Goal: Task Accomplishment & Management: Manage account settings

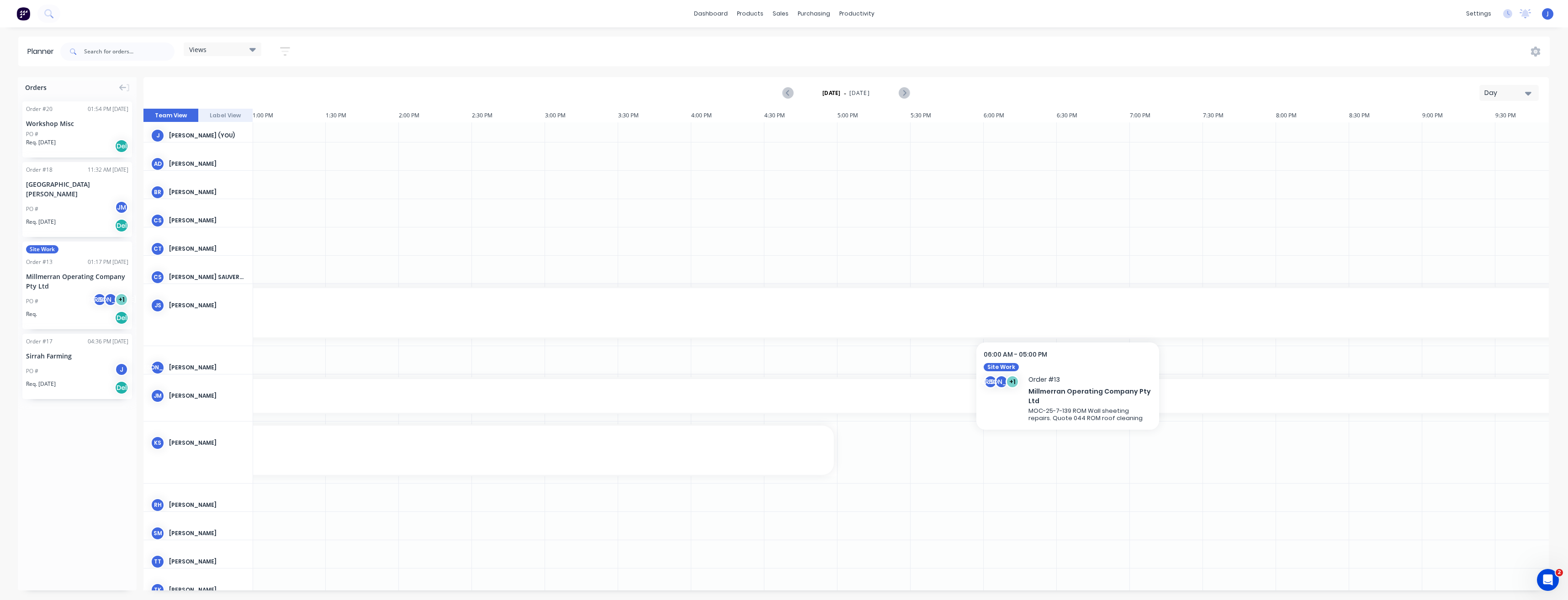
scroll to position [0, 1901]
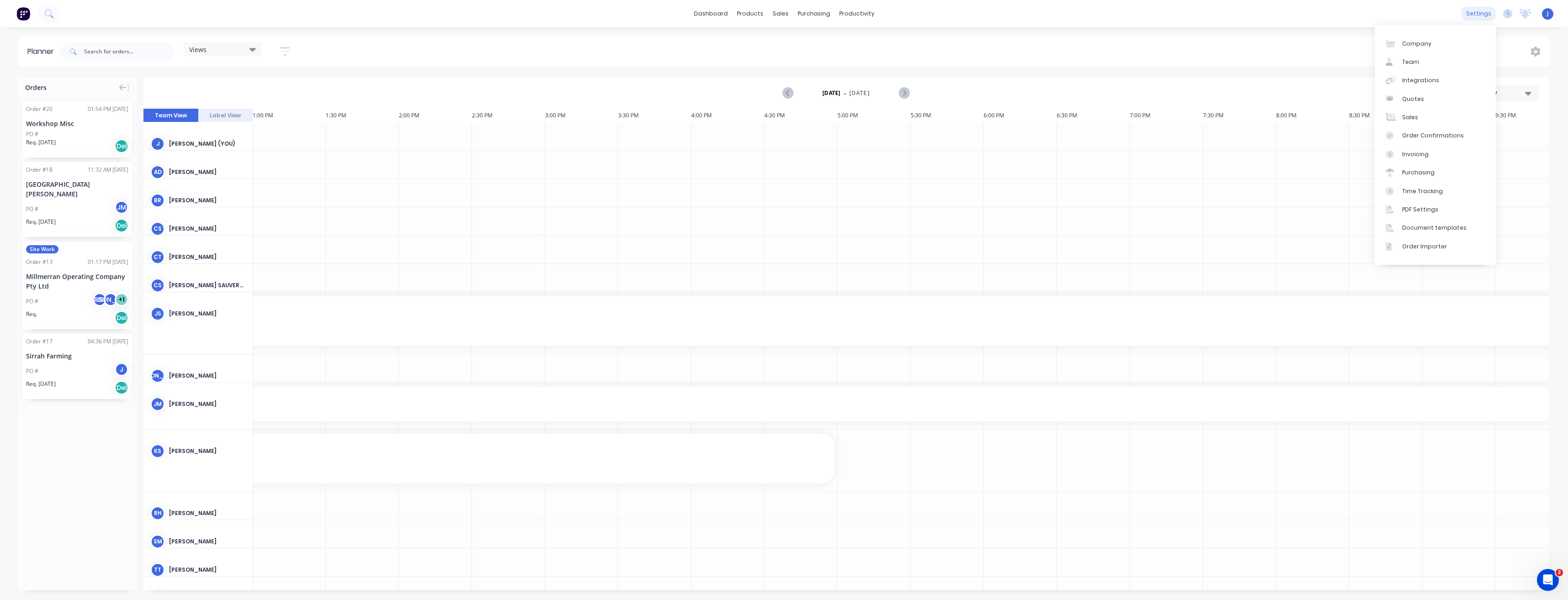
click at [1472, 16] on div "settings" at bounding box center [1479, 13] width 34 height 14
click at [1423, 65] on link "Team" at bounding box center [1435, 62] width 121 height 18
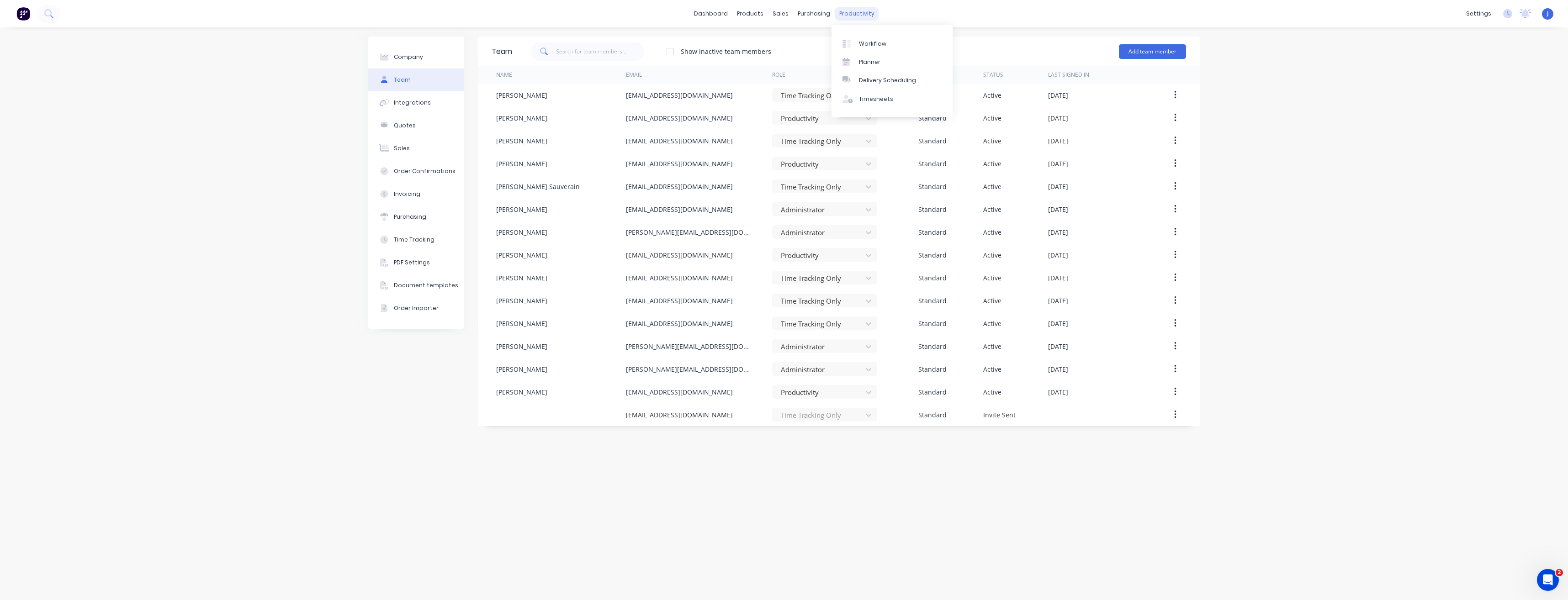
click at [842, 16] on div "productivity" at bounding box center [856, 13] width 44 height 14
click at [859, 44] on div "Workflow" at bounding box center [872, 44] width 27 height 9
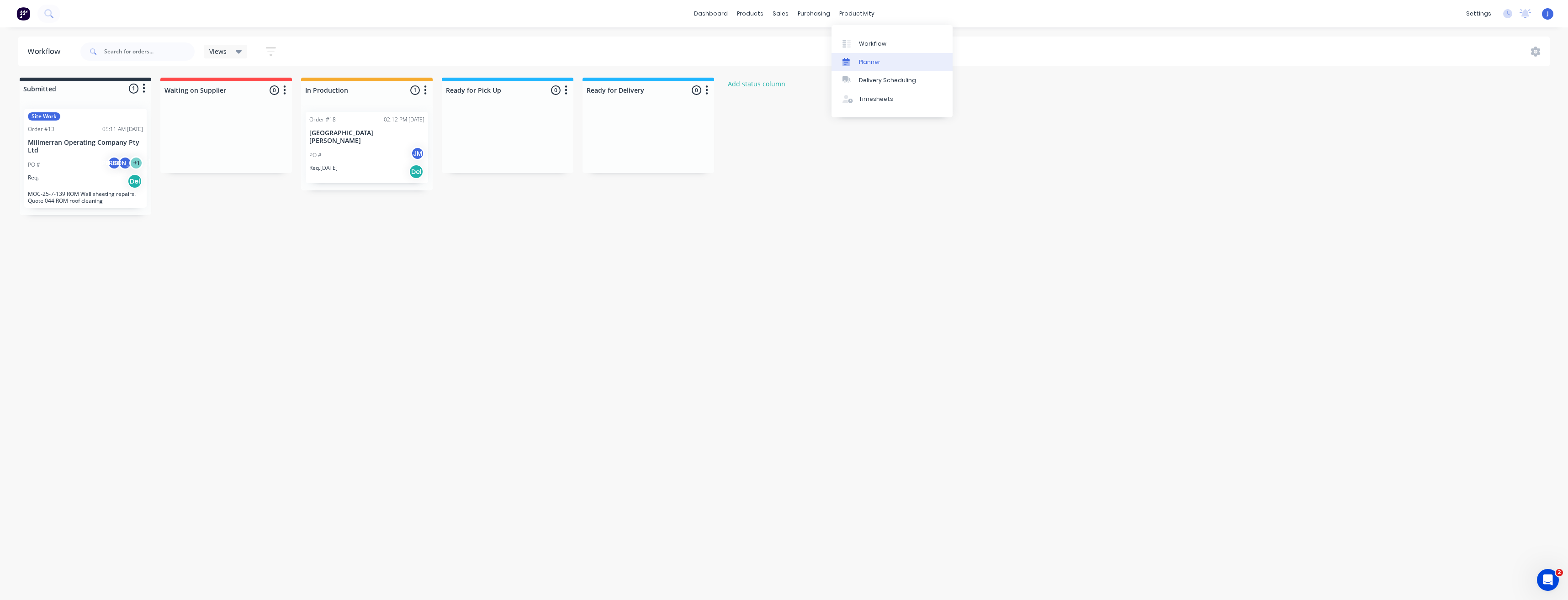
click at [873, 56] on link "Planner" at bounding box center [892, 62] width 121 height 18
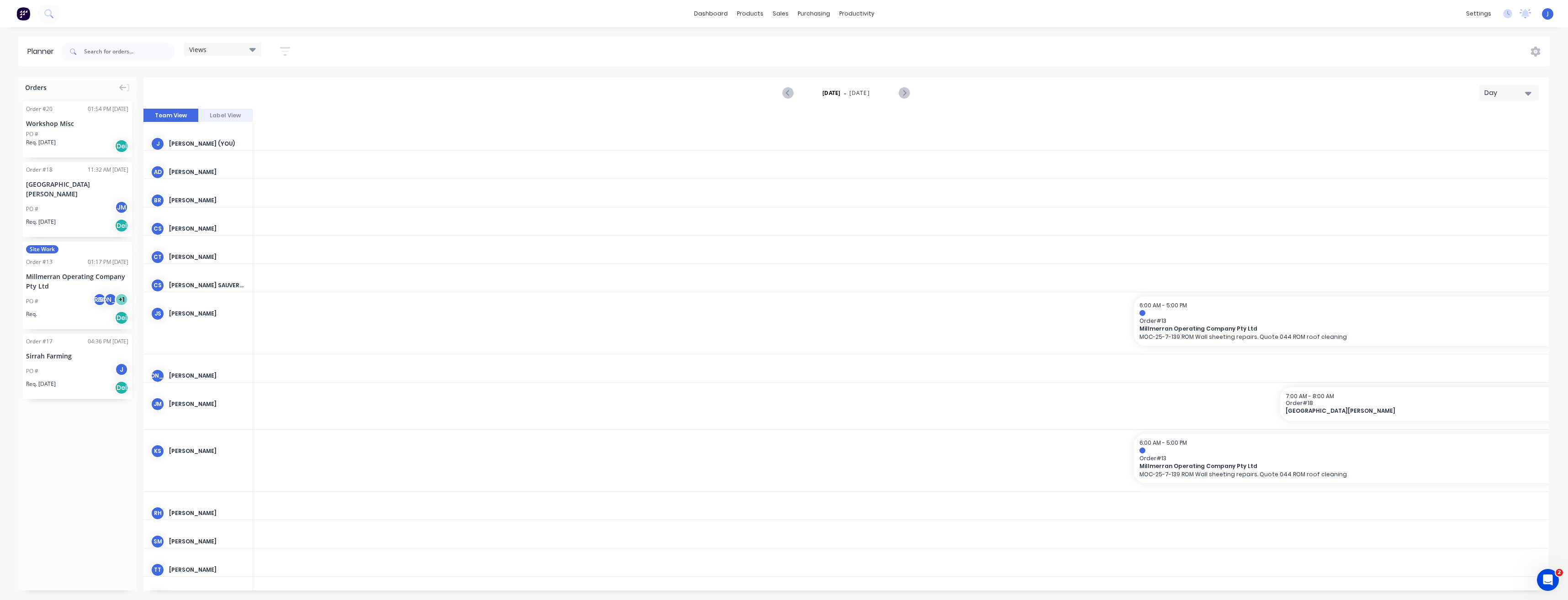
scroll to position [0, 2194]
click at [76, 272] on div "Millmerran Operating Company Pty Ltd" at bounding box center [77, 282] width 102 height 19
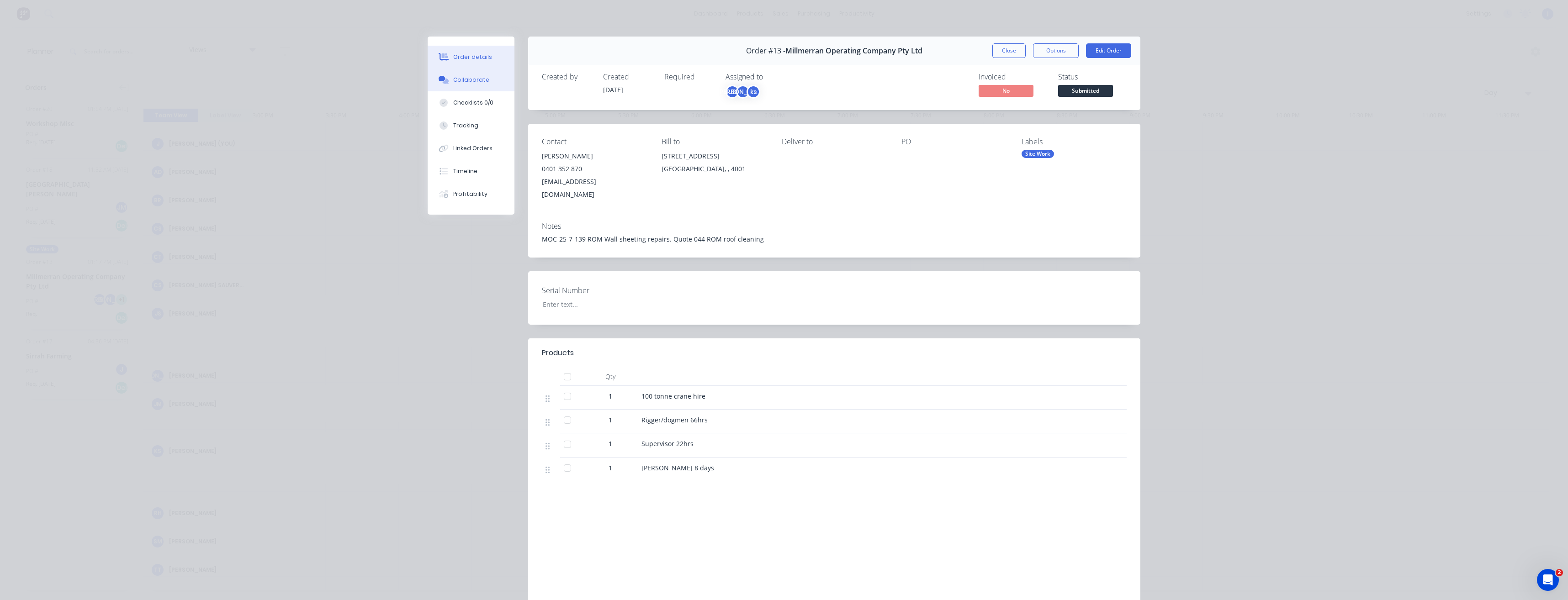
click at [460, 80] on div "Collaborate" at bounding box center [471, 80] width 36 height 9
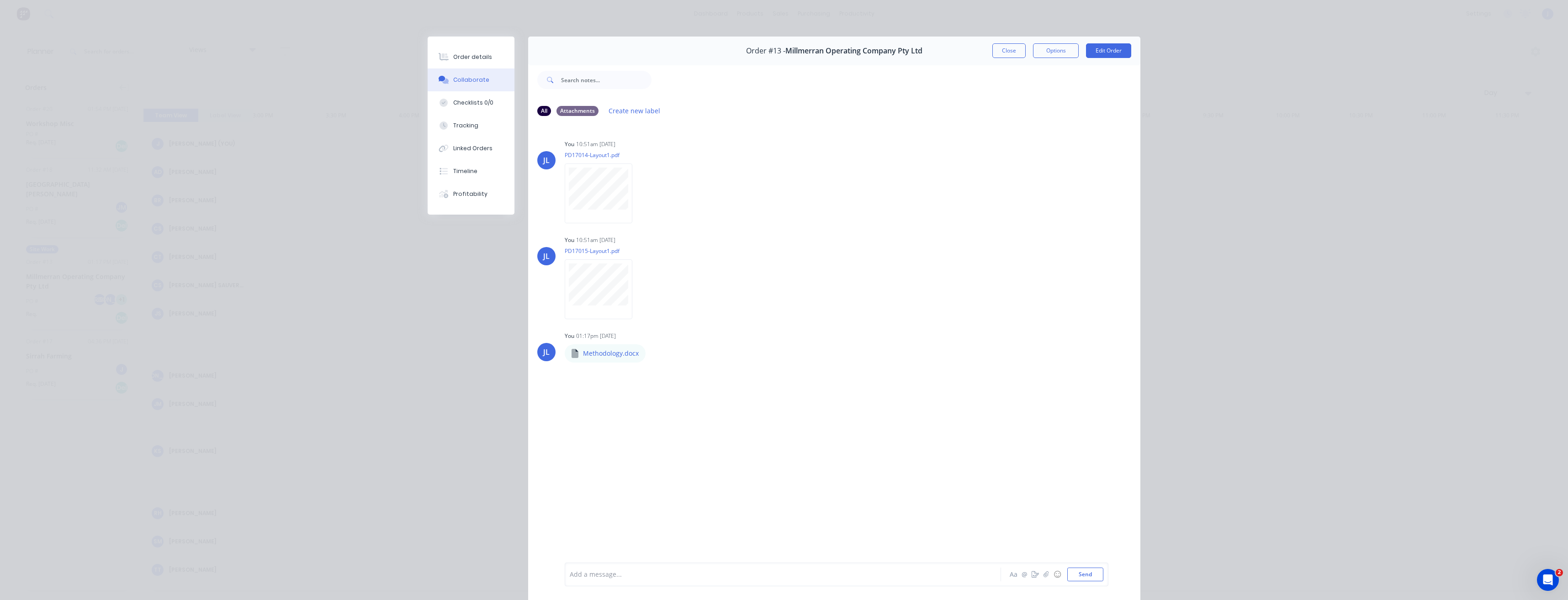
click at [653, 578] on div at bounding box center [770, 575] width 400 height 10
click at [264, 290] on div "Order details Collaborate Checklists 0/0 Tracking Linked Orders Timeline Profit…" at bounding box center [784, 300] width 1568 height 600
click at [310, 285] on div "Order details Collaborate Checklists 0/0 Tracking Linked Orders Timeline Profit…" at bounding box center [784, 300] width 1568 height 600
click at [1013, 49] on button "Close" at bounding box center [1009, 51] width 33 height 15
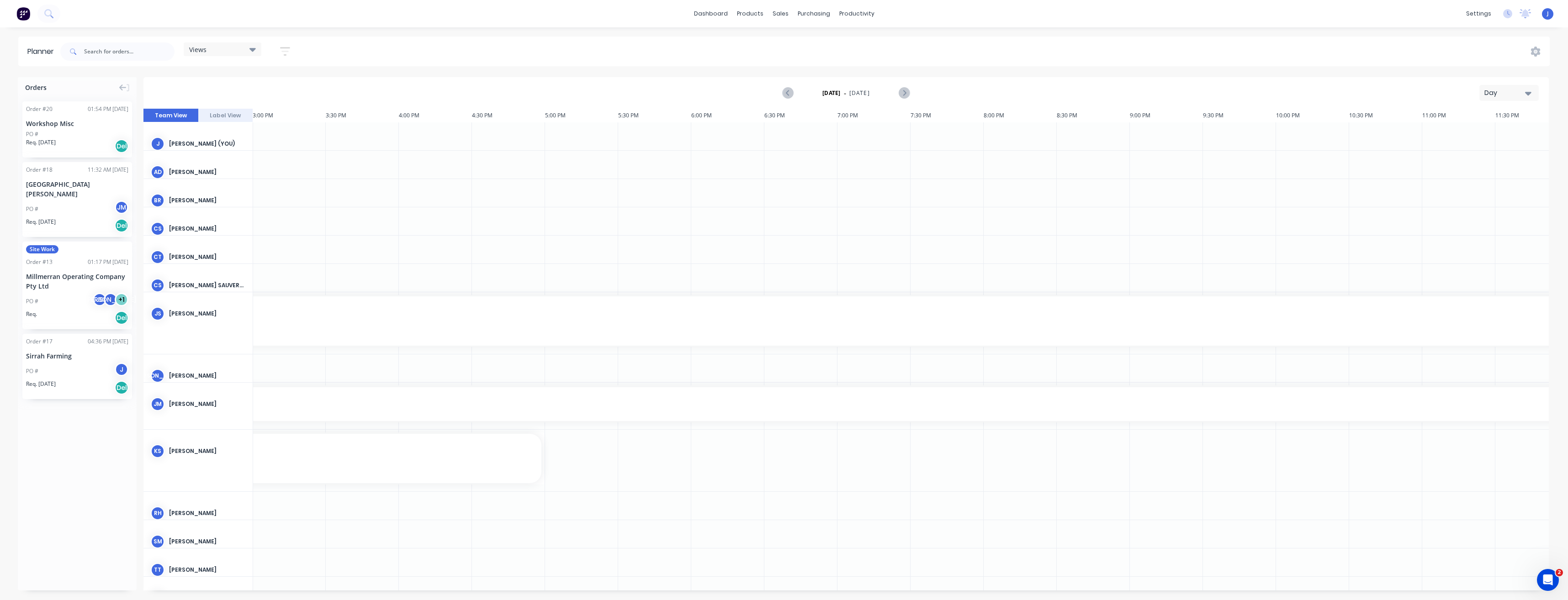
click at [58, 262] on div "Site Work Order # 13 01:17 PM [DATE] Millmerran Operating Company Pty Ltd PO # …" at bounding box center [77, 285] width 110 height 88
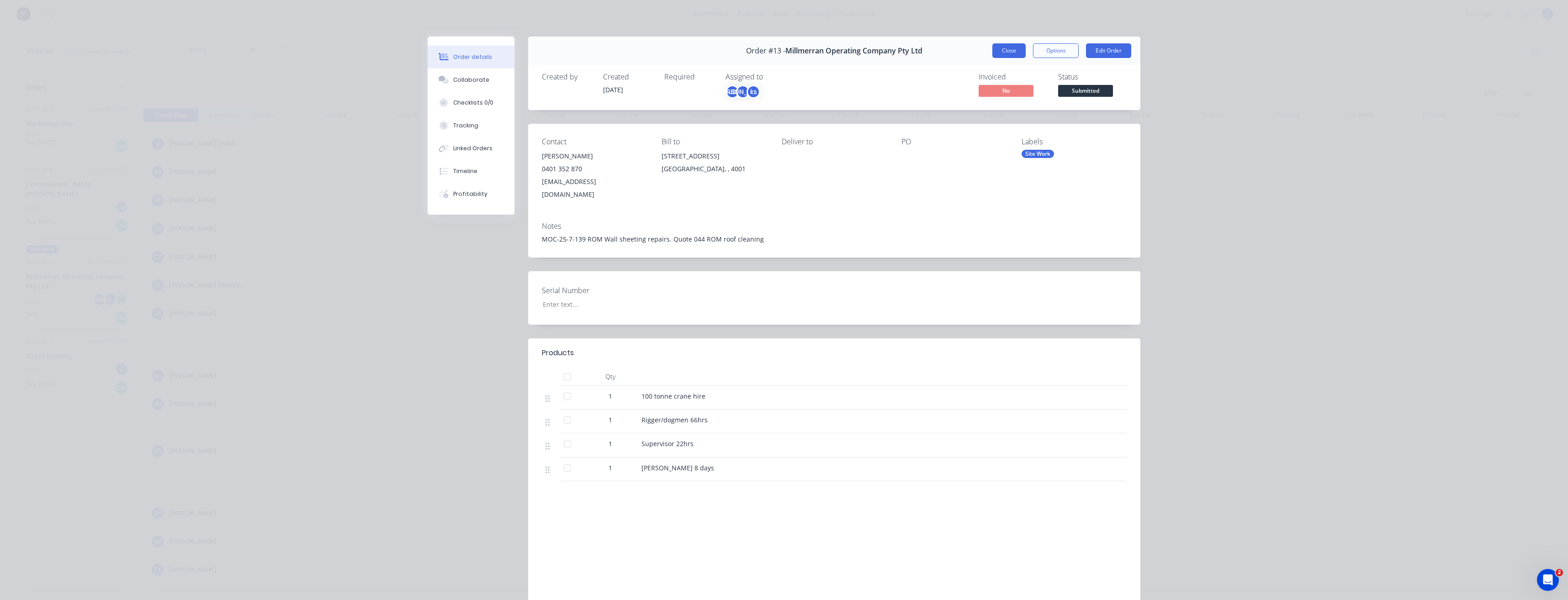
click at [1003, 56] on button "Close" at bounding box center [1009, 51] width 33 height 15
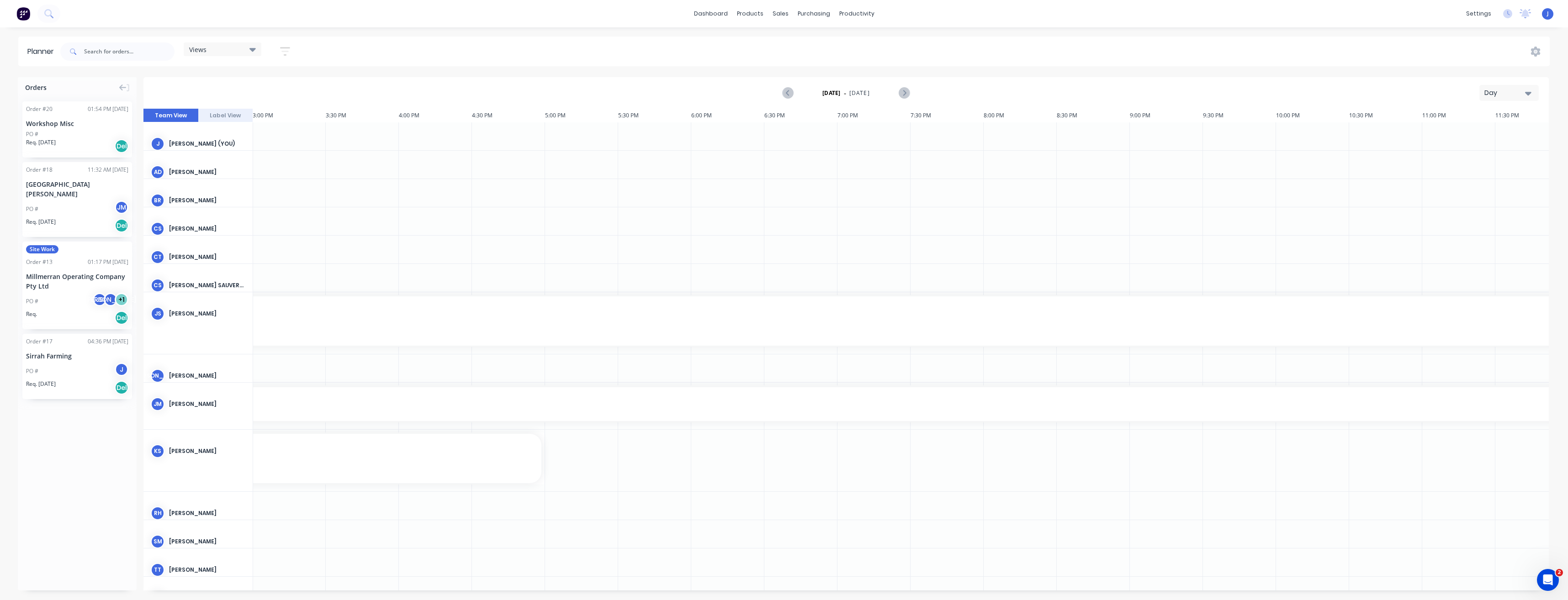
click at [71, 272] on div "Millmerran Operating Company Pty Ltd" at bounding box center [77, 282] width 102 height 19
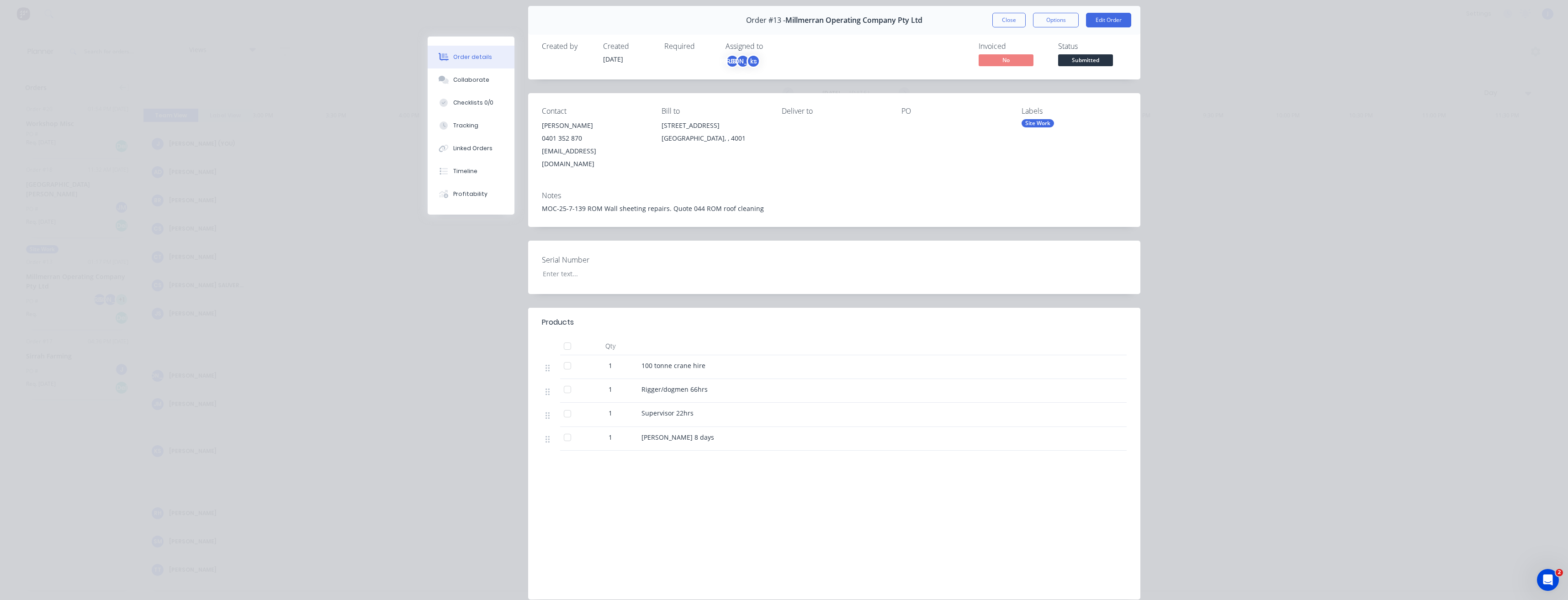
scroll to position [0, 0]
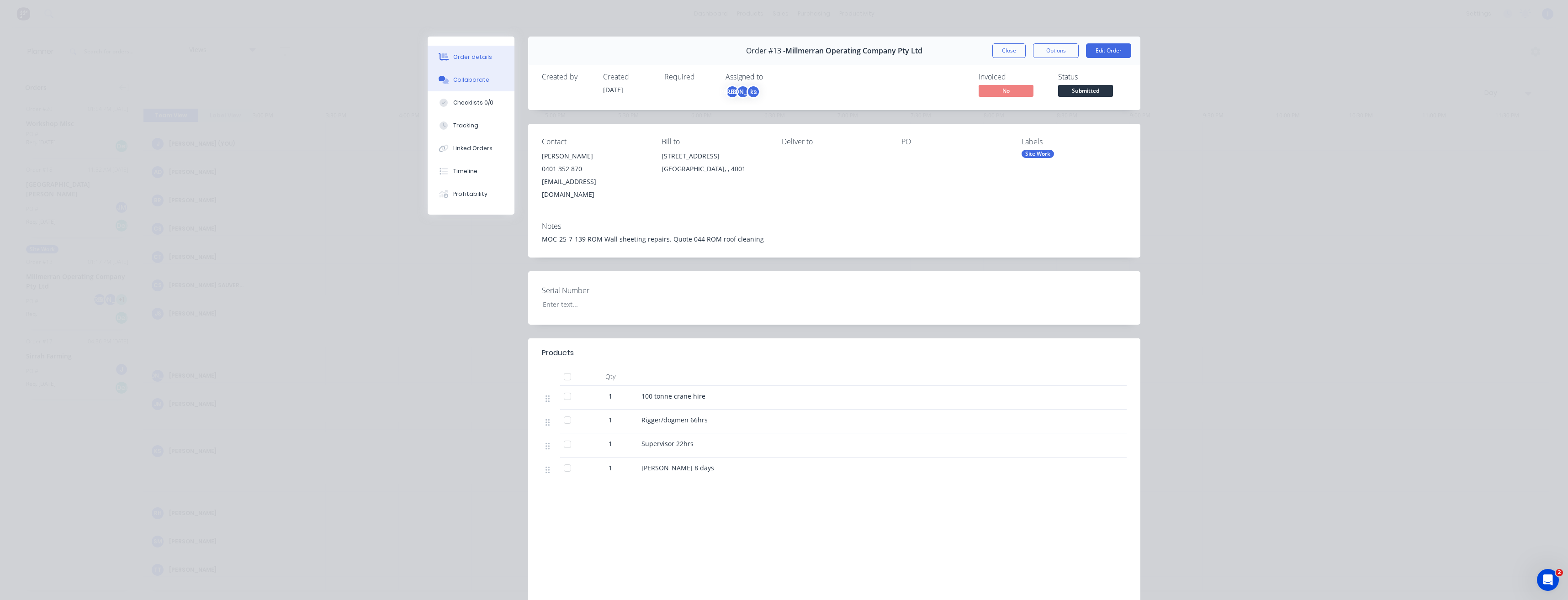
click at [471, 80] on div "Collaborate" at bounding box center [471, 80] width 36 height 9
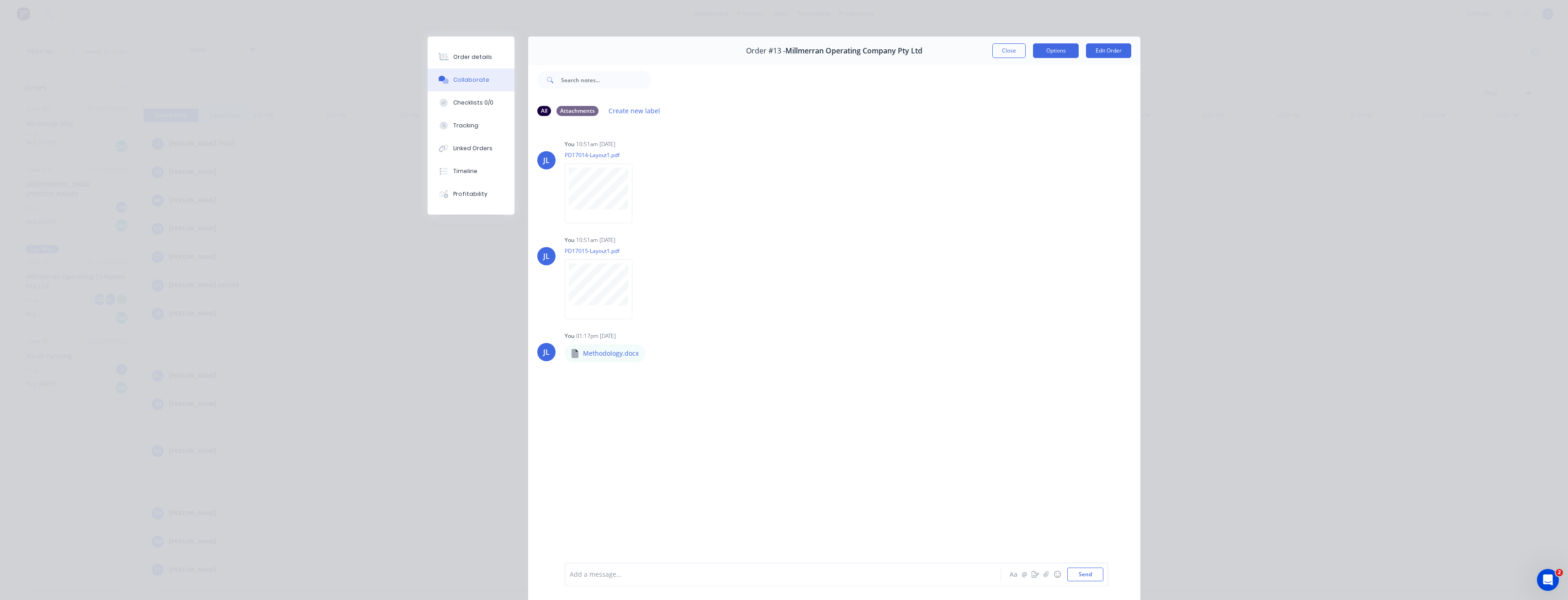
click at [1059, 51] on button "Options" at bounding box center [1055, 51] width 46 height 15
click at [1003, 302] on div "JL You 10:51am [DATE] PD17015-Layout1.pdf Labels Download Delete" at bounding box center [835, 274] width 612 height 82
click at [1020, 50] on button "Close" at bounding box center [1009, 51] width 33 height 15
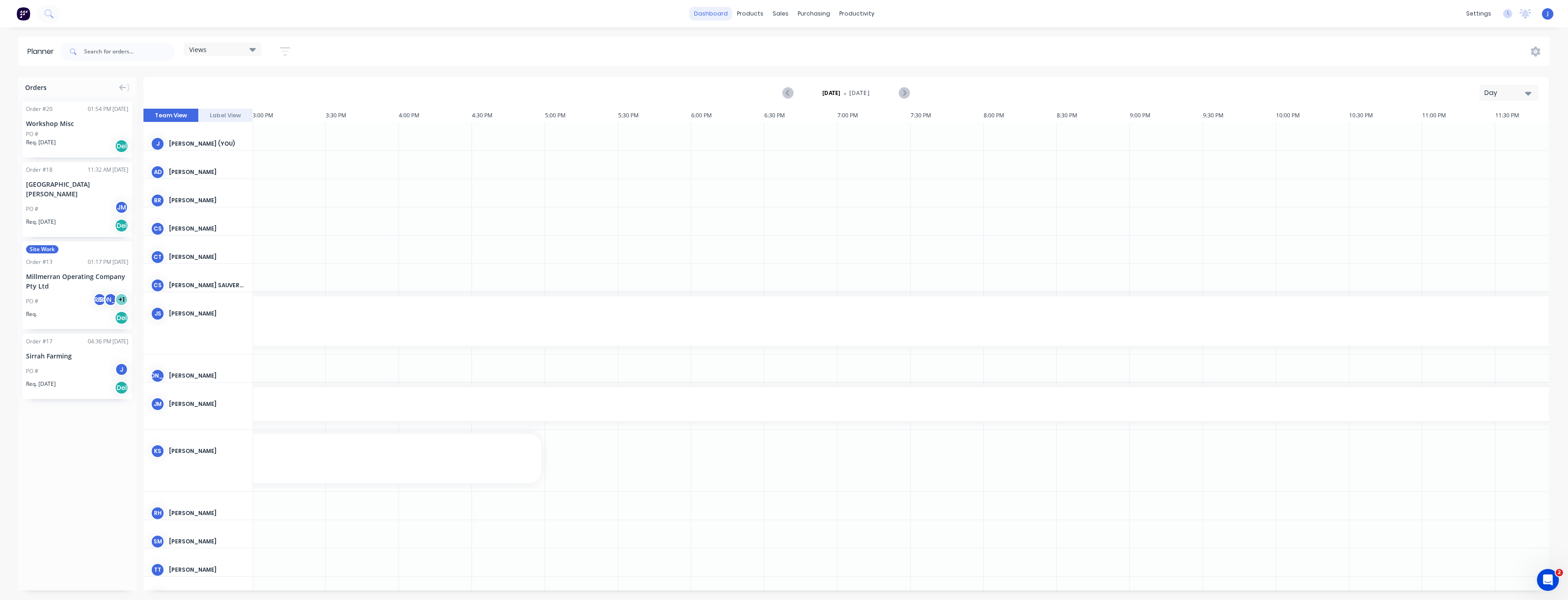
click at [707, 12] on link "dashboard" at bounding box center [711, 13] width 43 height 14
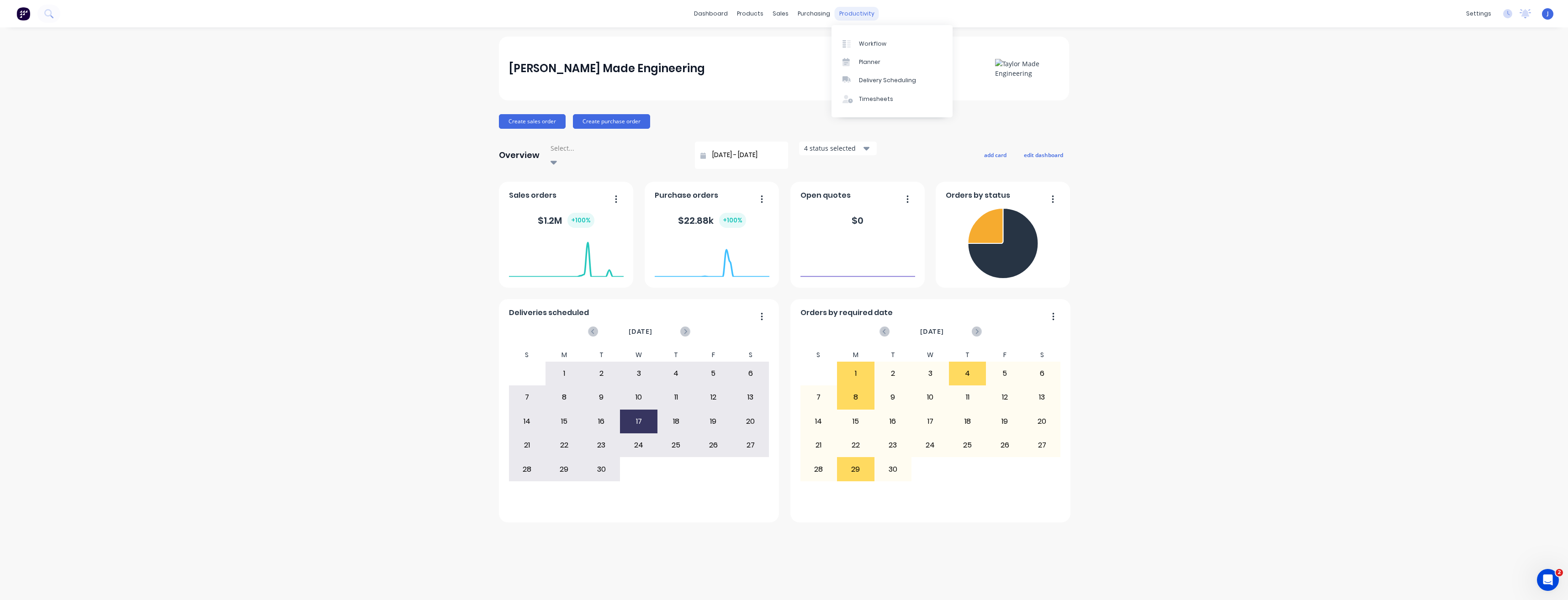
click at [866, 14] on div "productivity" at bounding box center [856, 13] width 44 height 14
click at [875, 59] on div "Planner" at bounding box center [869, 62] width 21 height 9
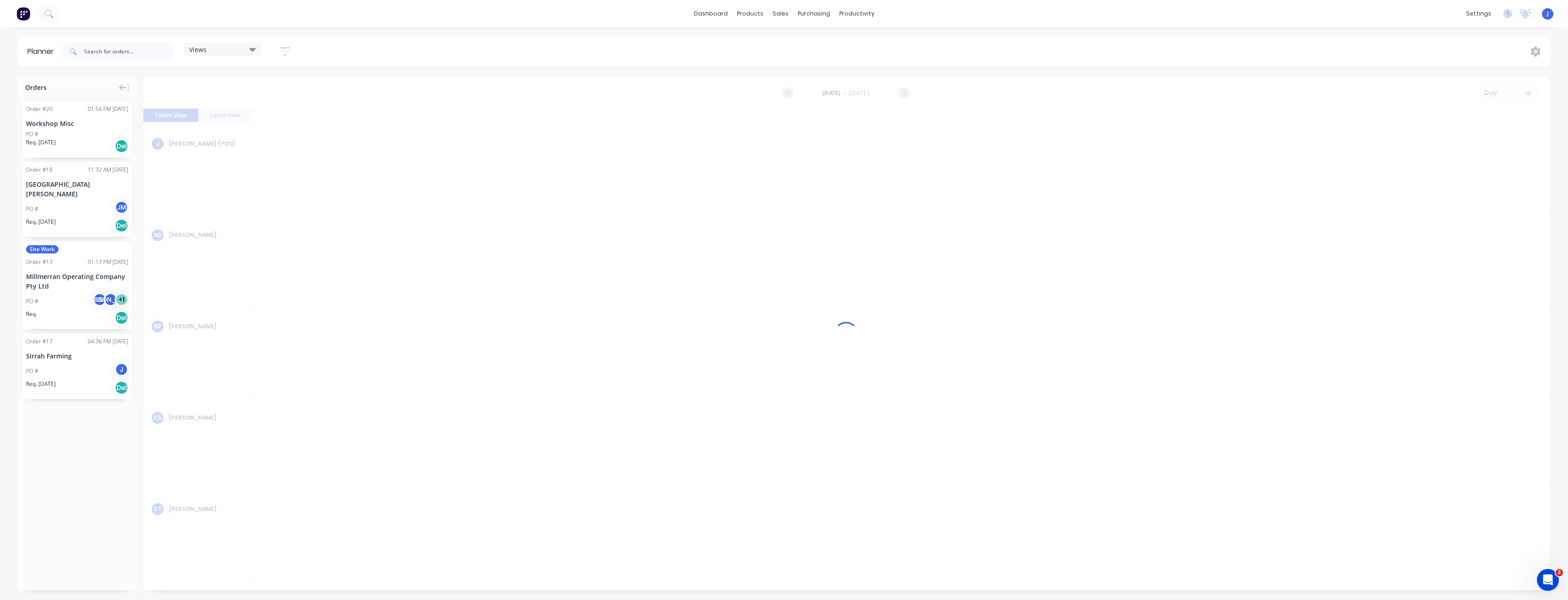
scroll to position [0, 2194]
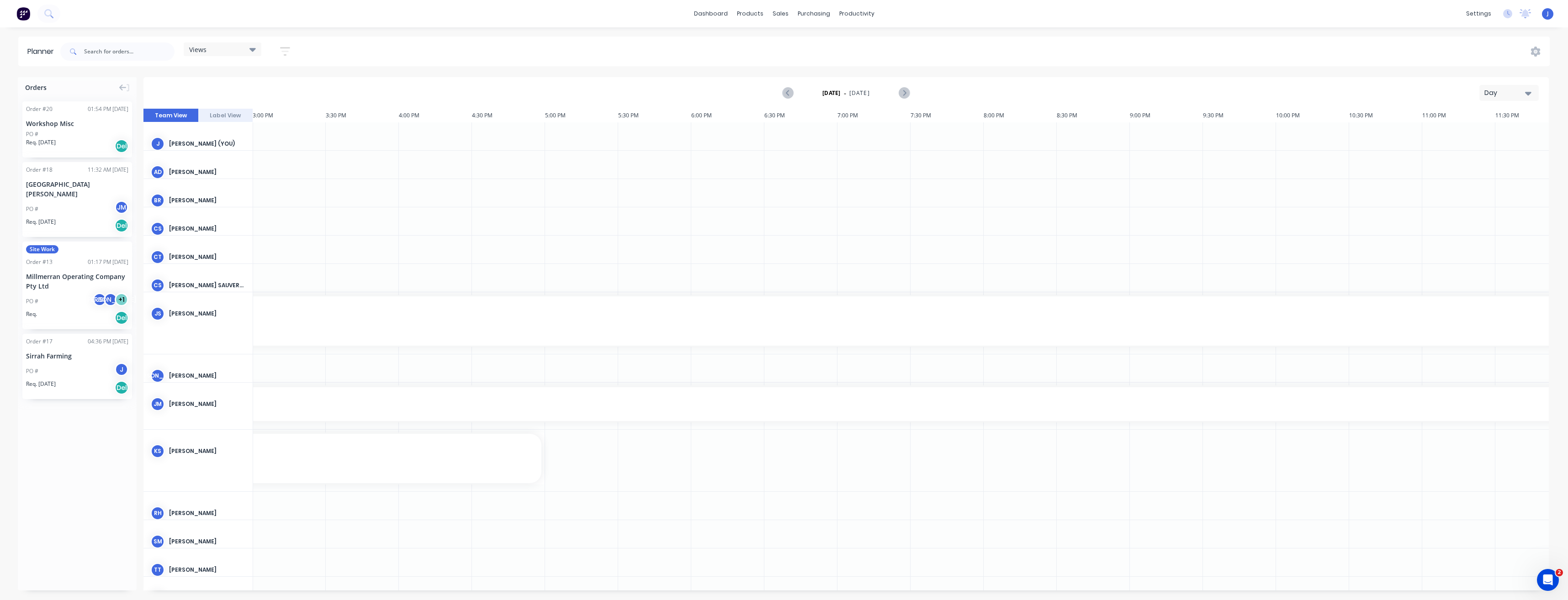
click at [255, 49] on icon at bounding box center [253, 50] width 7 height 4
click at [284, 50] on icon "button" at bounding box center [285, 51] width 10 height 12
click at [77, 461] on div "Orders Order # 20 01:54 PM [DATE] Workshop Misc PO # Req. [DATE] Del Order # 18…" at bounding box center [77, 334] width 119 height 514
click at [1469, 16] on div "settings" at bounding box center [1479, 13] width 34 height 14
click at [812, 10] on div "purchasing" at bounding box center [814, 13] width 41 height 14
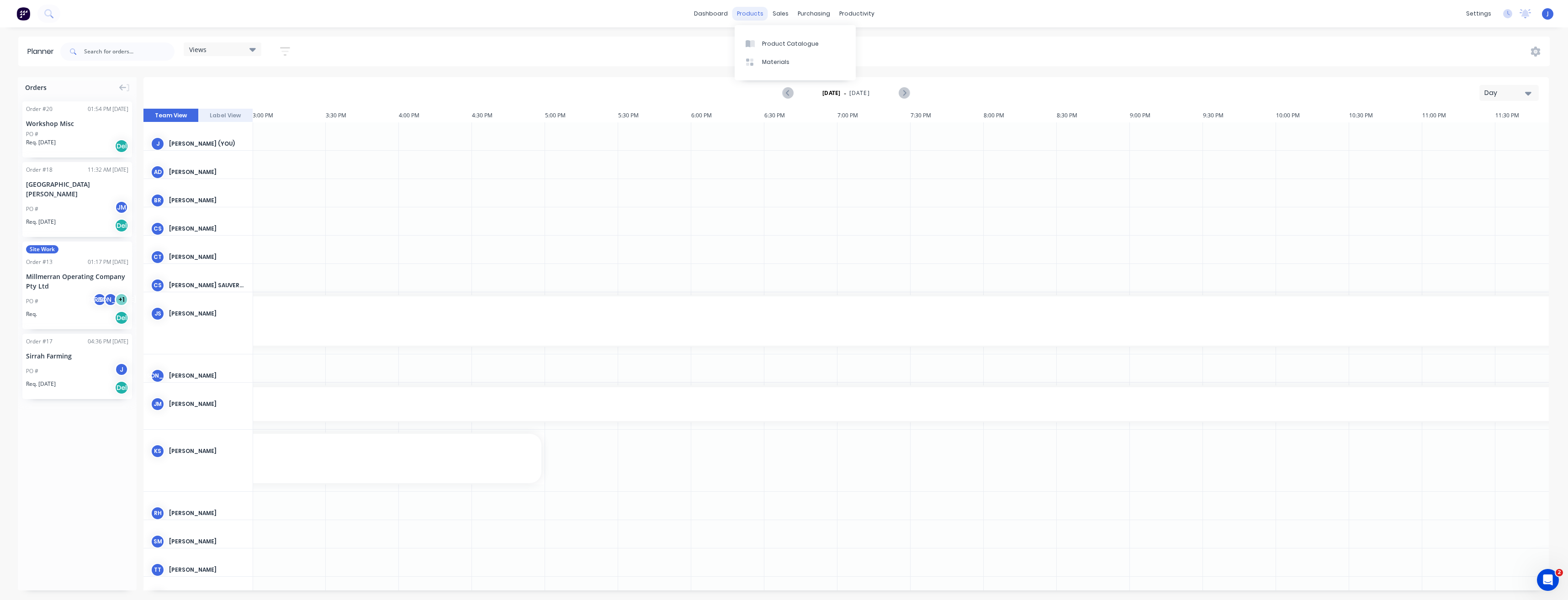
click at [747, 10] on div "products" at bounding box center [750, 13] width 36 height 14
click at [765, 45] on div "Product Catalogue" at bounding box center [790, 44] width 57 height 9
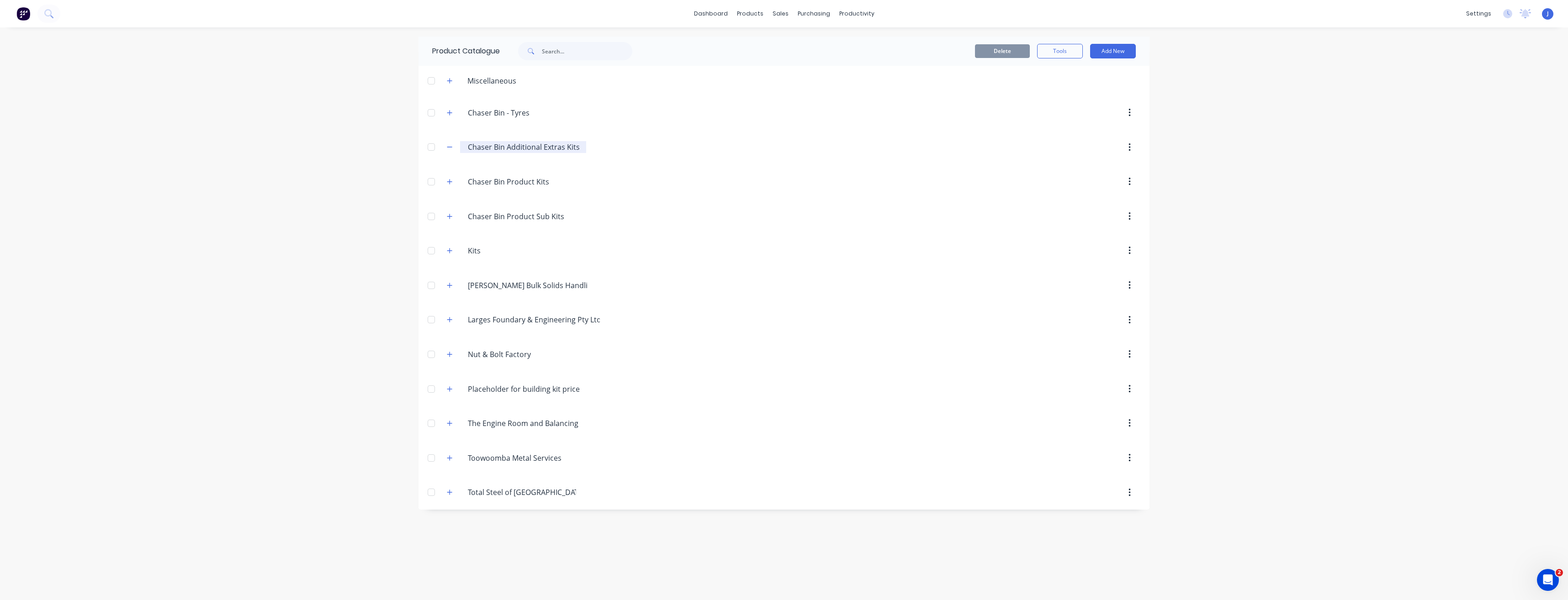
click at [492, 145] on input "Chaser Bin Additional Extras Kits" at bounding box center [523, 147] width 111 height 11
click at [489, 222] on input "Chaser Bin Product Sub Kits" at bounding box center [522, 217] width 108 height 11
click at [452, 217] on icon "button" at bounding box center [449, 217] width 5 height 7
click at [1465, 10] on div "settings" at bounding box center [1479, 13] width 34 height 14
click at [453, 218] on div "Chaser.Bin.Product.Sub.Kits Chaser Bin Product Sub Kits" at bounding box center [511, 216] width 144 height 16
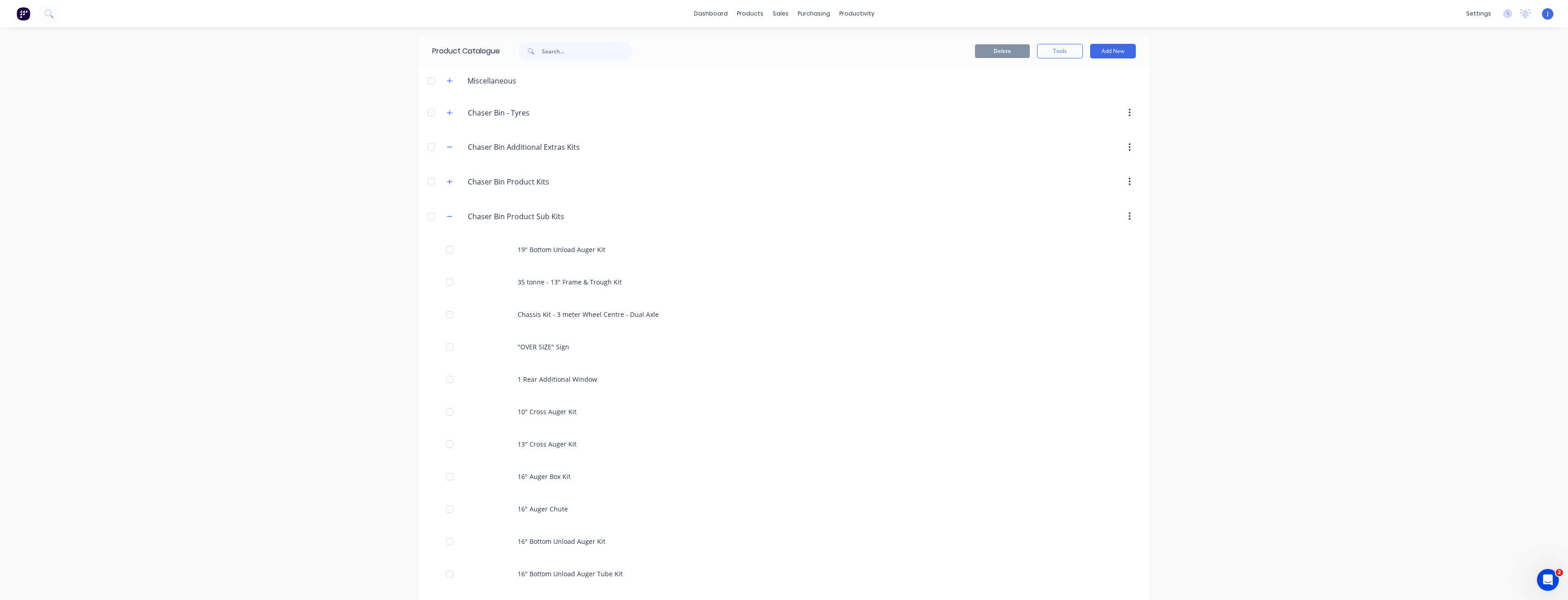
click at [452, 218] on div "Chaser.Bin.Product.Sub.Kits Chaser Bin Product Sub Kits" at bounding box center [511, 216] width 144 height 16
click at [447, 215] on icon "button" at bounding box center [449, 217] width 5 height 7
click at [449, 252] on icon "button" at bounding box center [449, 251] width 5 height 7
click at [449, 251] on icon "button" at bounding box center [450, 251] width 5 height 1
click at [453, 144] on button "button" at bounding box center [450, 147] width 12 height 12
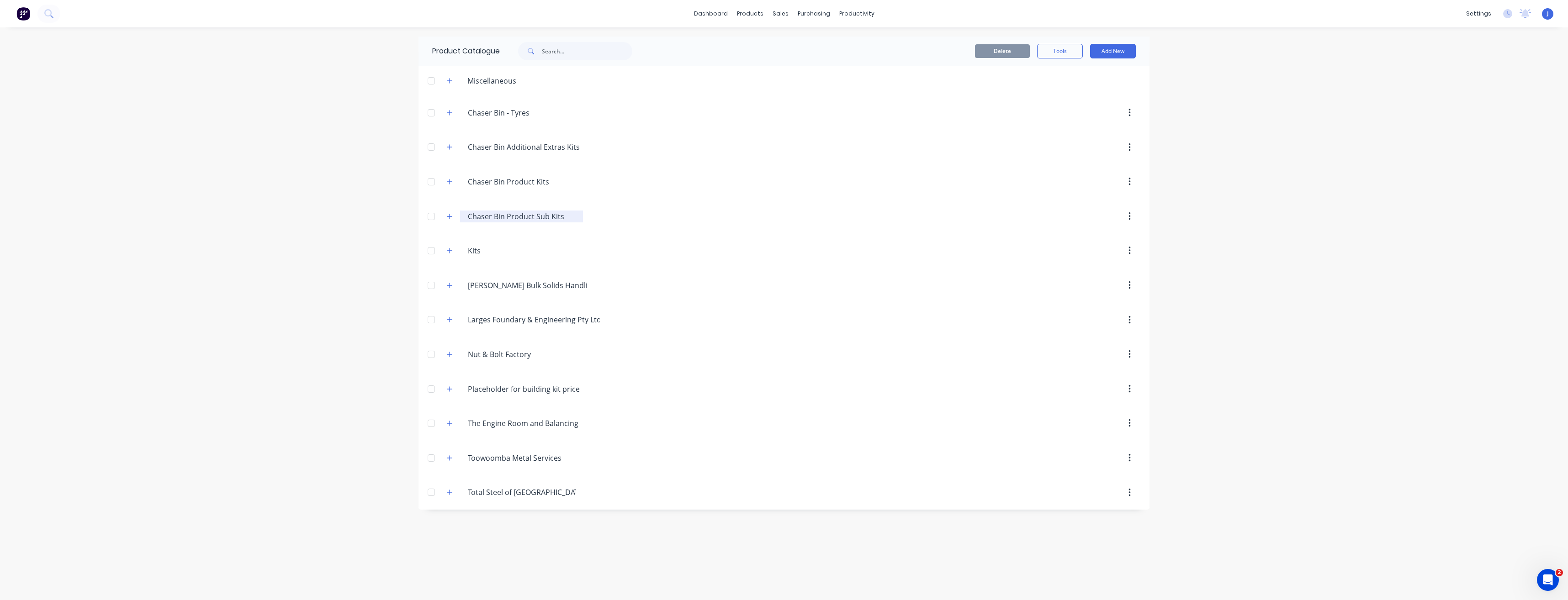
click at [462, 212] on div "Chaser.Bin.Product.Sub.Kits Chaser Bin Product Sub Kits" at bounding box center [522, 217] width 123 height 12
click at [450, 217] on icon "button" at bounding box center [450, 216] width 5 height 5
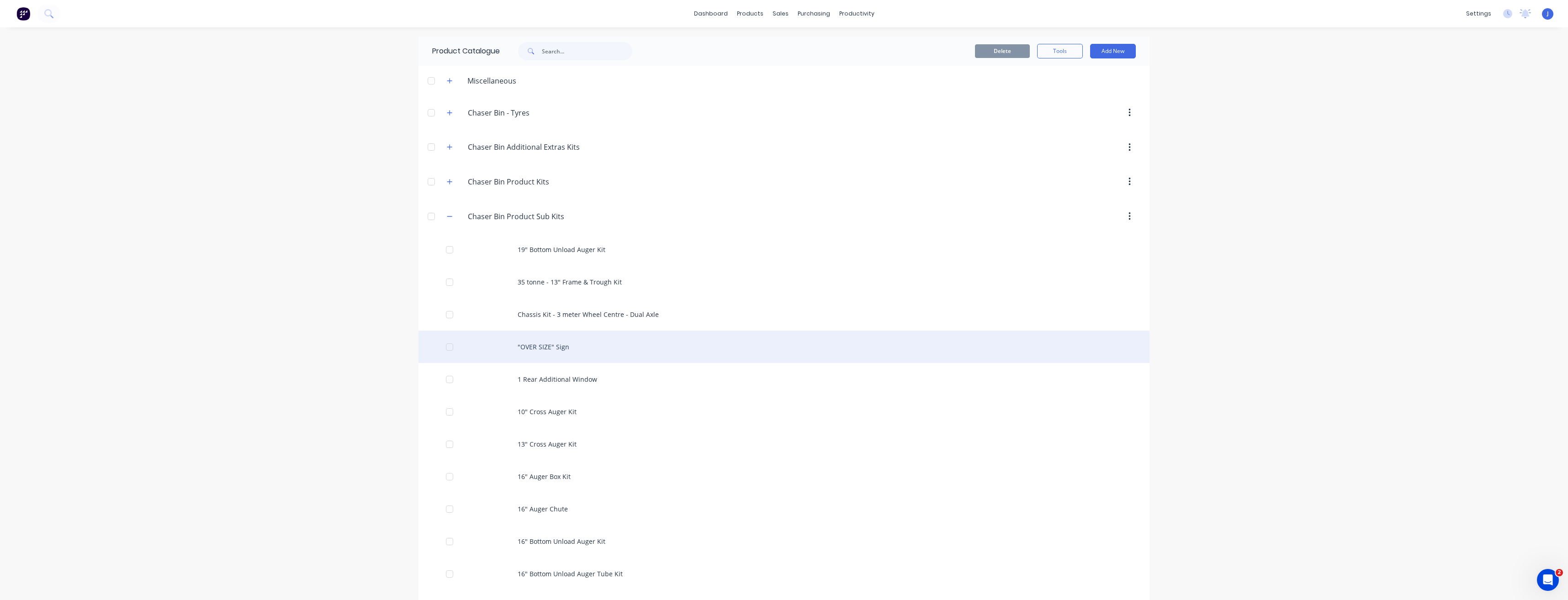
click at [553, 347] on div ""OVER SIZE" Sign" at bounding box center [784, 346] width 731 height 32
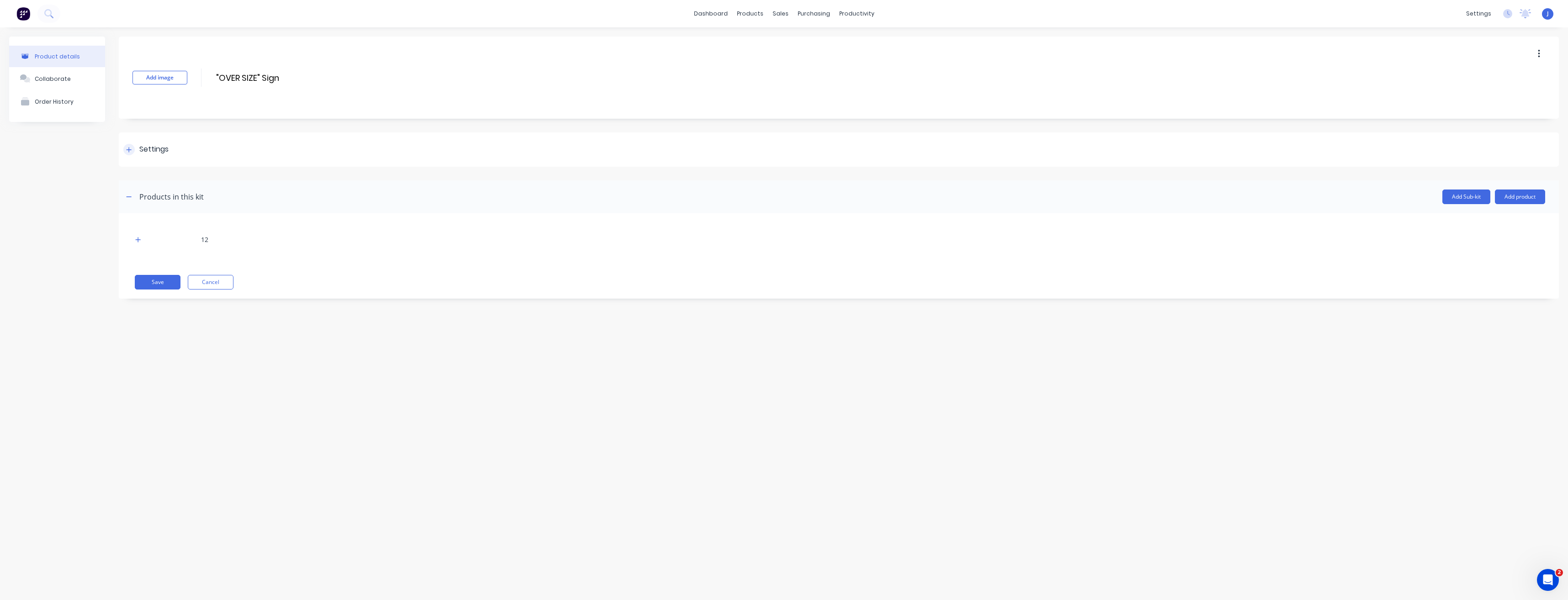
click at [128, 151] on icon at bounding box center [128, 150] width 5 height 7
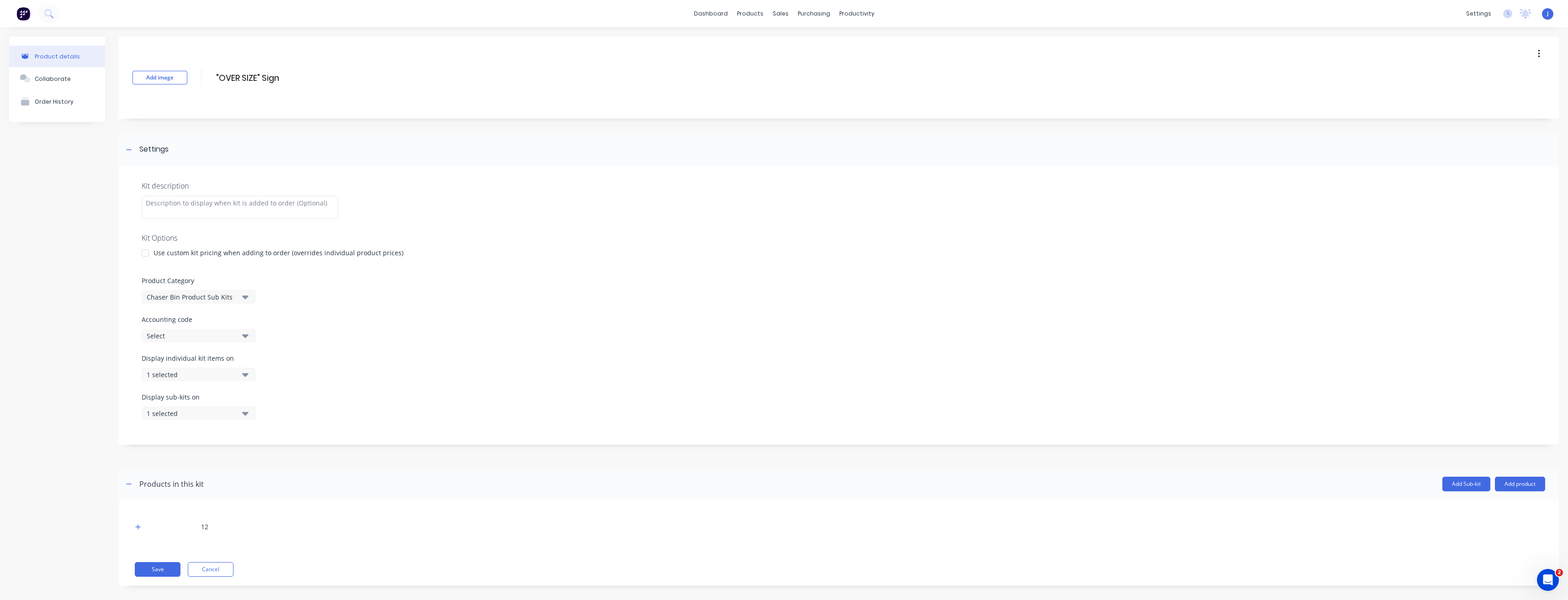
click at [242, 296] on button "Chaser Bin Product Sub Kits" at bounding box center [199, 297] width 114 height 14
click at [227, 365] on div "Chaser Bin Additional Extras Kits" at bounding box center [210, 365] width 137 height 18
click at [239, 375] on button "1 selected" at bounding box center [199, 374] width 114 height 14
click at [151, 571] on button "Save" at bounding box center [157, 570] width 46 height 15
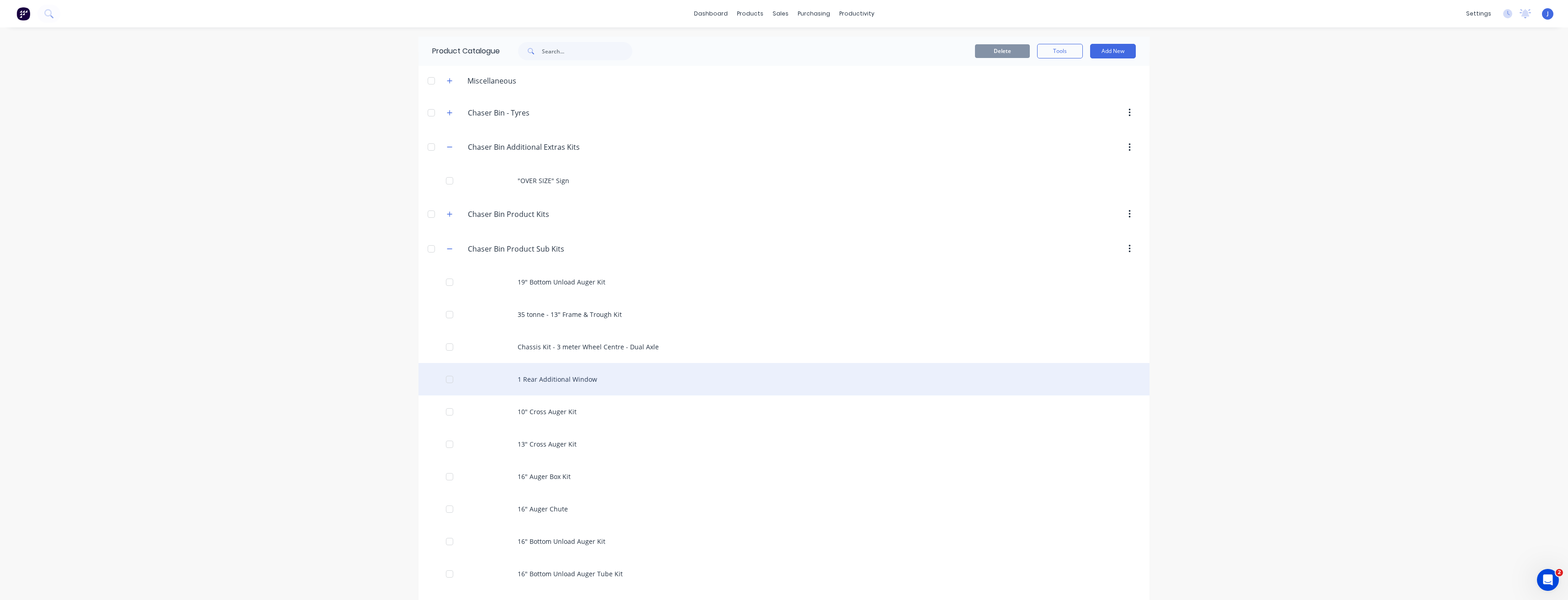
click at [569, 380] on div "1 Rear Additional Window" at bounding box center [784, 379] width 731 height 32
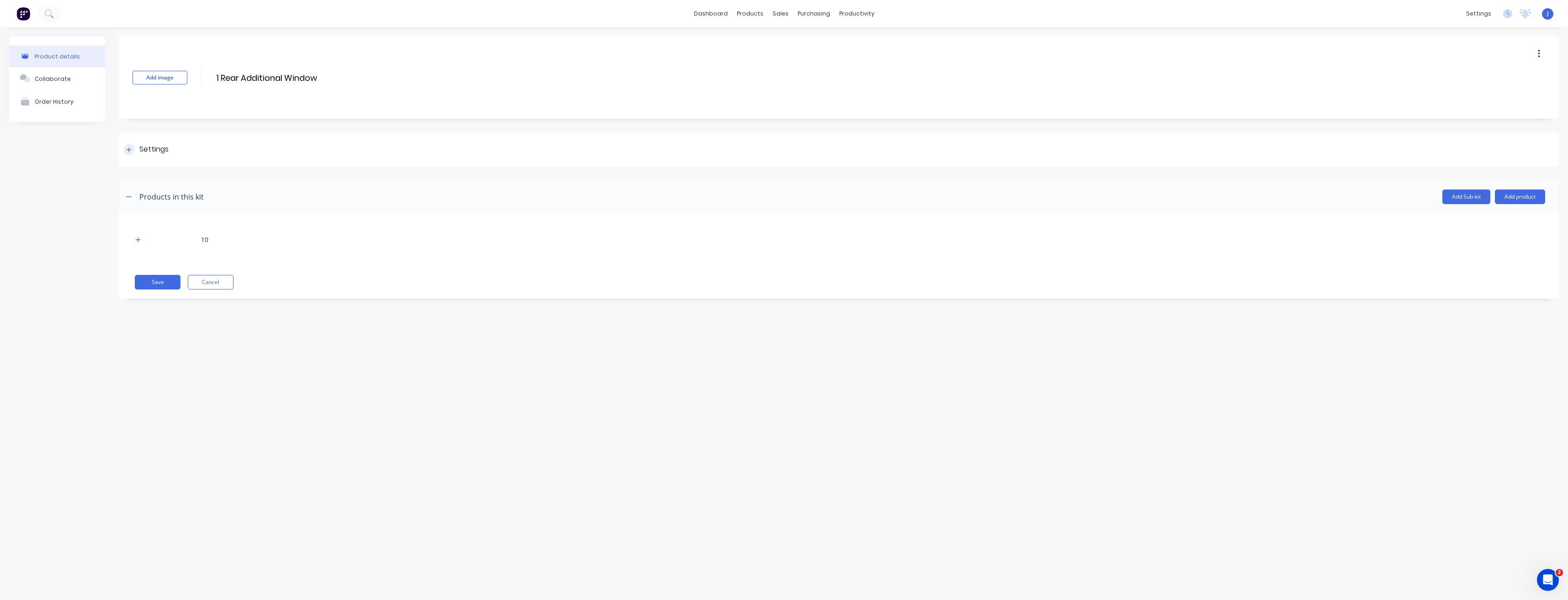
click at [149, 155] on div "Settings" at bounding box center [154, 149] width 29 height 12
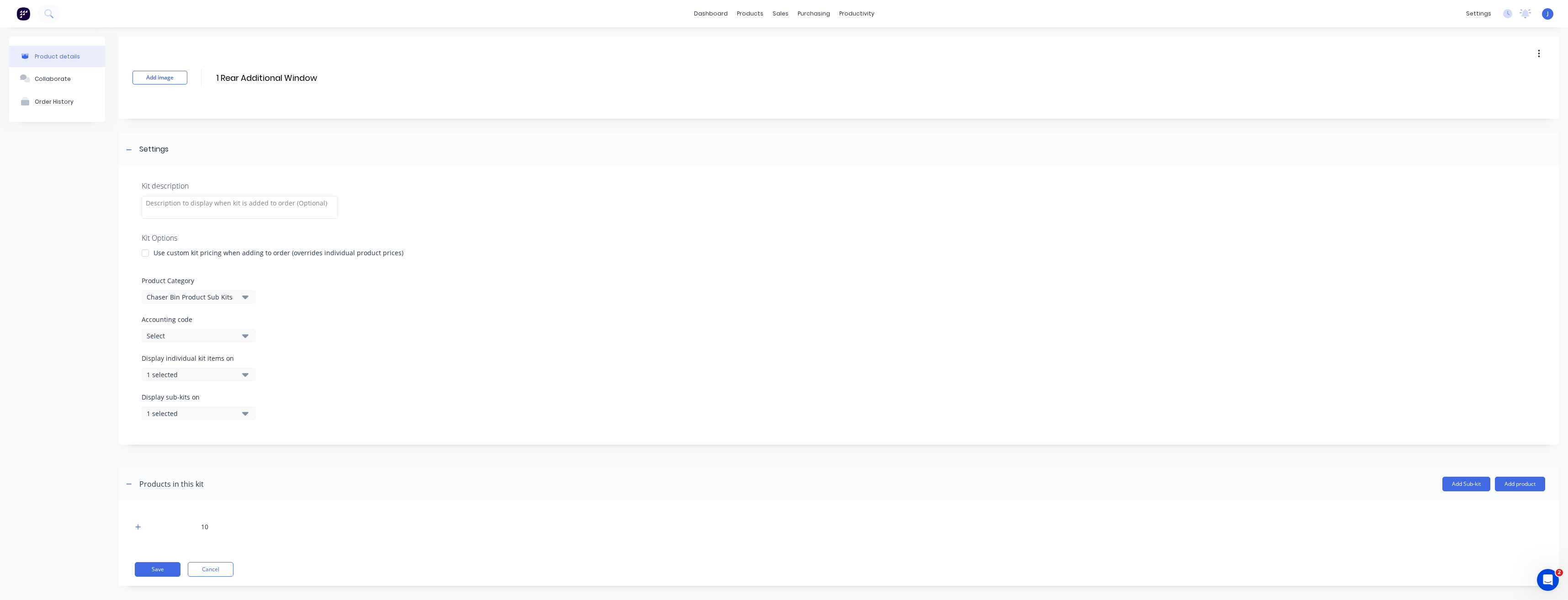
click at [246, 296] on icon "button" at bounding box center [245, 298] width 7 height 4
click at [227, 367] on div "Chaser Bin Additional Extras Kits" at bounding box center [210, 365] width 137 height 18
click at [146, 567] on button "Save" at bounding box center [157, 570] width 46 height 15
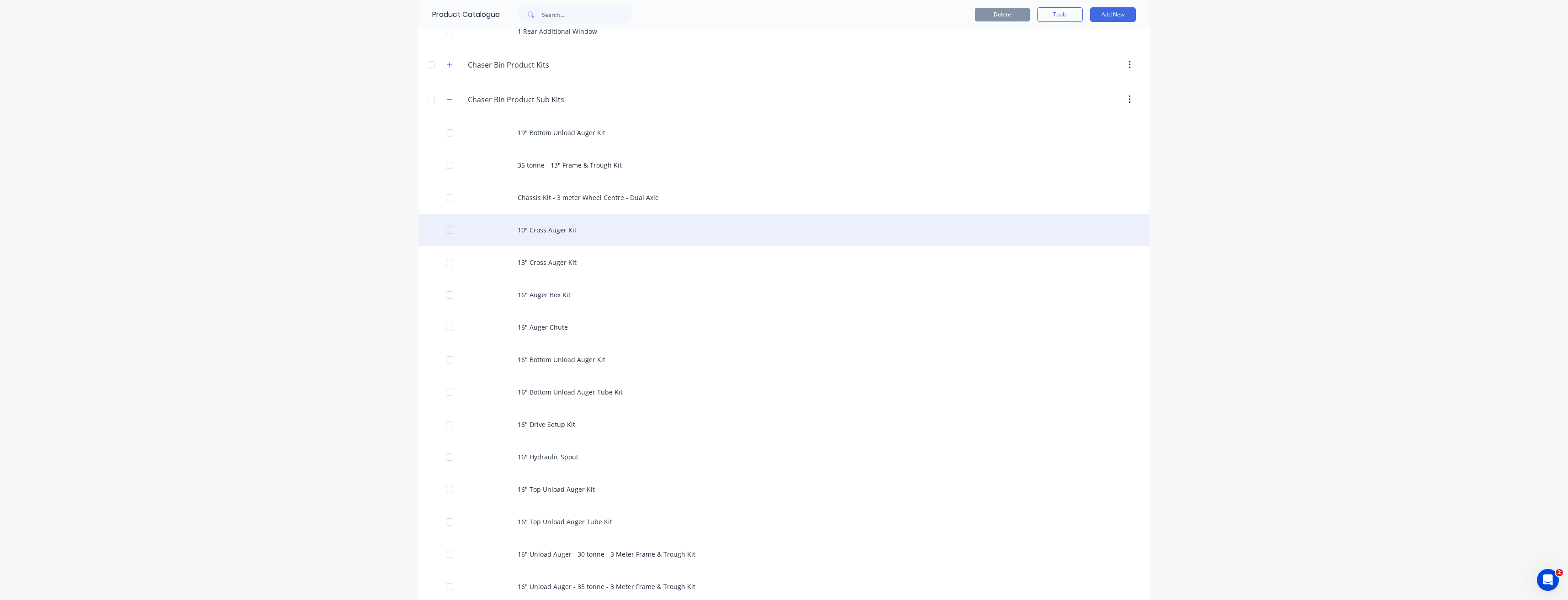
scroll to position [183, 0]
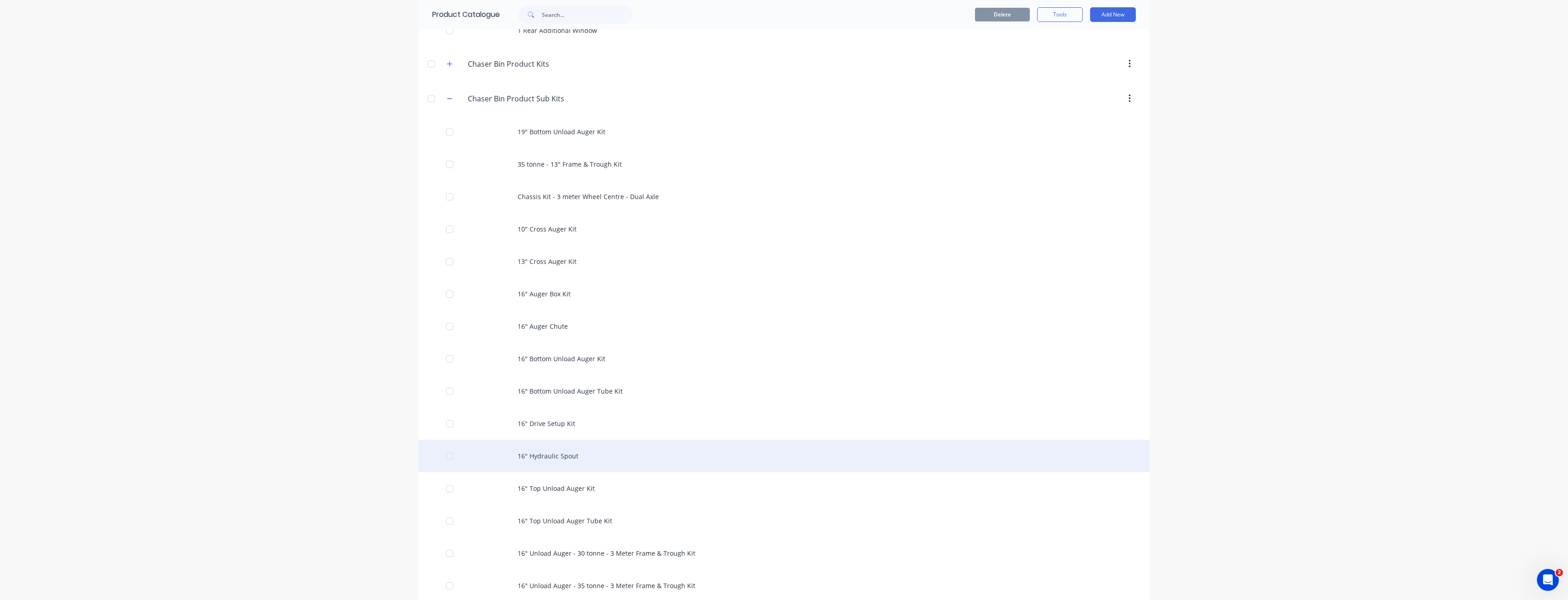
click at [558, 457] on div "16" Hydraulic Spout" at bounding box center [784, 456] width 731 height 32
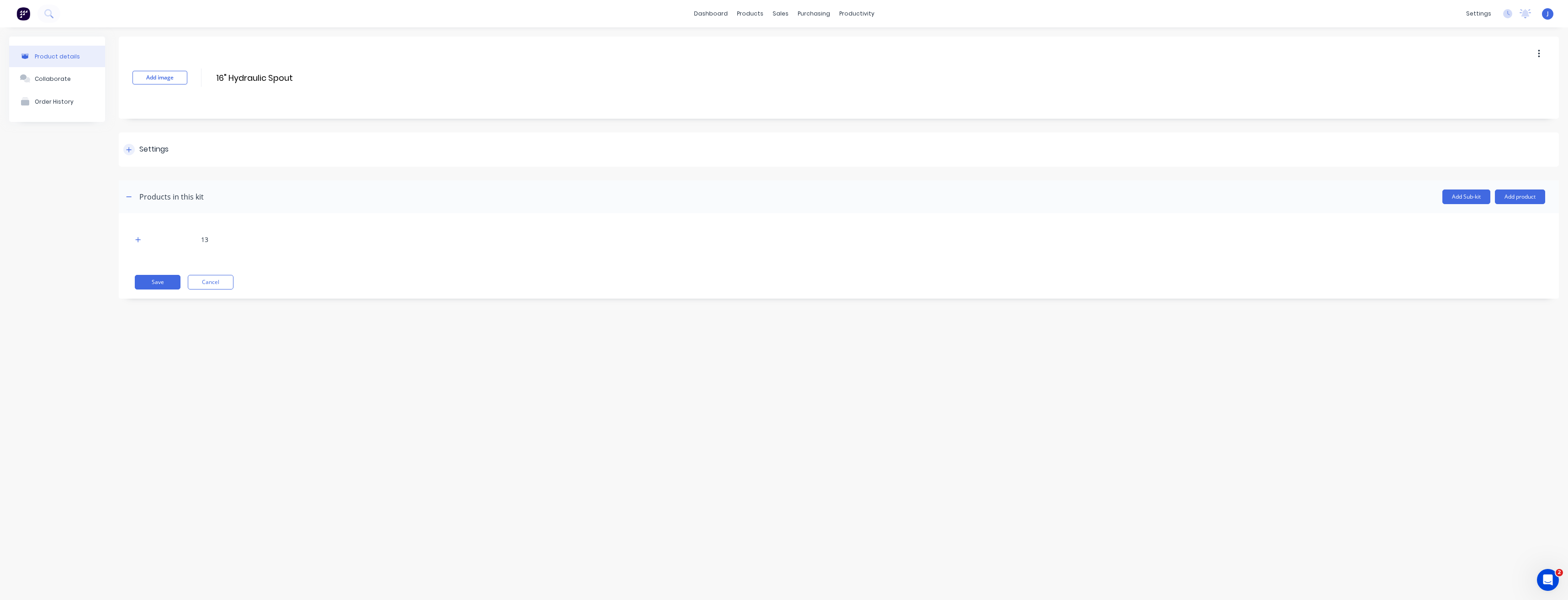
click at [159, 144] on div "Settings" at bounding box center [154, 149] width 29 height 12
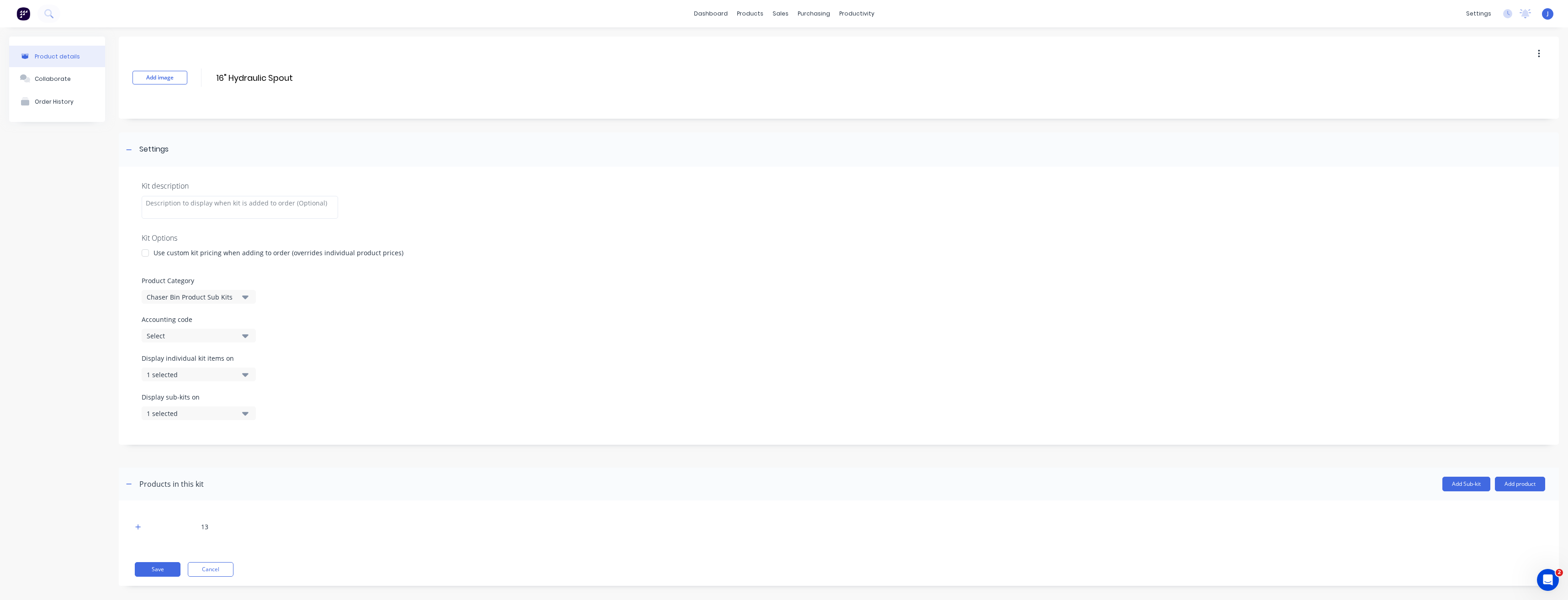
click at [247, 294] on icon "button" at bounding box center [245, 297] width 7 height 10
click at [228, 365] on div "Chaser Bin Additional Extras Kits" at bounding box center [210, 365] width 137 height 18
click at [156, 571] on button "Save" at bounding box center [157, 570] width 46 height 15
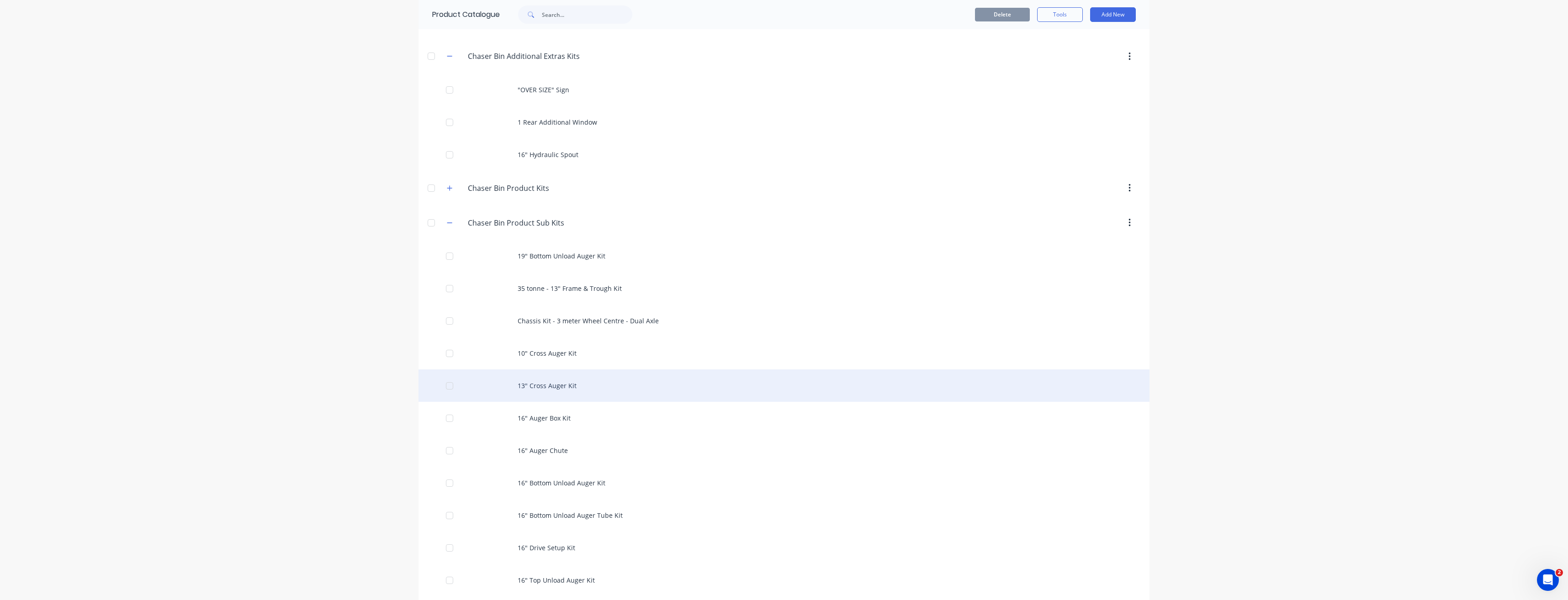
scroll to position [91, 0]
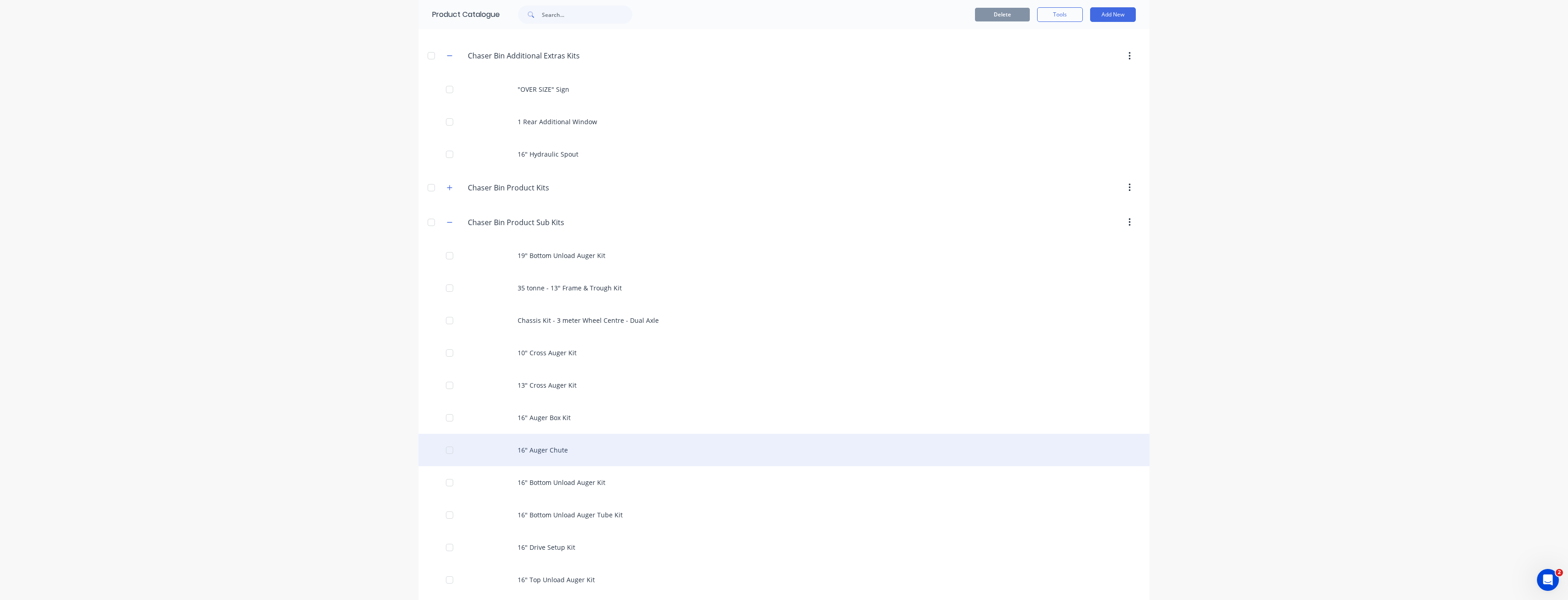
click at [448, 450] on div at bounding box center [450, 450] width 18 height 18
click at [446, 450] on div at bounding box center [450, 450] width 18 height 18
click at [539, 452] on div "16" Auger Chute" at bounding box center [784, 450] width 731 height 32
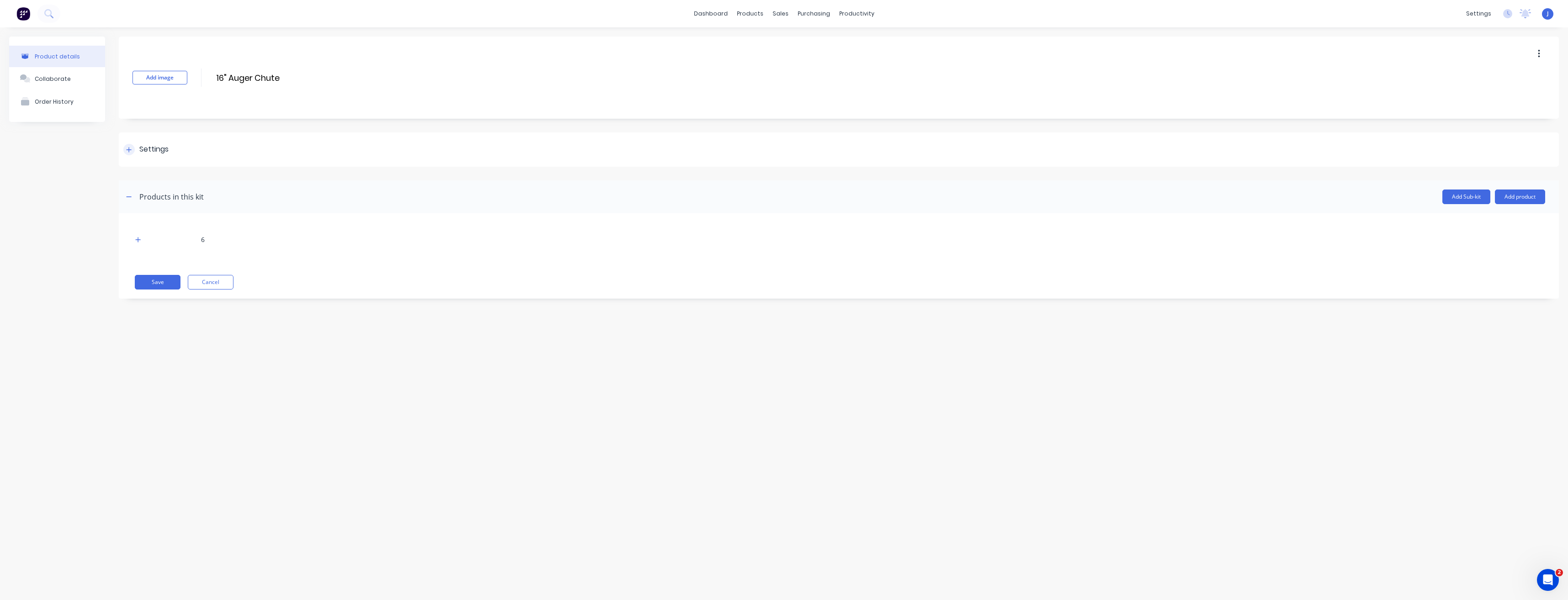
click at [163, 144] on div "Settings" at bounding box center [154, 149] width 29 height 12
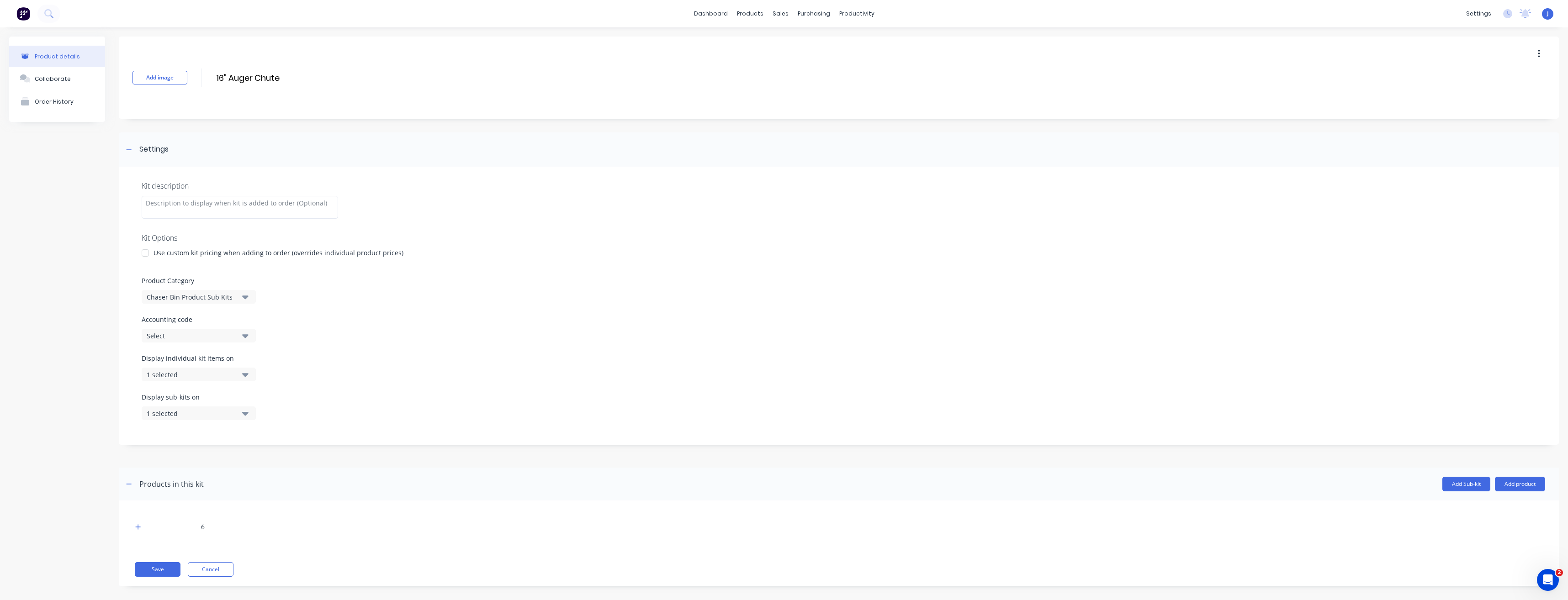
click at [245, 296] on icon "button" at bounding box center [245, 297] width 7 height 10
click at [208, 366] on div "Chaser Bin Additional Extras Kits" at bounding box center [210, 365] width 137 height 18
click at [163, 570] on button "Save" at bounding box center [157, 570] width 46 height 15
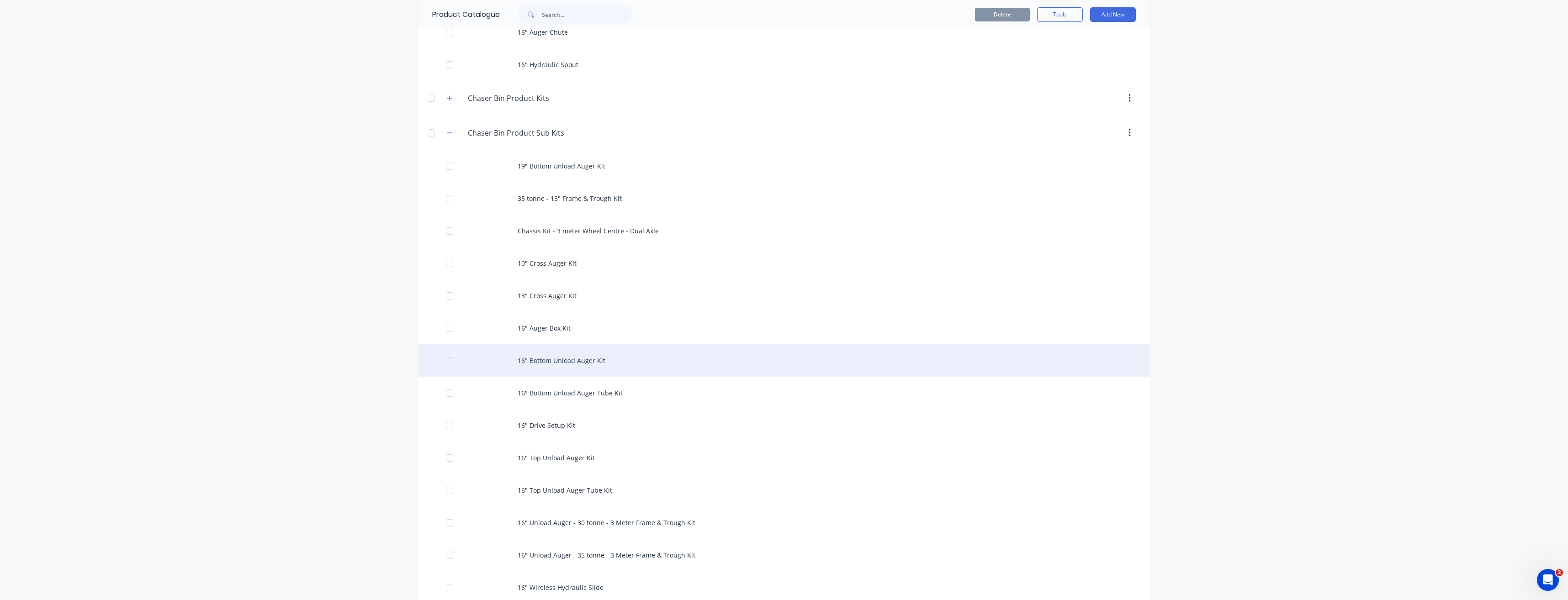
scroll to position [274, 0]
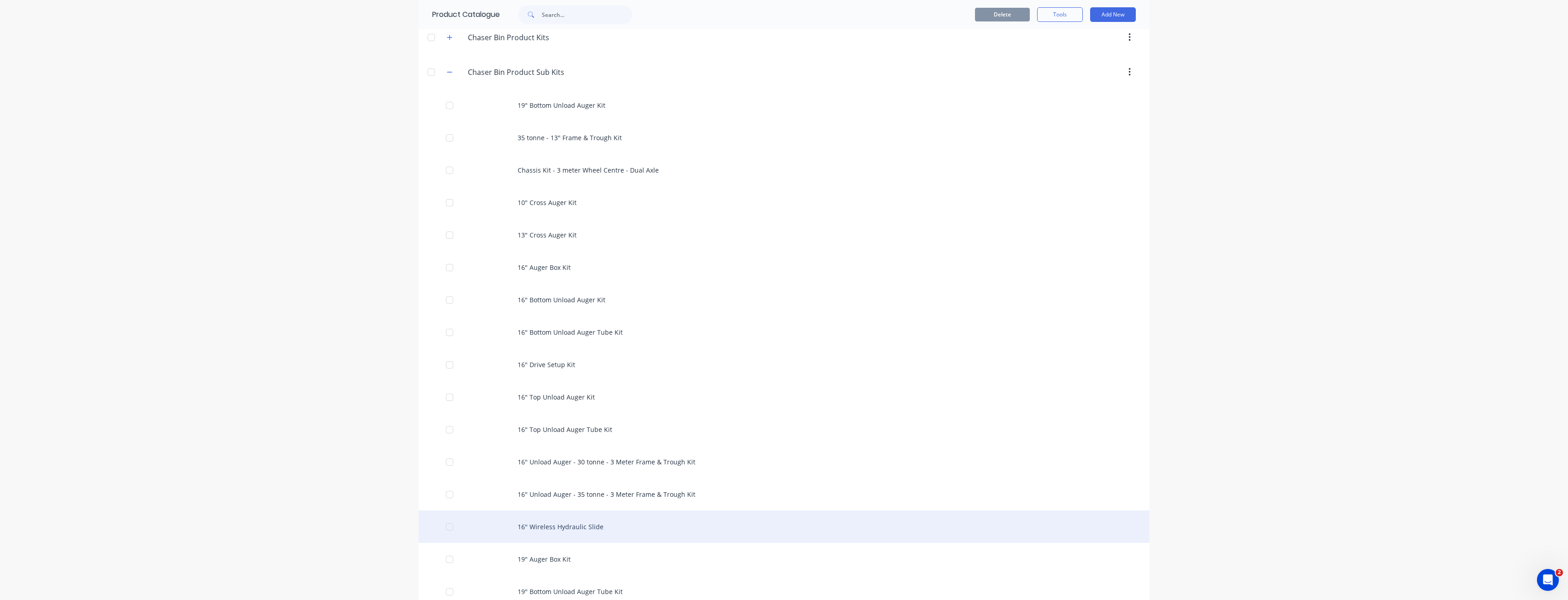
click at [552, 529] on div "16" Wireless Hydraulic Slide" at bounding box center [784, 526] width 731 height 32
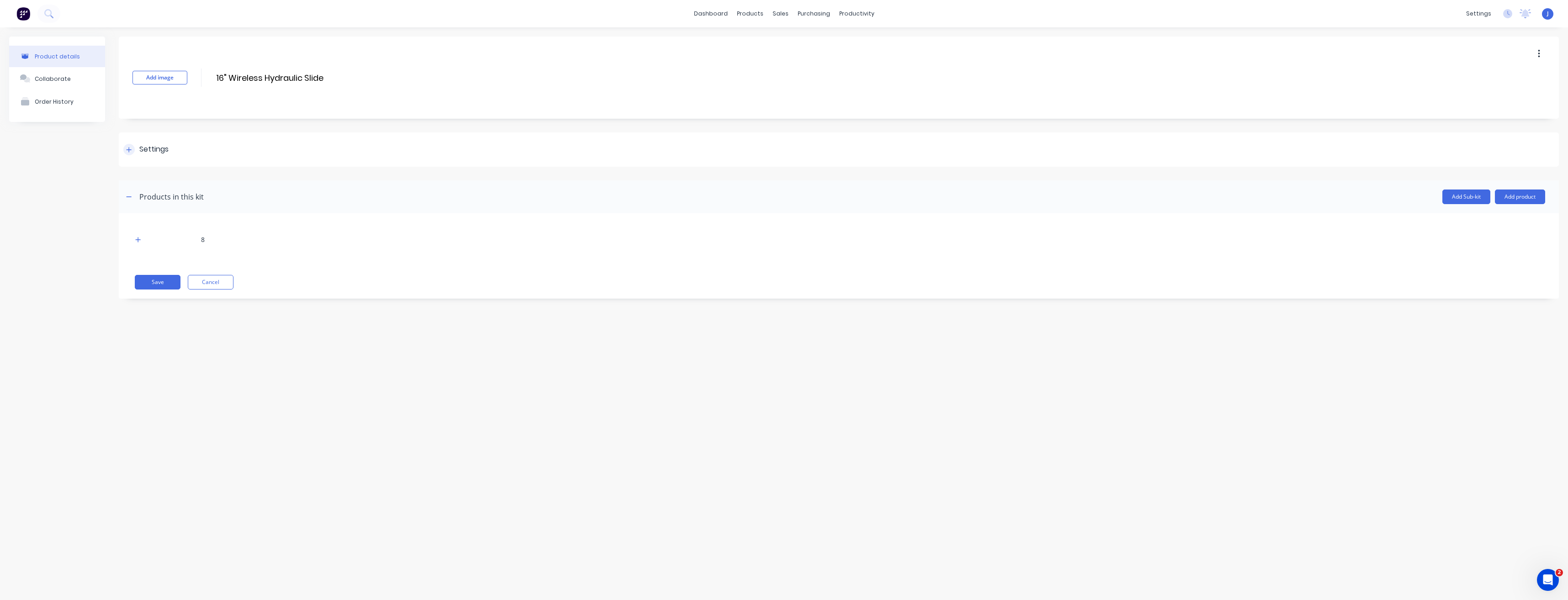
click at [159, 147] on div "Settings" at bounding box center [154, 149] width 29 height 12
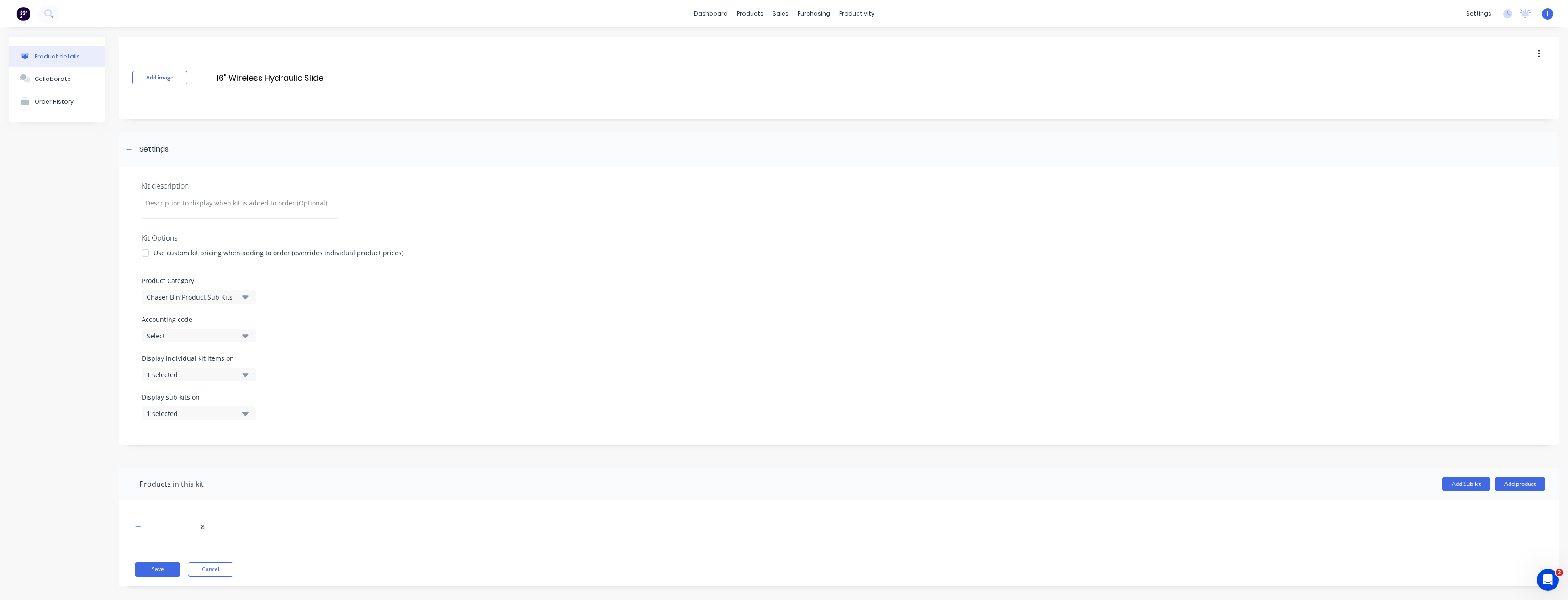
click at [233, 299] on div "Chaser Bin Product Sub Kits" at bounding box center [191, 297] width 89 height 10
click at [194, 366] on div "Chaser Bin Additional Extras Kits" at bounding box center [210, 365] width 137 height 18
click at [160, 571] on button "Save" at bounding box center [157, 570] width 46 height 15
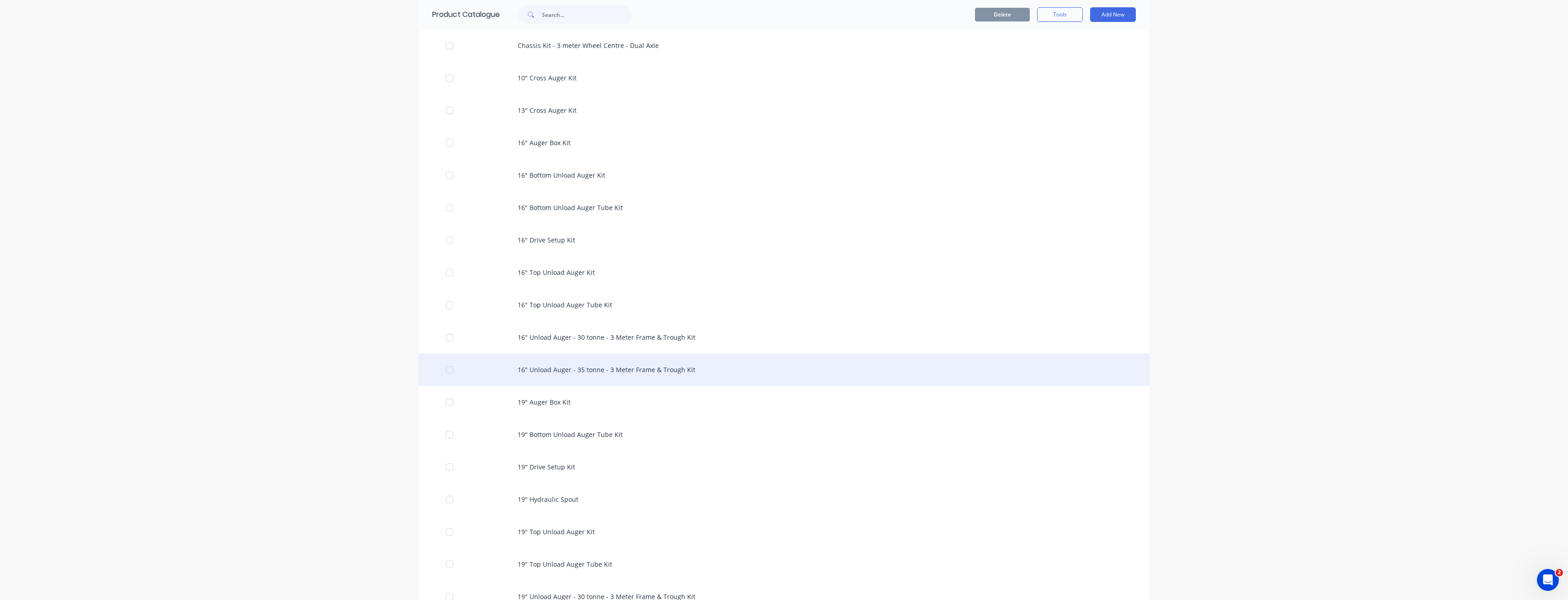
scroll to position [457, 0]
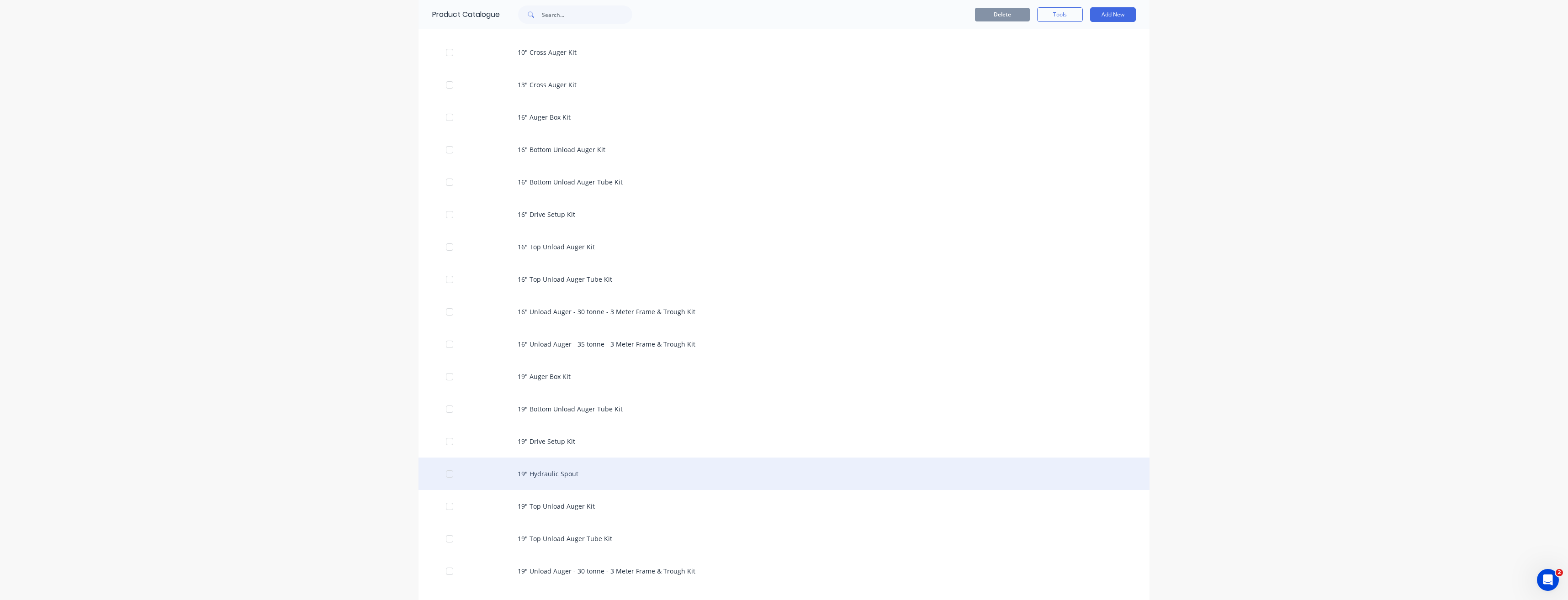
click at [539, 473] on div "19" Hydraulic Spout" at bounding box center [784, 473] width 731 height 32
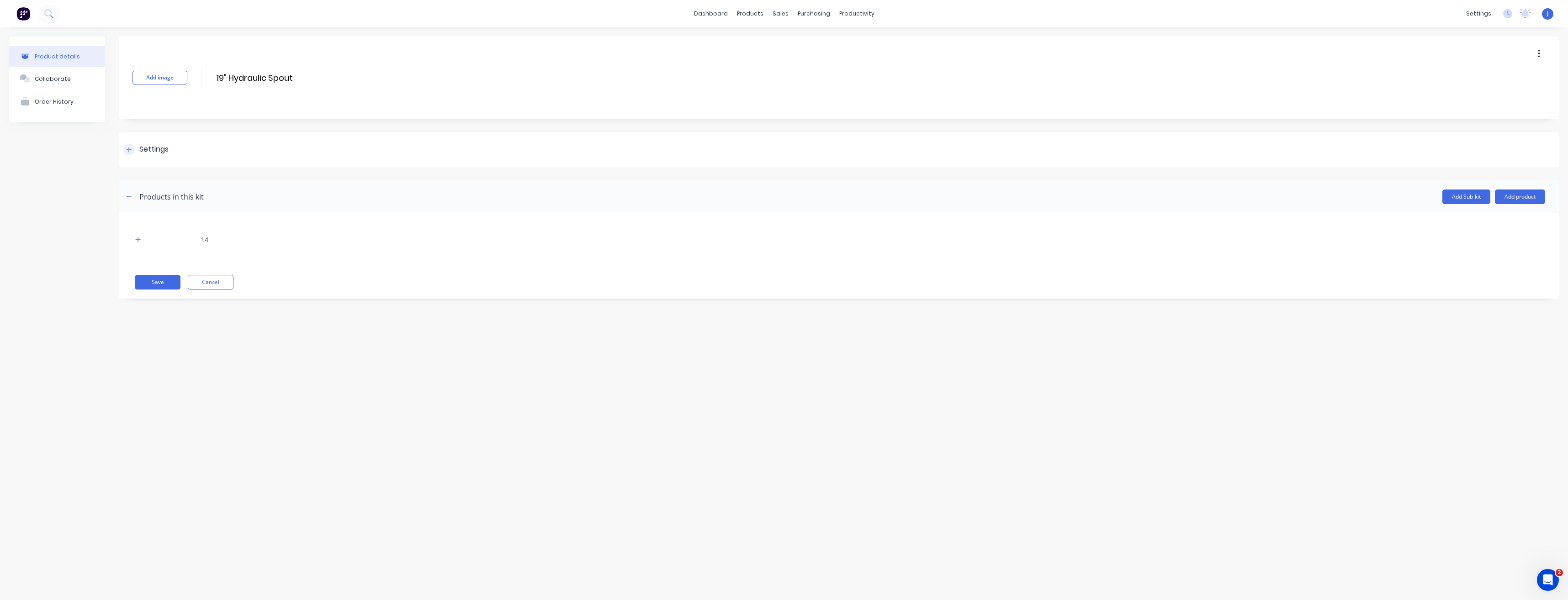
click at [157, 150] on div "Settings" at bounding box center [154, 149] width 29 height 12
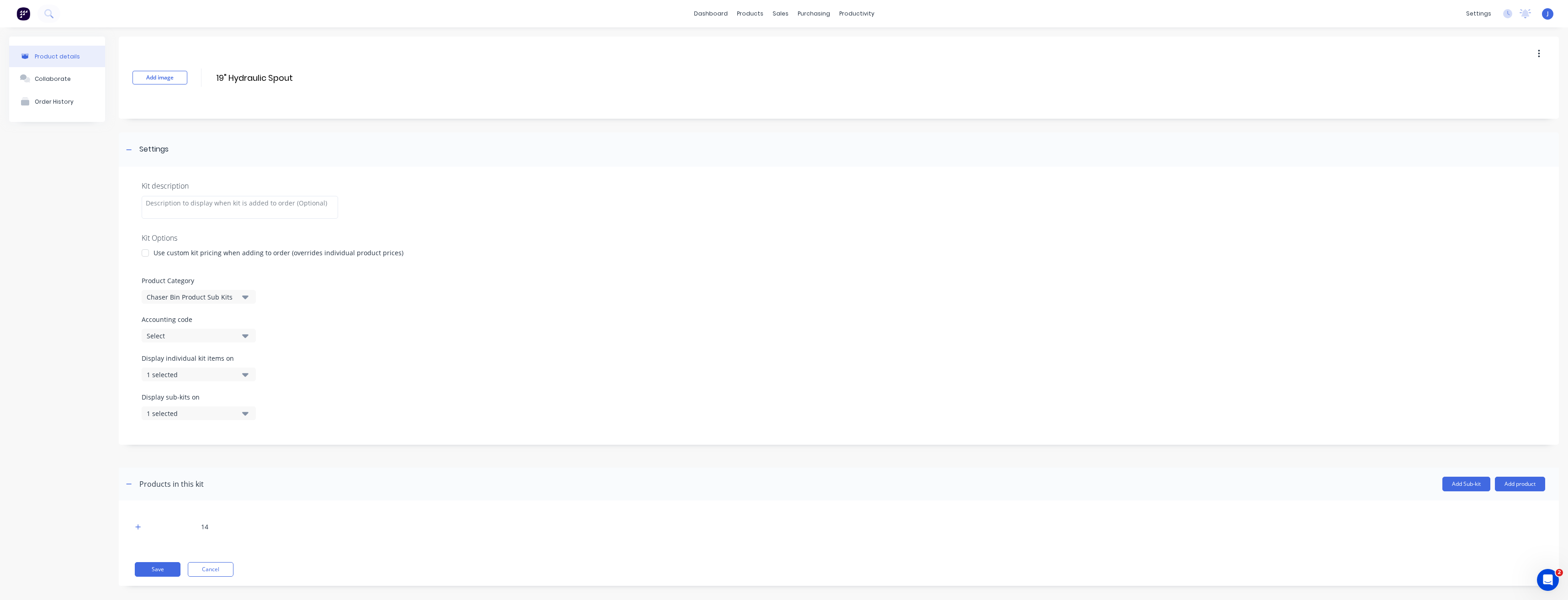
click at [239, 288] on div "Product Category Chaser Bin Product Sub Kits" at bounding box center [839, 290] width 1395 height 28
click at [239, 296] on button "Chaser Bin Product Sub Kits" at bounding box center [199, 297] width 114 height 14
click at [199, 369] on div "Chaser Bin Additional Extras Kits" at bounding box center [210, 365] width 137 height 18
click at [163, 571] on button "Save" at bounding box center [157, 570] width 46 height 15
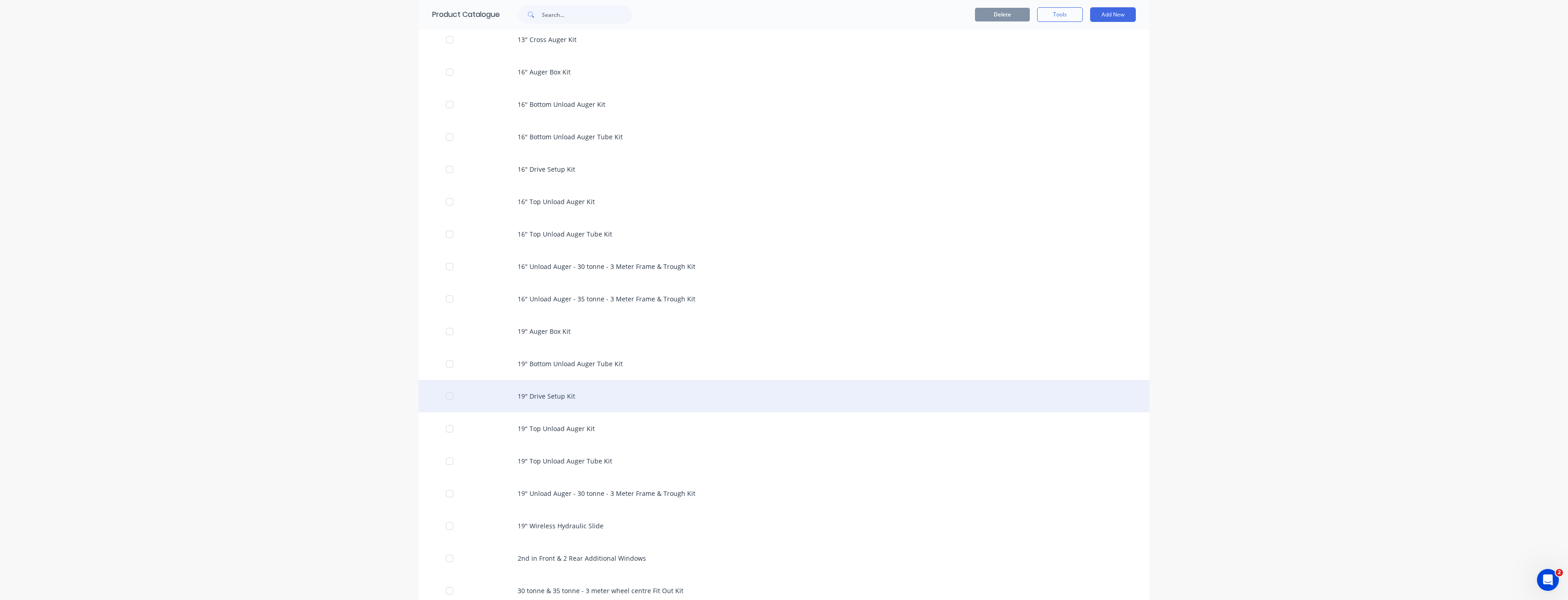
scroll to position [548, 0]
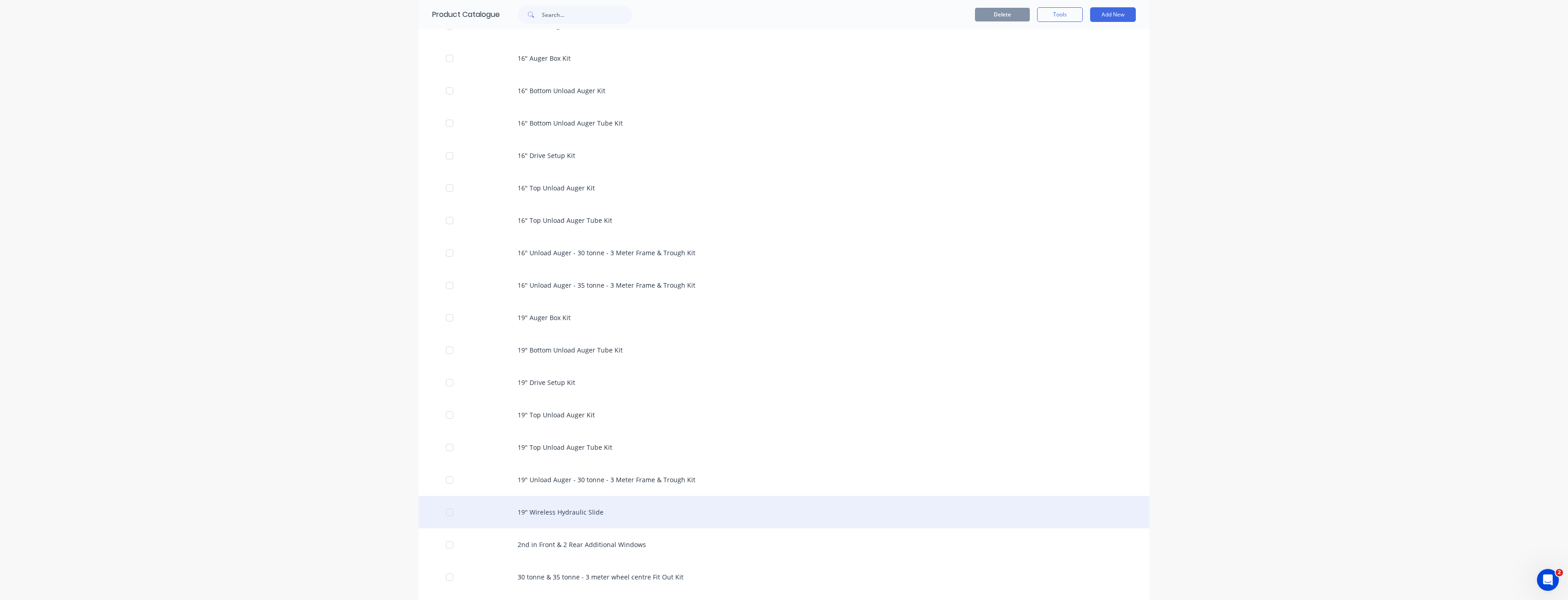
click at [517, 516] on div "19" Wireless Hydraulic Slide" at bounding box center [784, 512] width 731 height 32
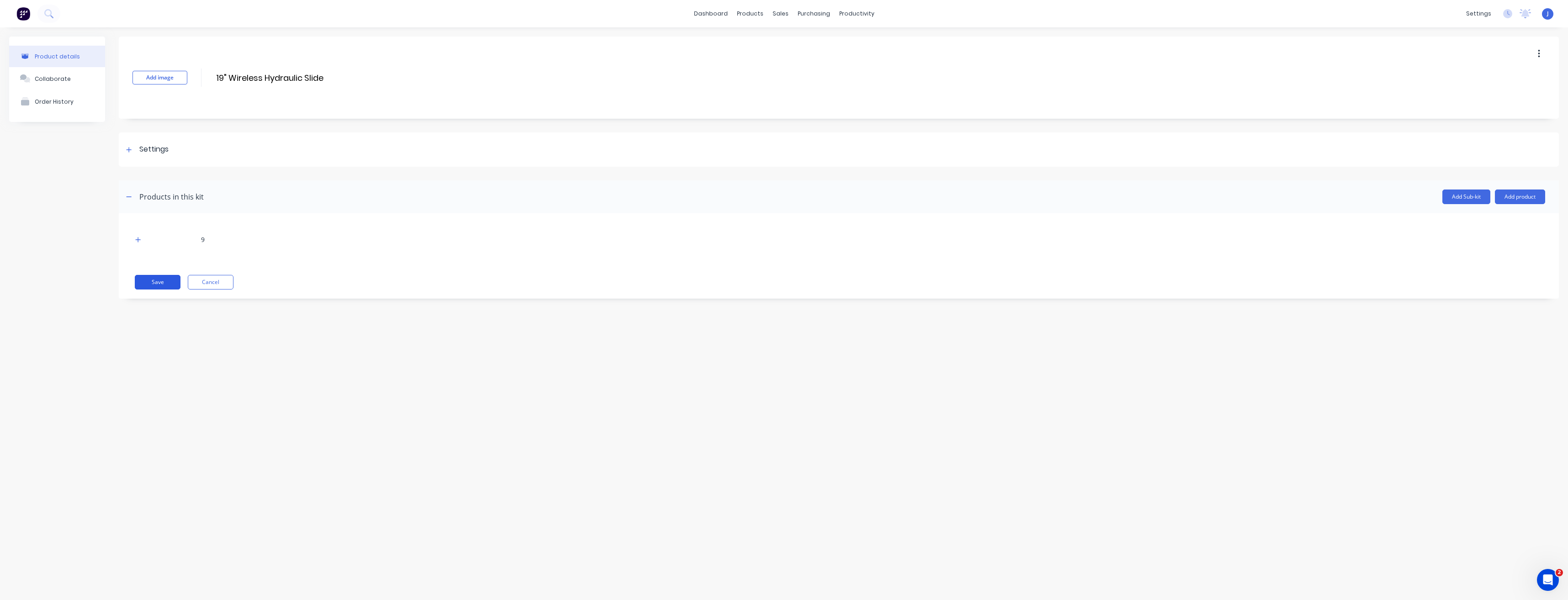
click at [142, 281] on button "Save" at bounding box center [157, 282] width 46 height 15
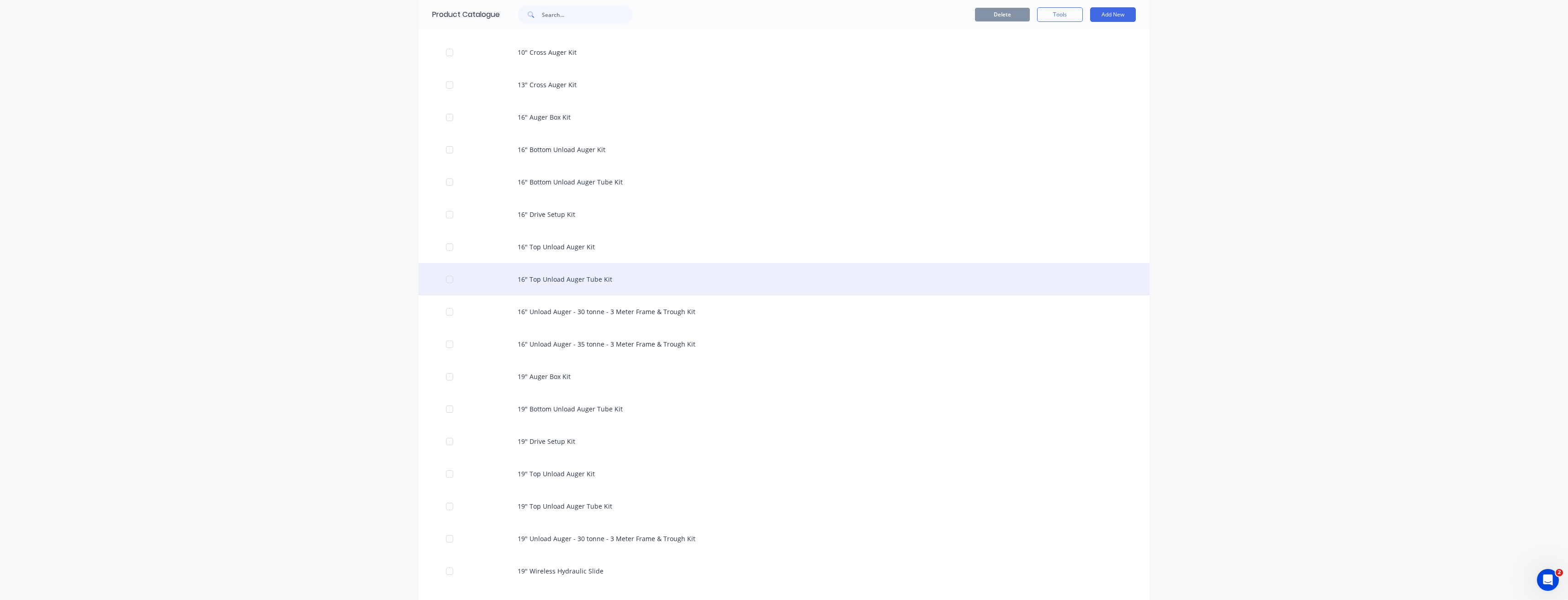
scroll to position [503, 0]
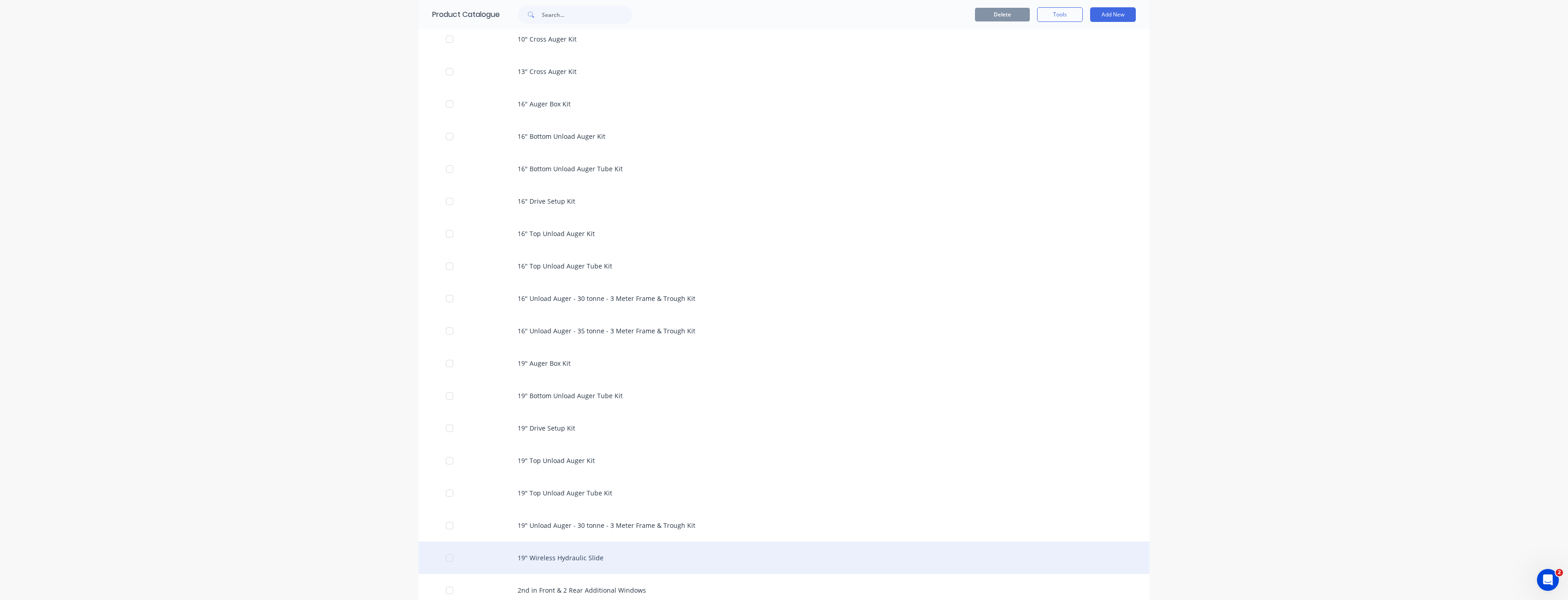
click at [576, 562] on div "19" Wireless Hydraulic Slide" at bounding box center [784, 557] width 731 height 32
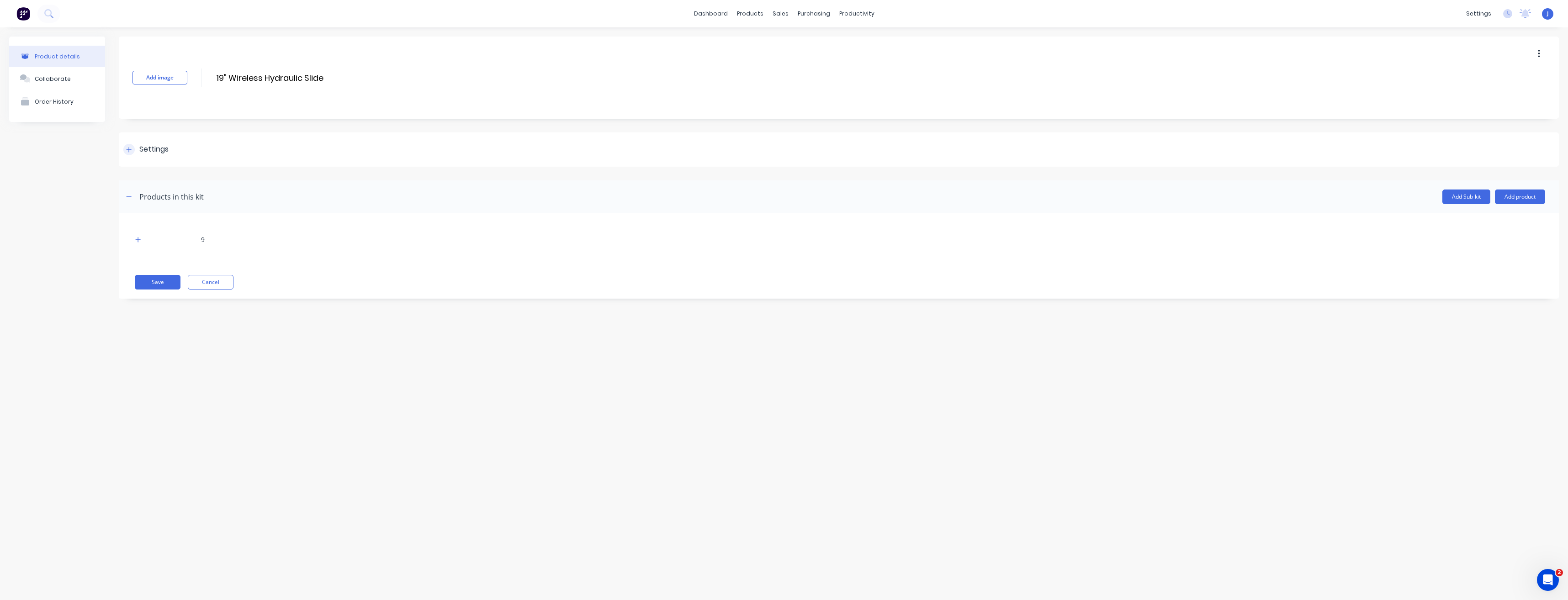
click at [136, 155] on div "Settings" at bounding box center [839, 150] width 1440 height 34
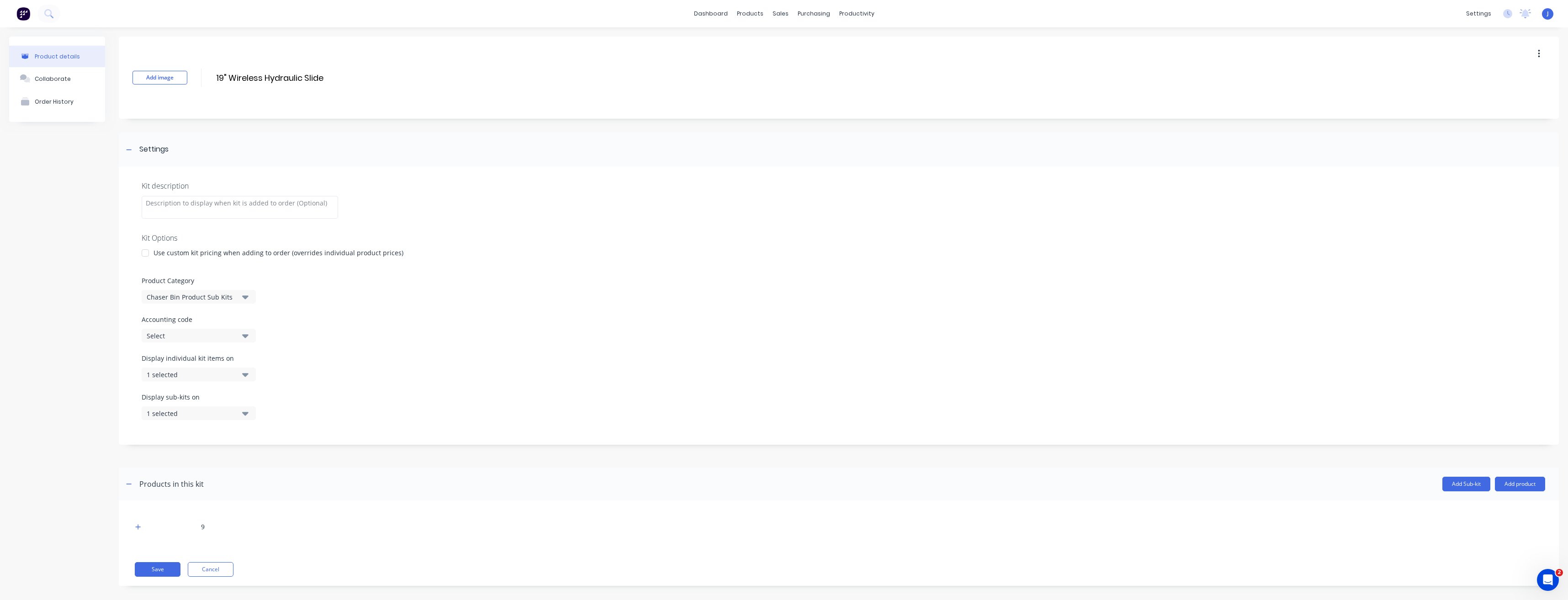
click at [248, 301] on button "Chaser Bin Product Sub Kits" at bounding box center [199, 297] width 114 height 14
click at [197, 366] on div "Chaser Bin Additional Extras Kits" at bounding box center [210, 365] width 137 height 18
click at [139, 571] on button "Save" at bounding box center [157, 570] width 46 height 15
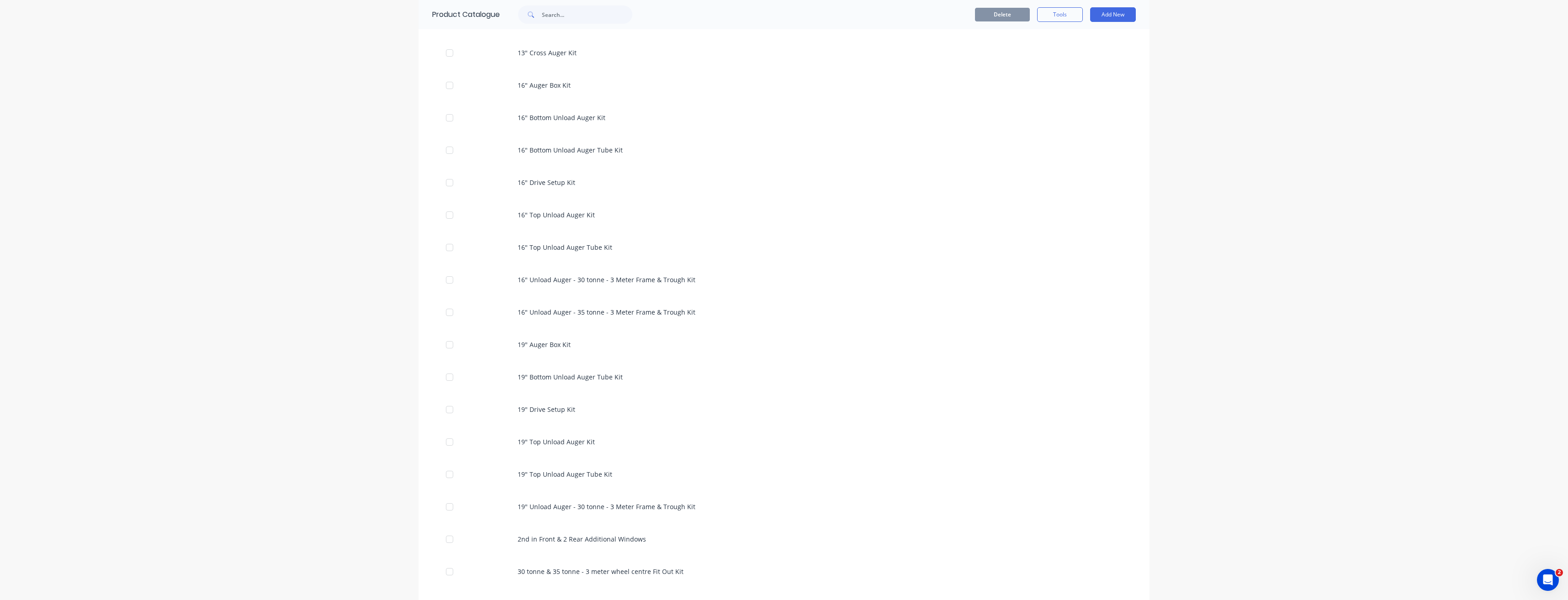
scroll to position [594, 0]
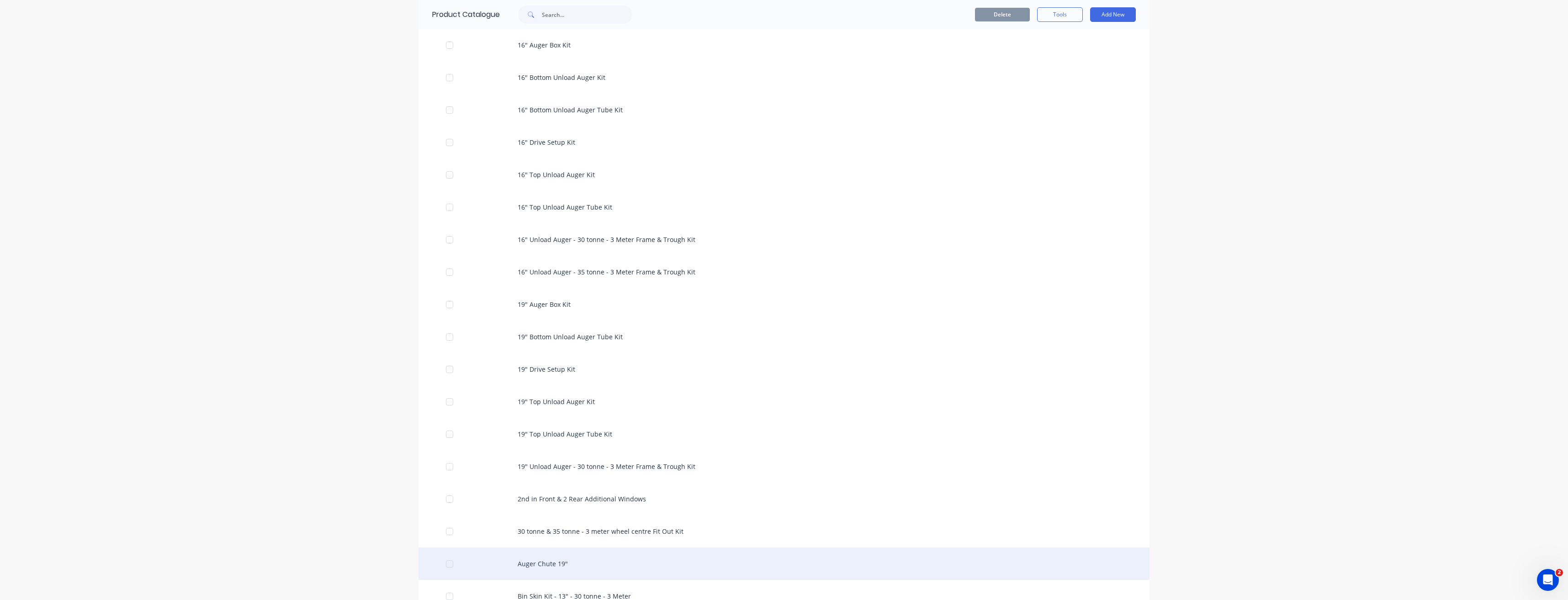
click at [565, 567] on div "Auger Chute 19"" at bounding box center [784, 563] width 731 height 32
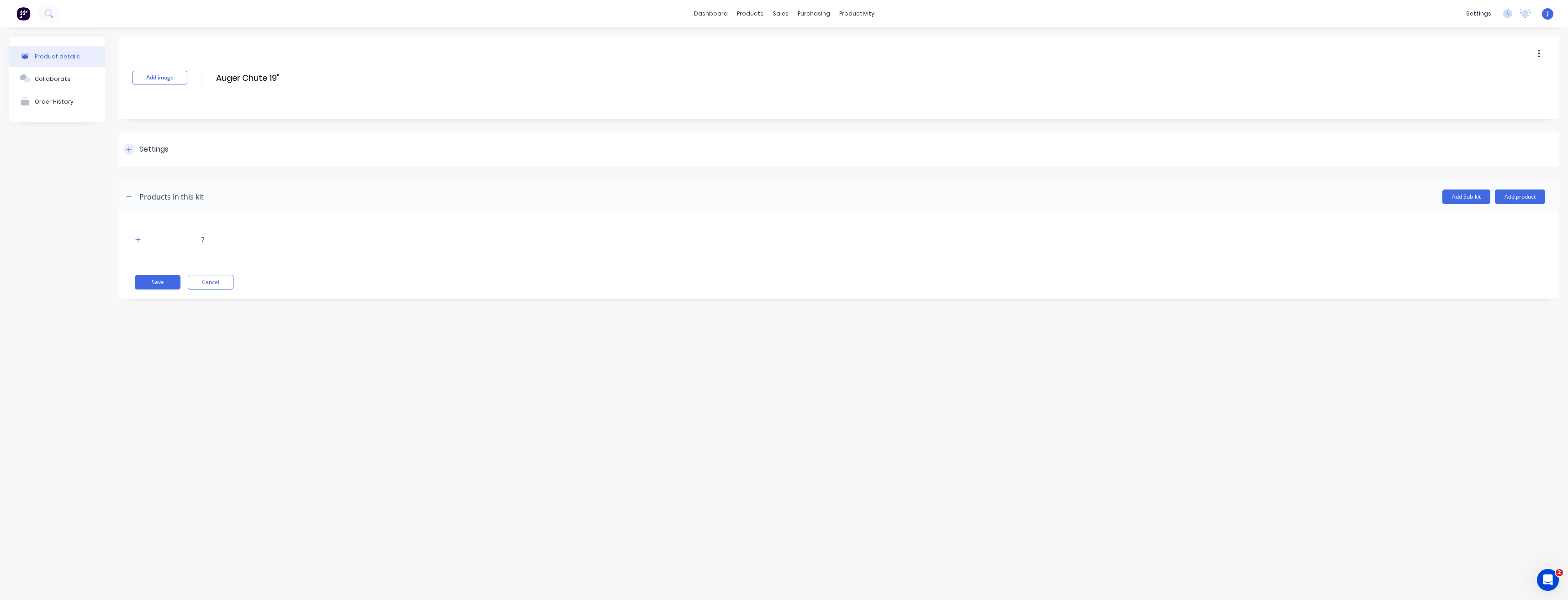
click at [151, 151] on div "Settings" at bounding box center [154, 149] width 29 height 12
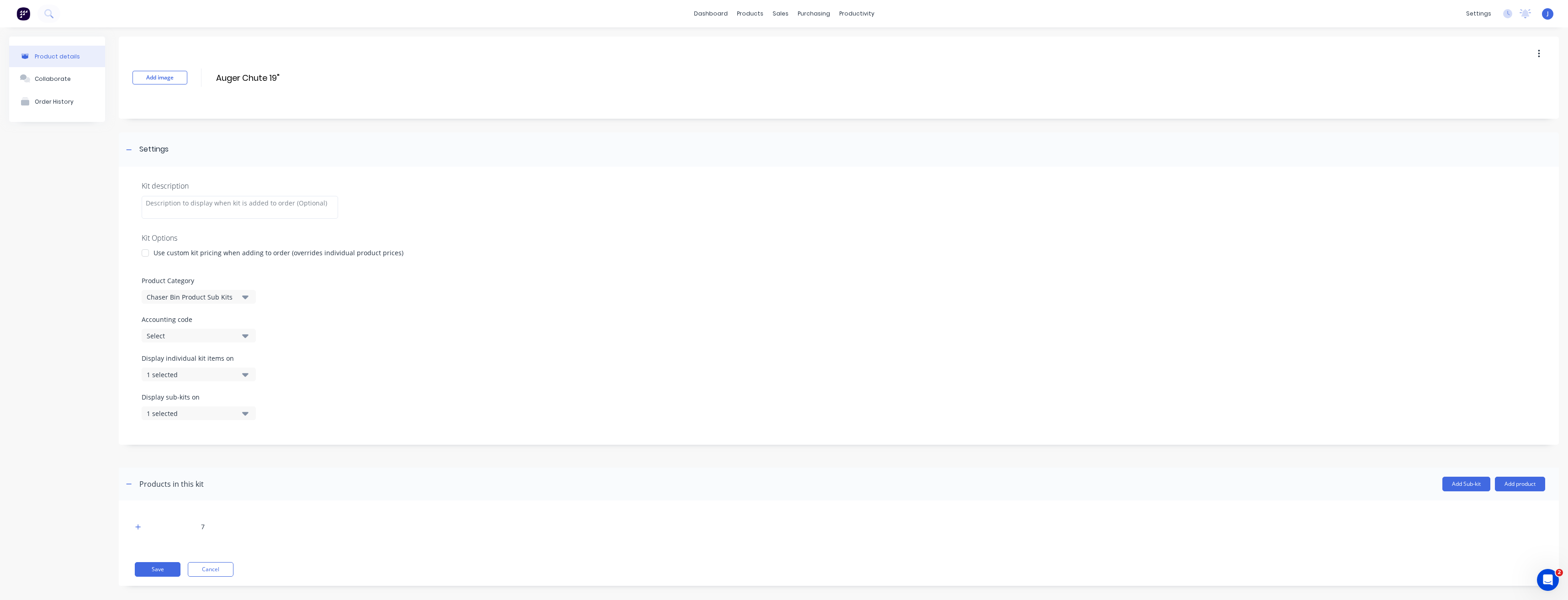
click at [248, 290] on div "Product Category Chaser Bin Product Sub Kits" at bounding box center [839, 290] width 1395 height 28
click at [242, 296] on icon "button" at bounding box center [245, 297] width 7 height 10
click at [196, 364] on div "Chaser Bin Additional Extras Kits" at bounding box center [210, 365] width 137 height 18
click at [152, 567] on button "Save" at bounding box center [157, 570] width 46 height 15
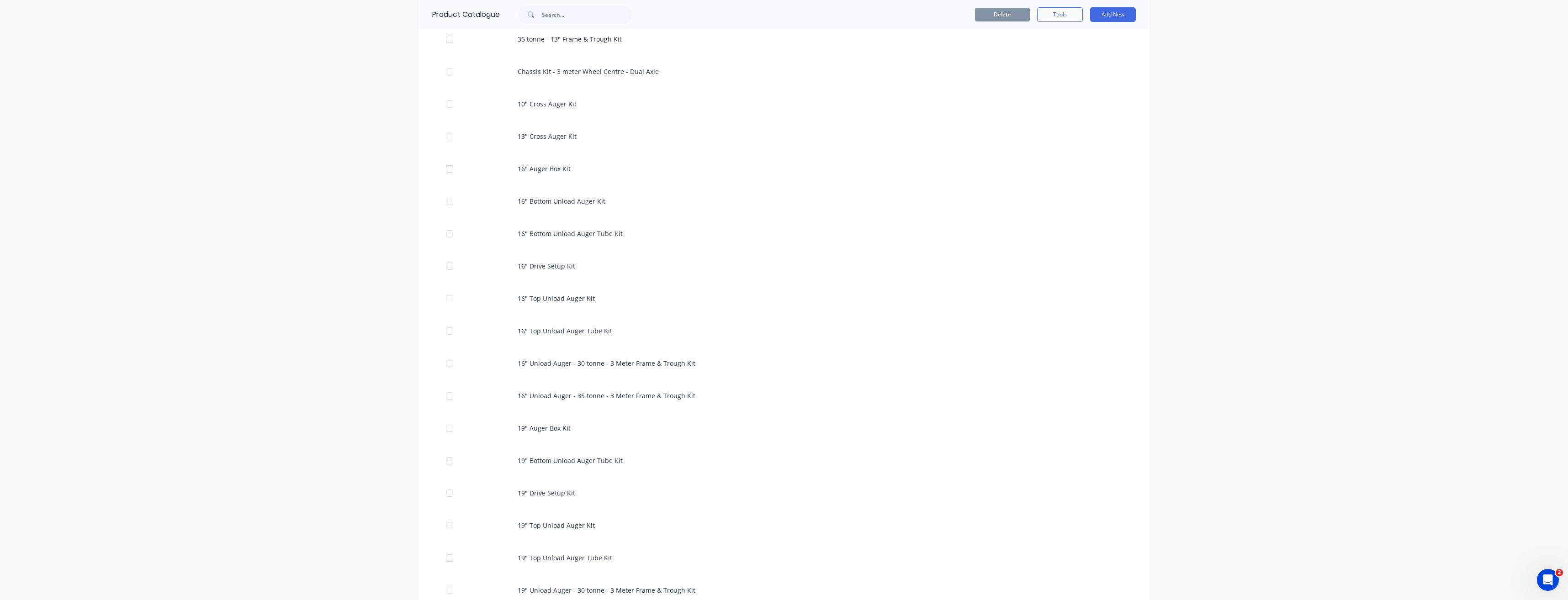
scroll to position [685, 0]
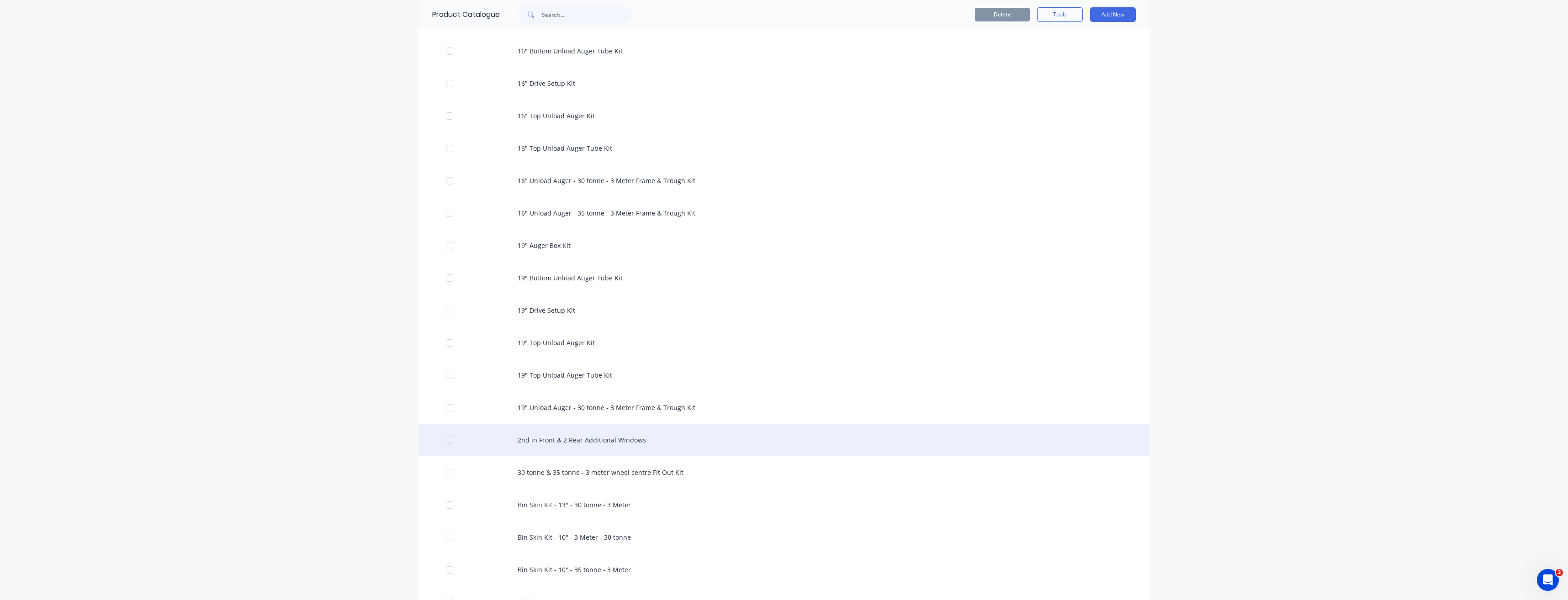
click at [550, 435] on div "2nd in Front & 2 Rear Additional Windows" at bounding box center [784, 440] width 731 height 32
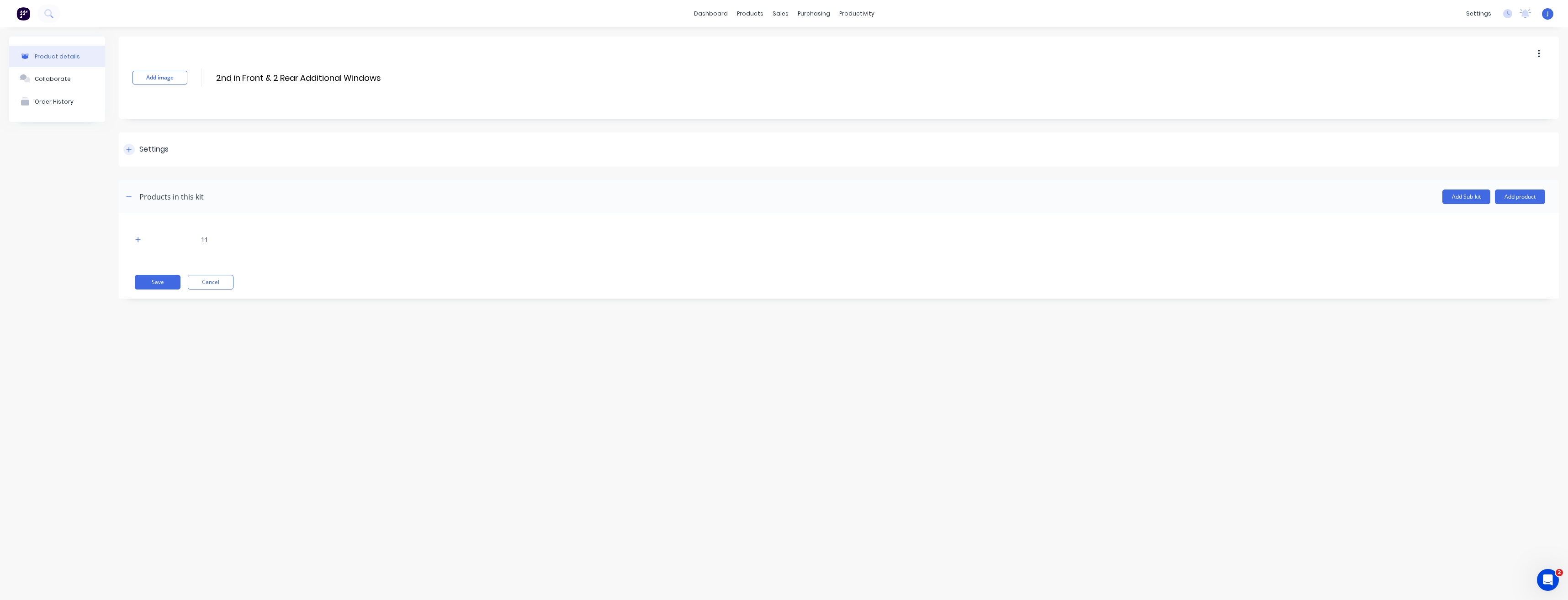
click at [156, 151] on div "Settings" at bounding box center [154, 149] width 29 height 12
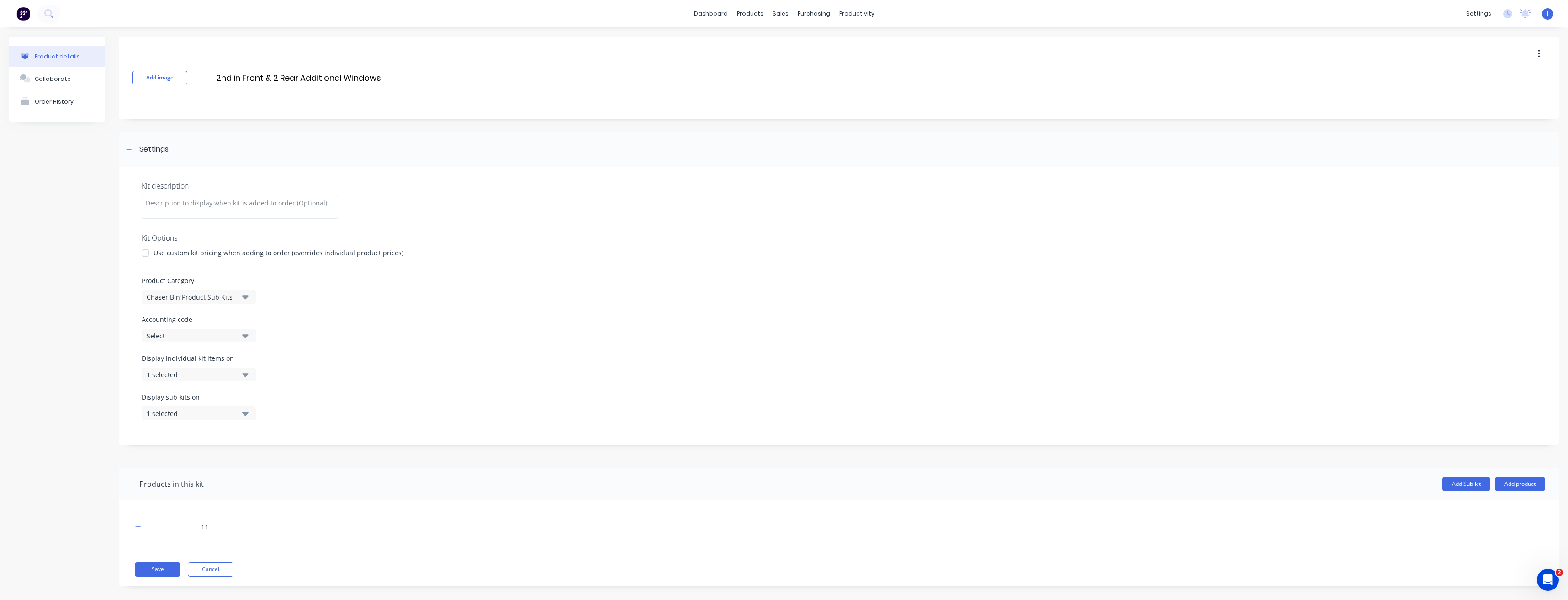
click at [243, 299] on icon "button" at bounding box center [245, 297] width 7 height 10
click at [201, 368] on div "Chaser Bin Additional Extras Kits" at bounding box center [210, 365] width 137 height 18
click at [152, 573] on button "Save" at bounding box center [157, 570] width 46 height 15
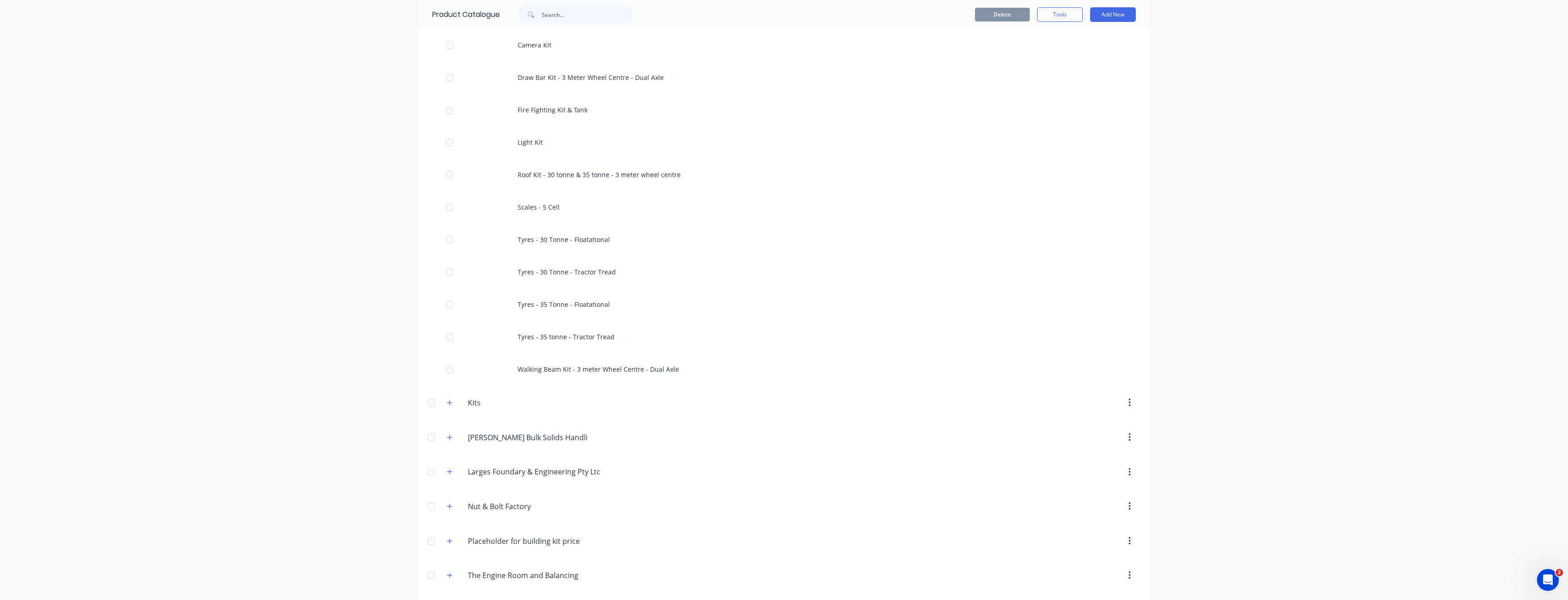
scroll to position [1117, 0]
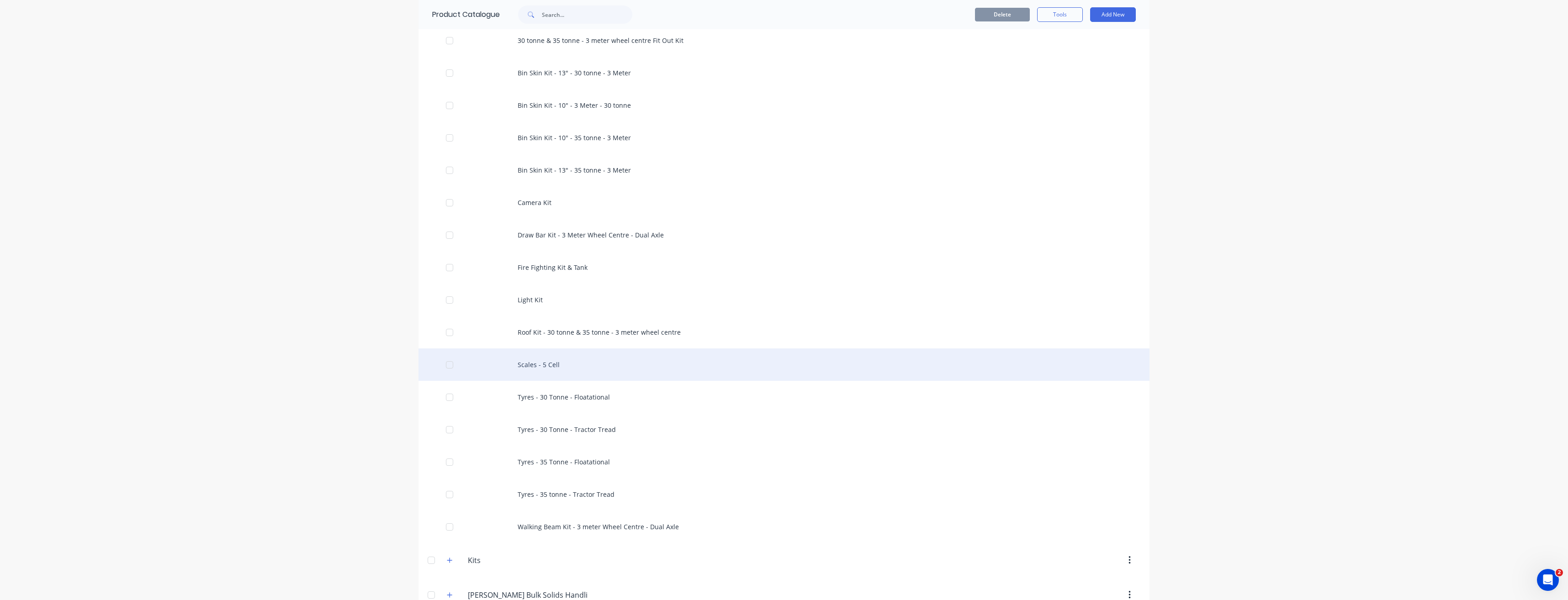
click at [540, 363] on div "Scales - 5 Cell" at bounding box center [784, 365] width 731 height 32
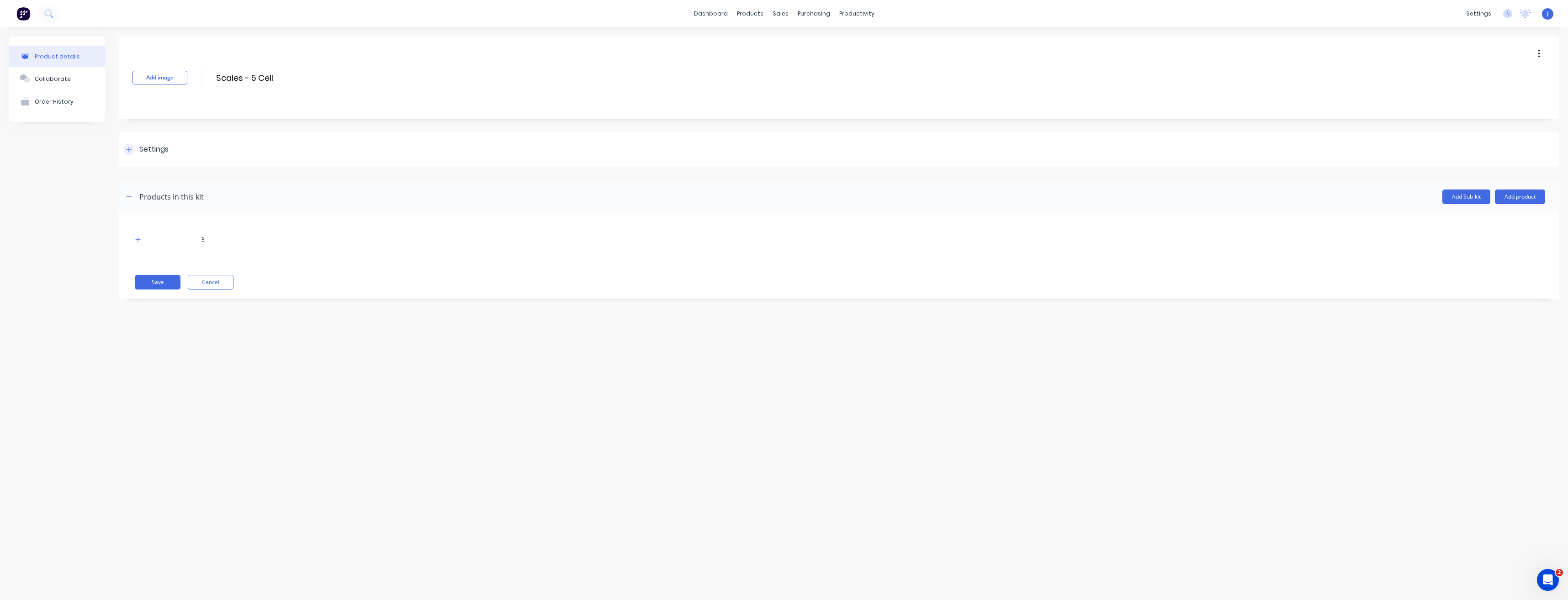
click at [138, 148] on div "Settings" at bounding box center [146, 149] width 45 height 12
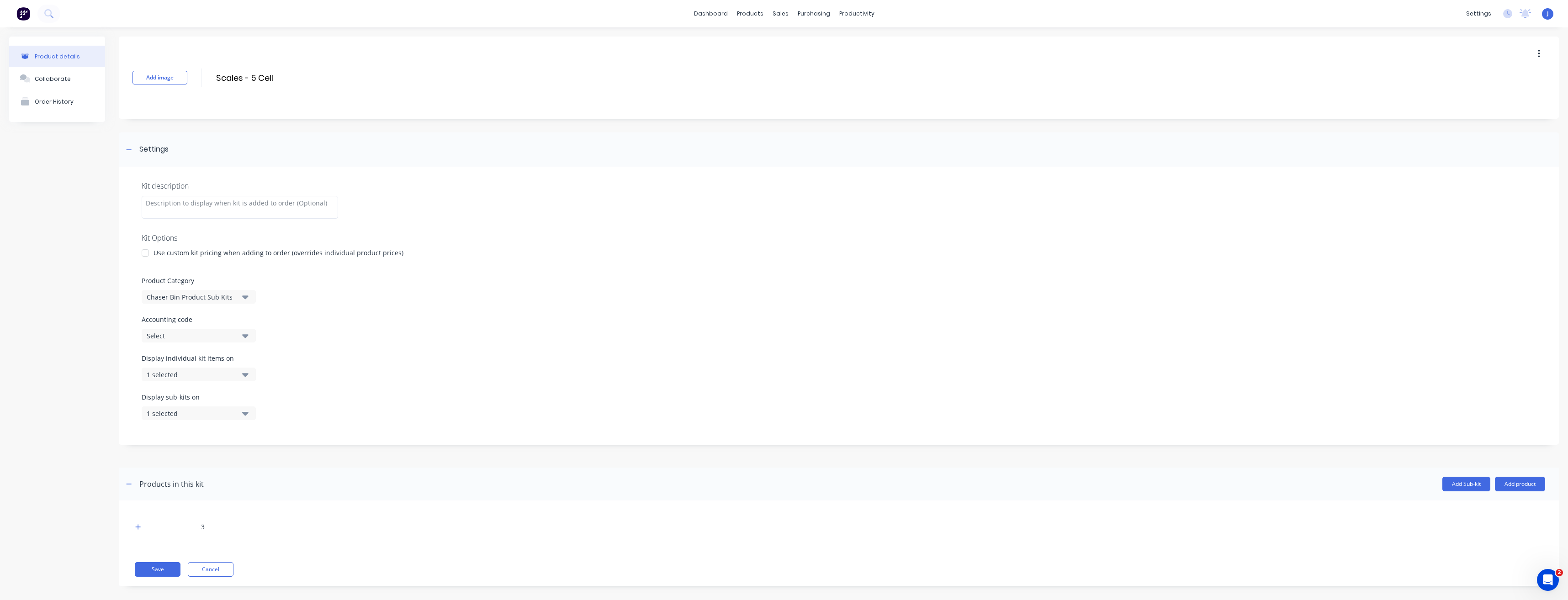
click at [172, 299] on div "Chaser Bin Product Sub Kits" at bounding box center [191, 297] width 89 height 10
click at [178, 366] on div "Chaser Bin Additional Extras Kits" at bounding box center [210, 365] width 137 height 18
click at [160, 574] on button "Save" at bounding box center [157, 570] width 46 height 15
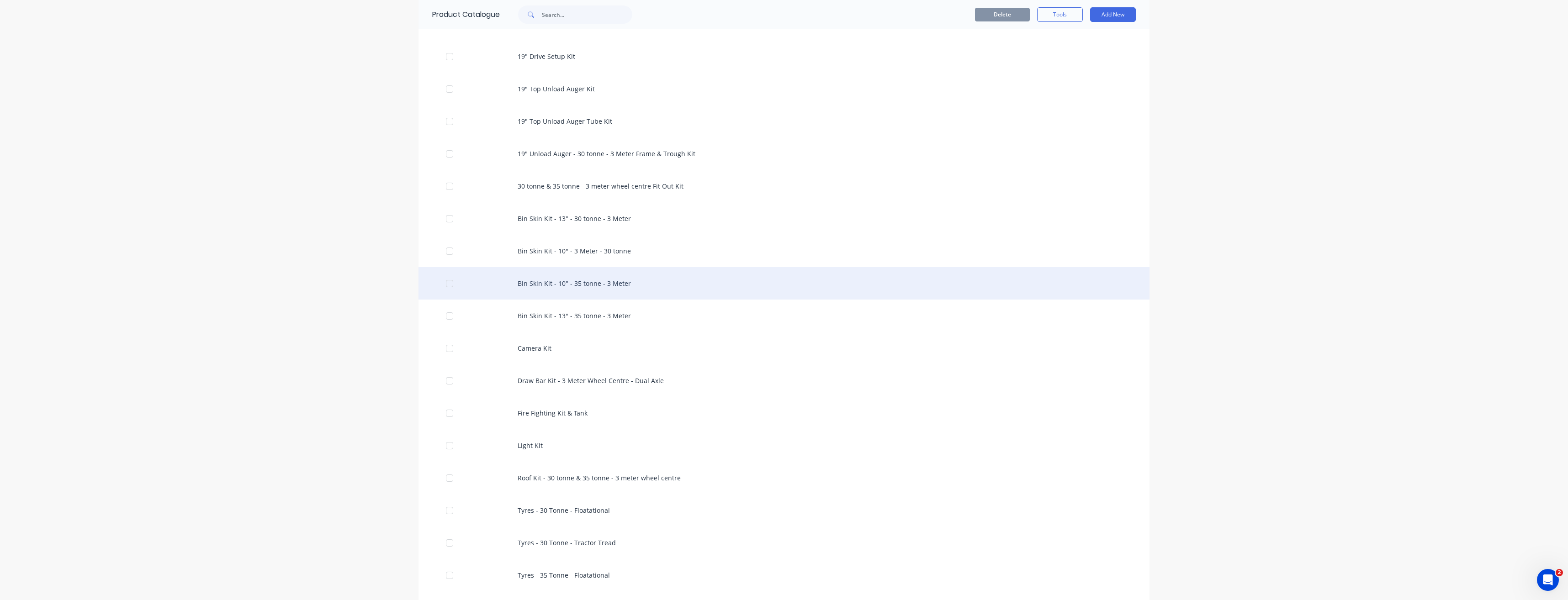
scroll to position [1005, 0]
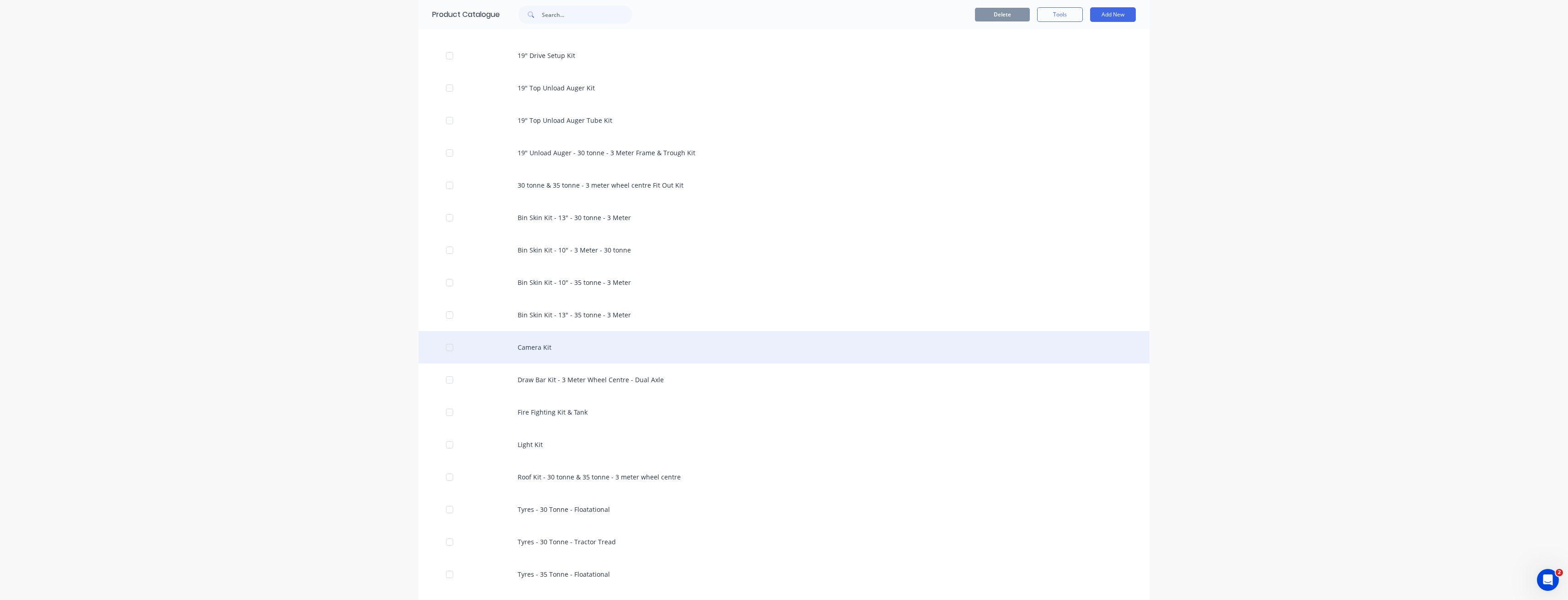
click at [524, 354] on div "Camera Kit" at bounding box center [784, 347] width 731 height 32
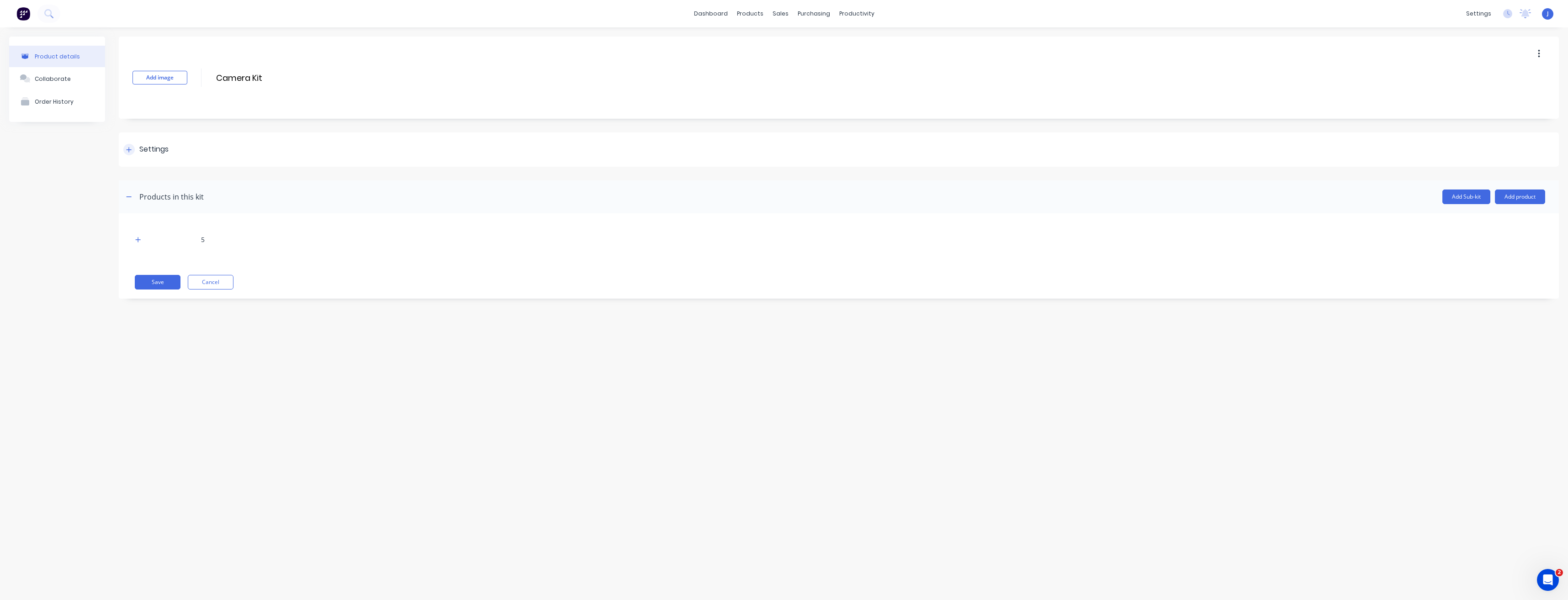
click at [163, 147] on div "Settings" at bounding box center [154, 149] width 29 height 12
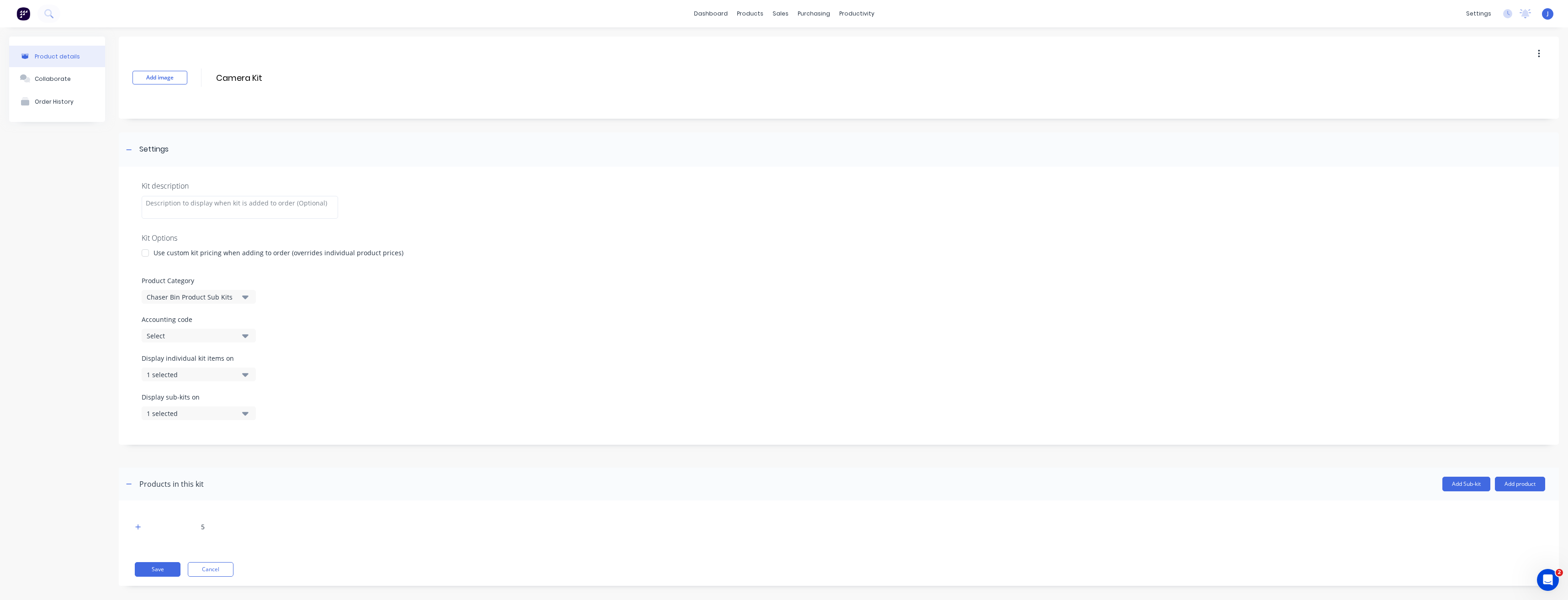
click at [244, 297] on icon "button" at bounding box center [245, 298] width 7 height 4
click at [195, 365] on div "Chaser Bin Additional Extras Kits" at bounding box center [210, 365] width 137 height 18
click at [151, 572] on button "Save" at bounding box center [157, 570] width 46 height 15
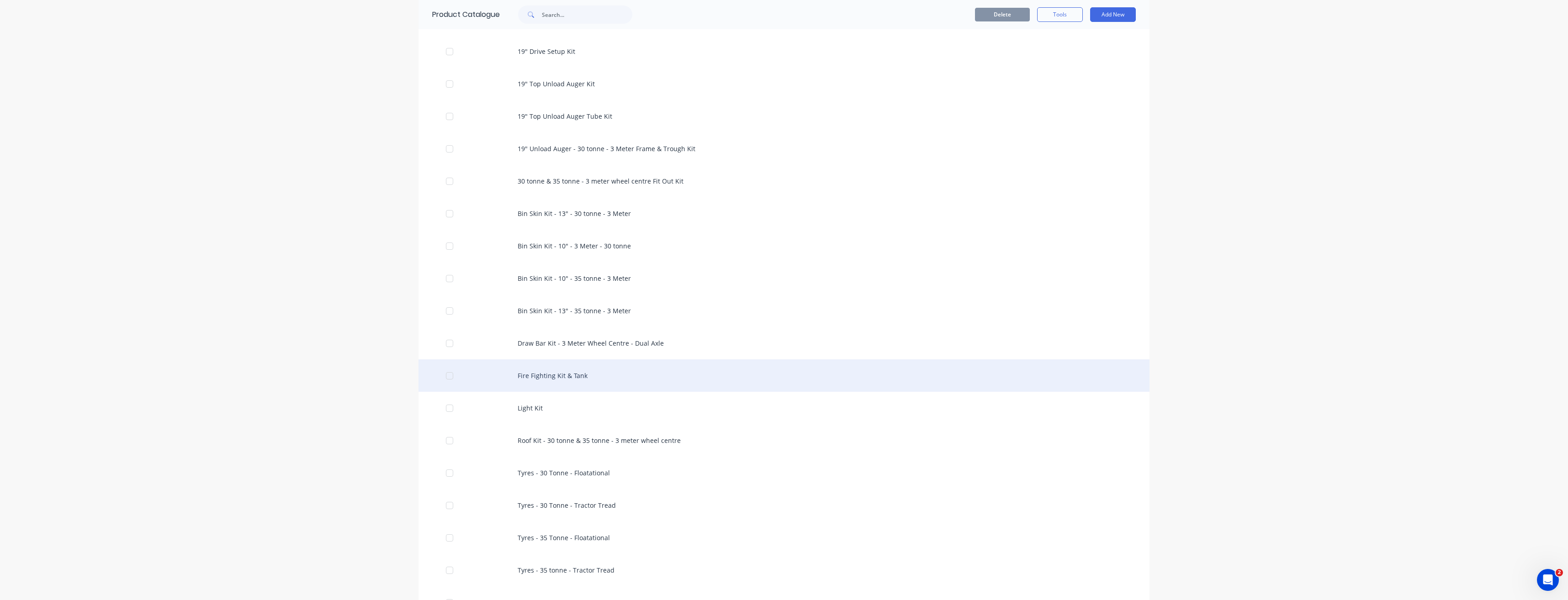
scroll to position [1050, 0]
click at [528, 367] on div "Fire Fighting Kit & Tank" at bounding box center [784, 366] width 731 height 32
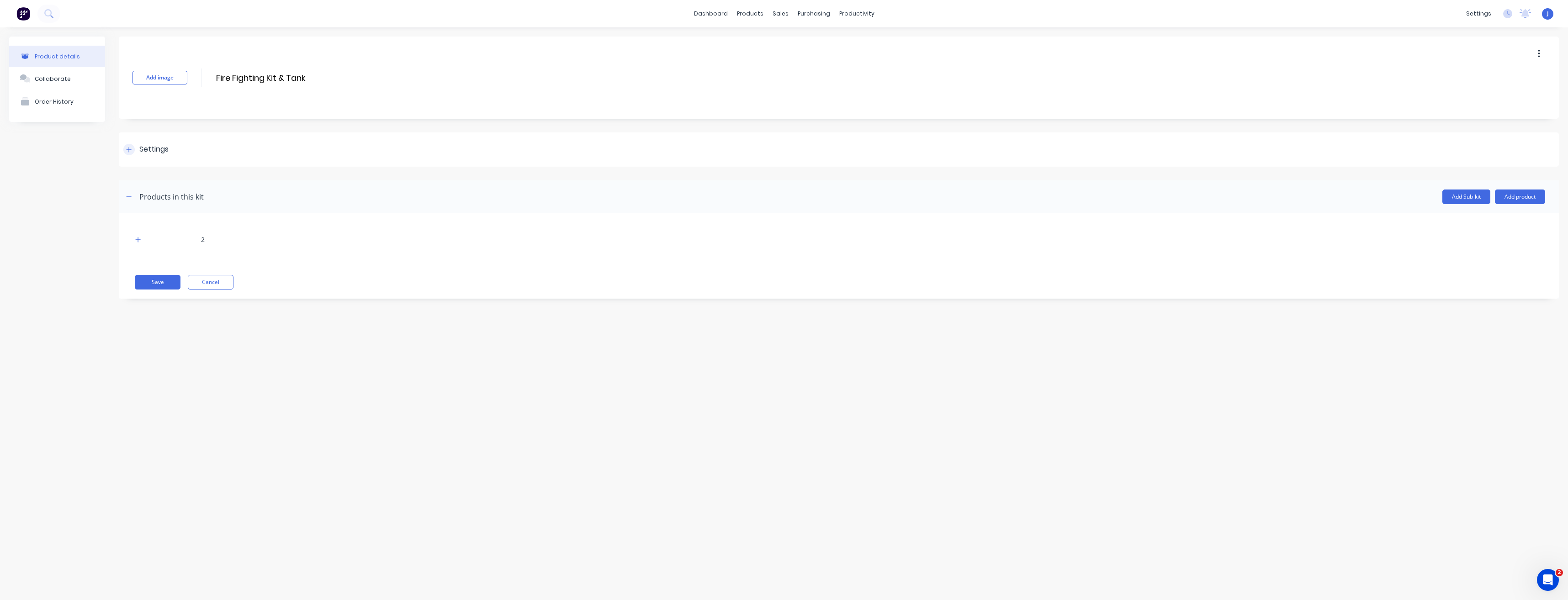
click at [153, 148] on div "Settings" at bounding box center [154, 149] width 29 height 12
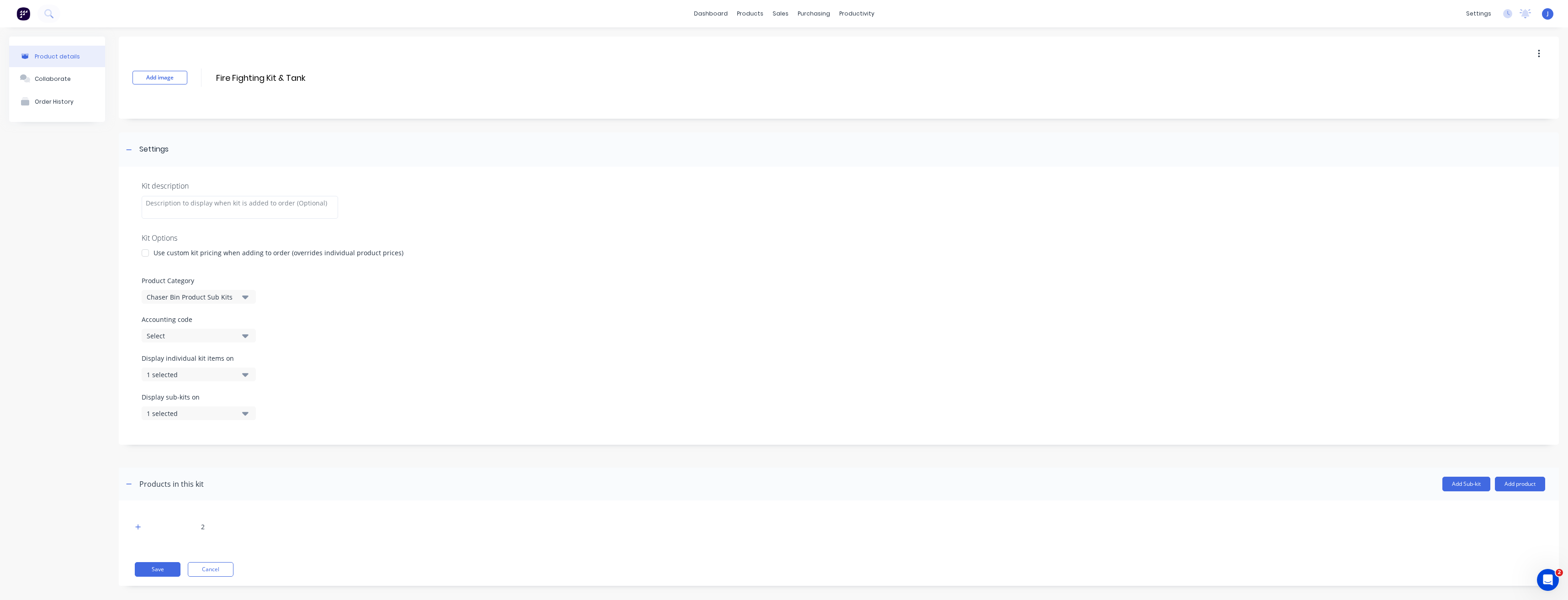
click at [245, 301] on icon "button" at bounding box center [245, 297] width 7 height 10
click at [221, 367] on div "Chaser Bin Additional Extras Kits" at bounding box center [210, 365] width 137 height 18
click at [146, 571] on button "Save" at bounding box center [157, 570] width 46 height 15
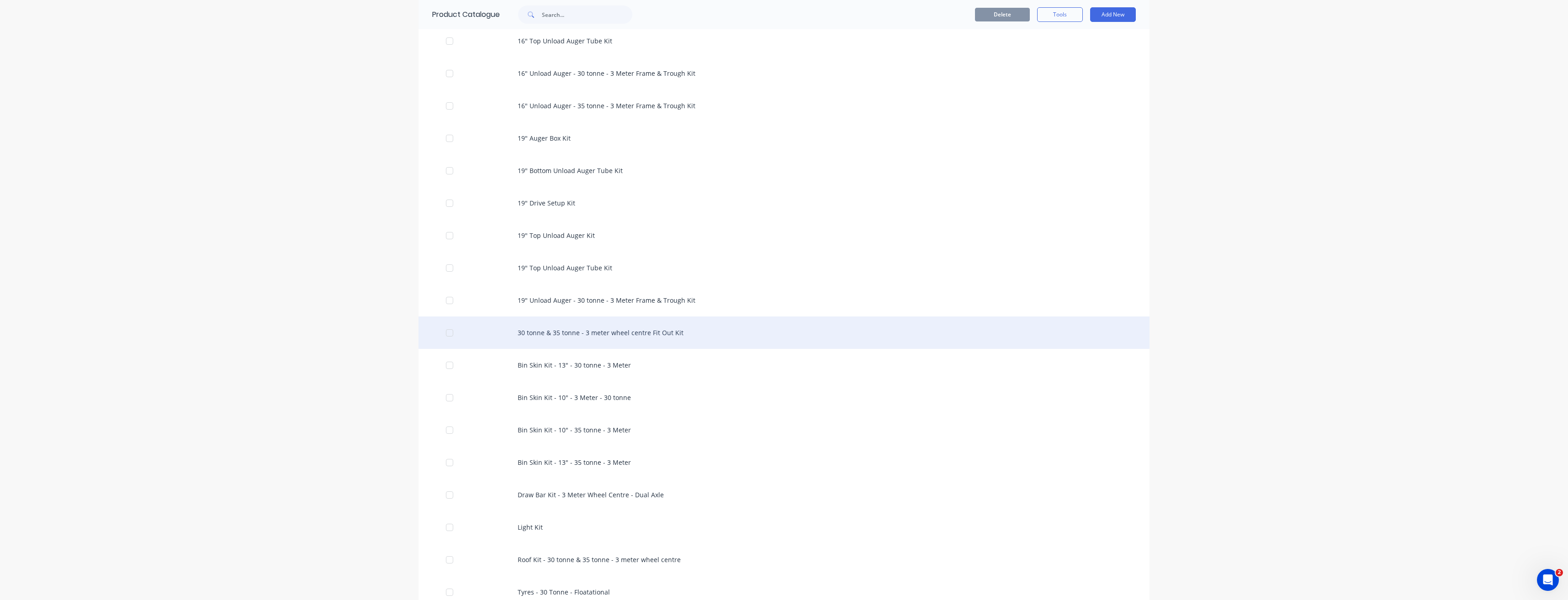
scroll to position [959, 0]
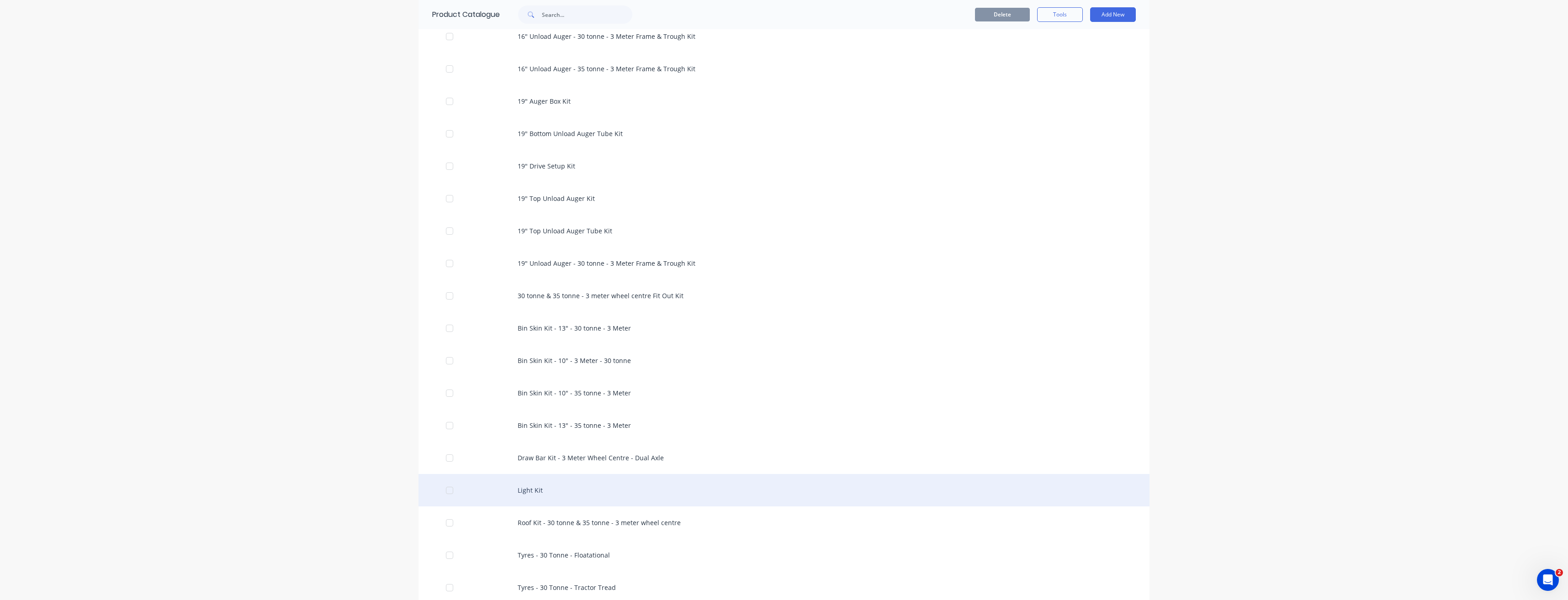
click at [532, 488] on div "Light Kit" at bounding box center [784, 490] width 731 height 32
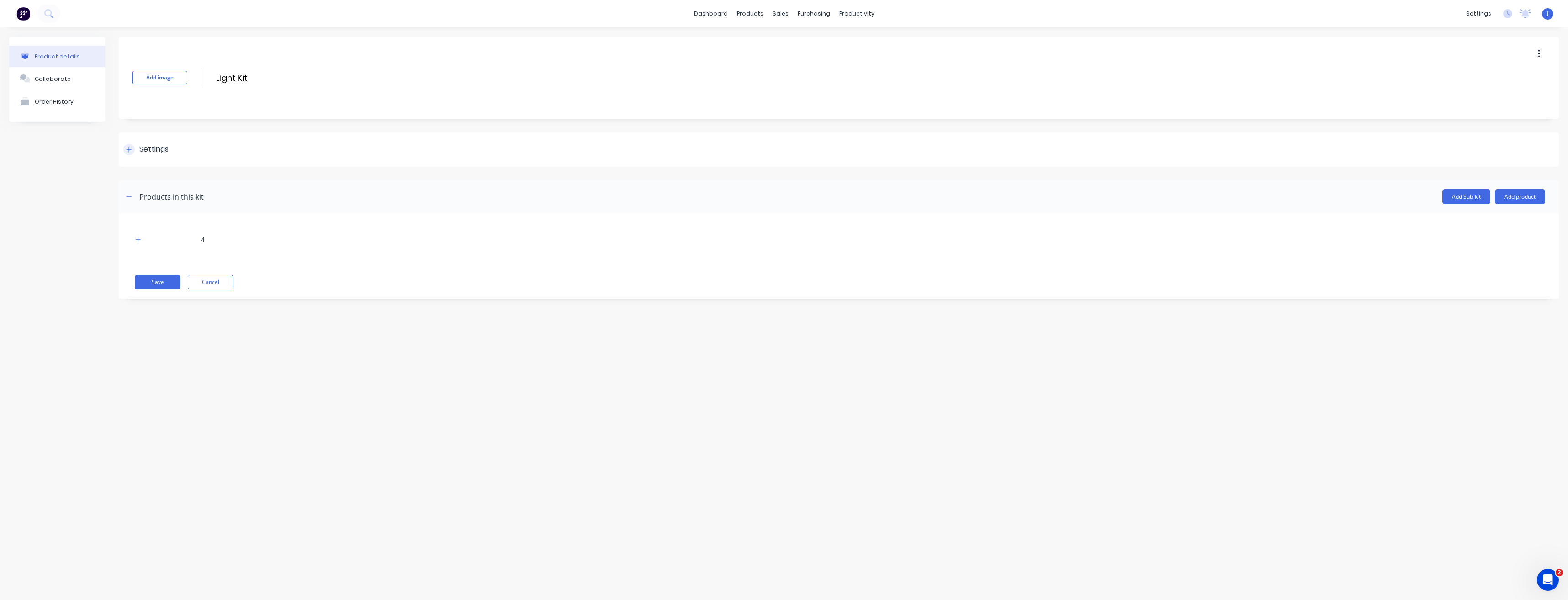
click at [166, 144] on div "Settings" at bounding box center [839, 150] width 1440 height 34
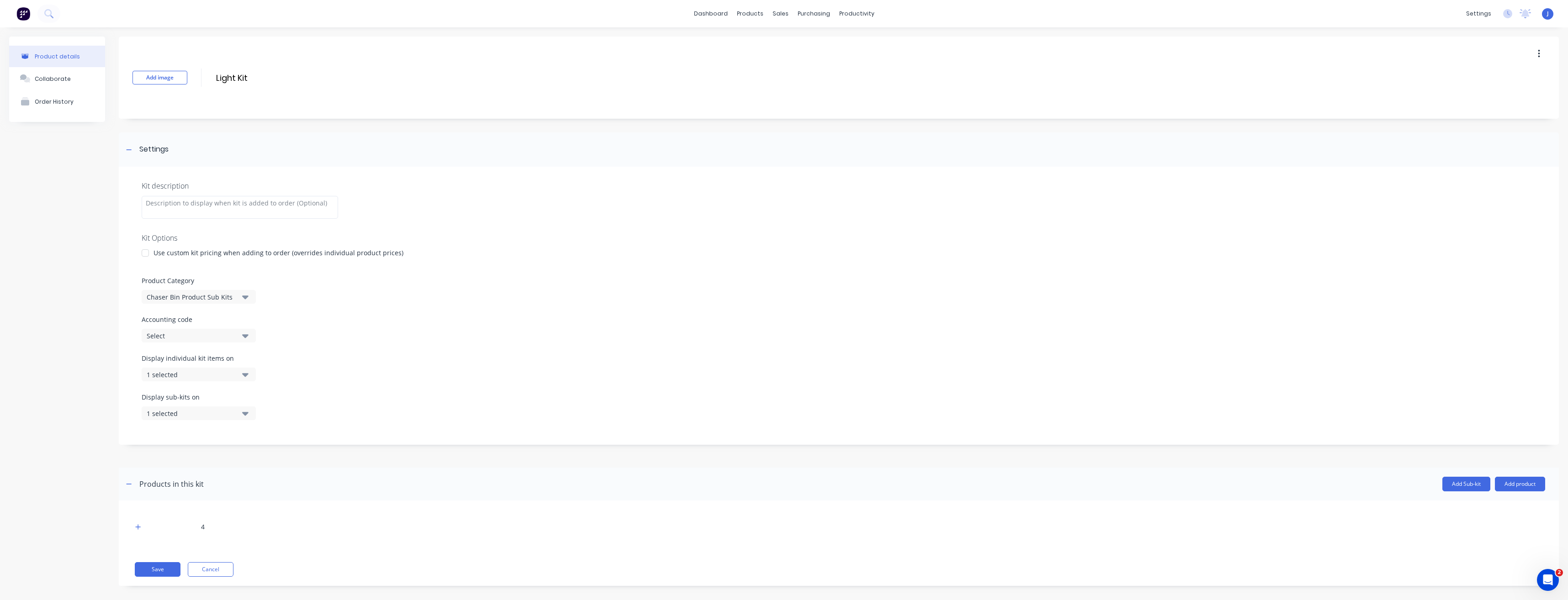
click at [237, 296] on button "Chaser Bin Product Sub Kits" at bounding box center [199, 297] width 114 height 14
click at [206, 368] on div "Chaser Bin Additional Extras Kits" at bounding box center [210, 365] width 137 height 18
click at [156, 568] on button "Save" at bounding box center [157, 570] width 46 height 15
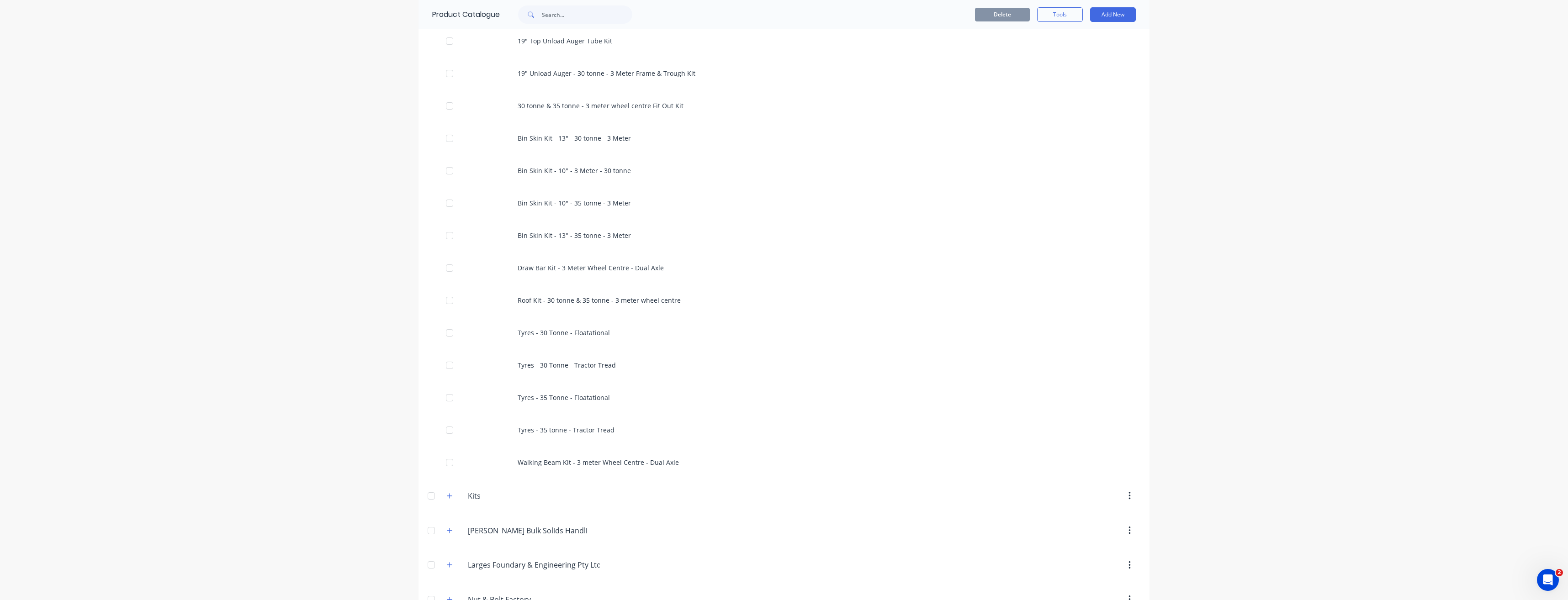
scroll to position [1188, 0]
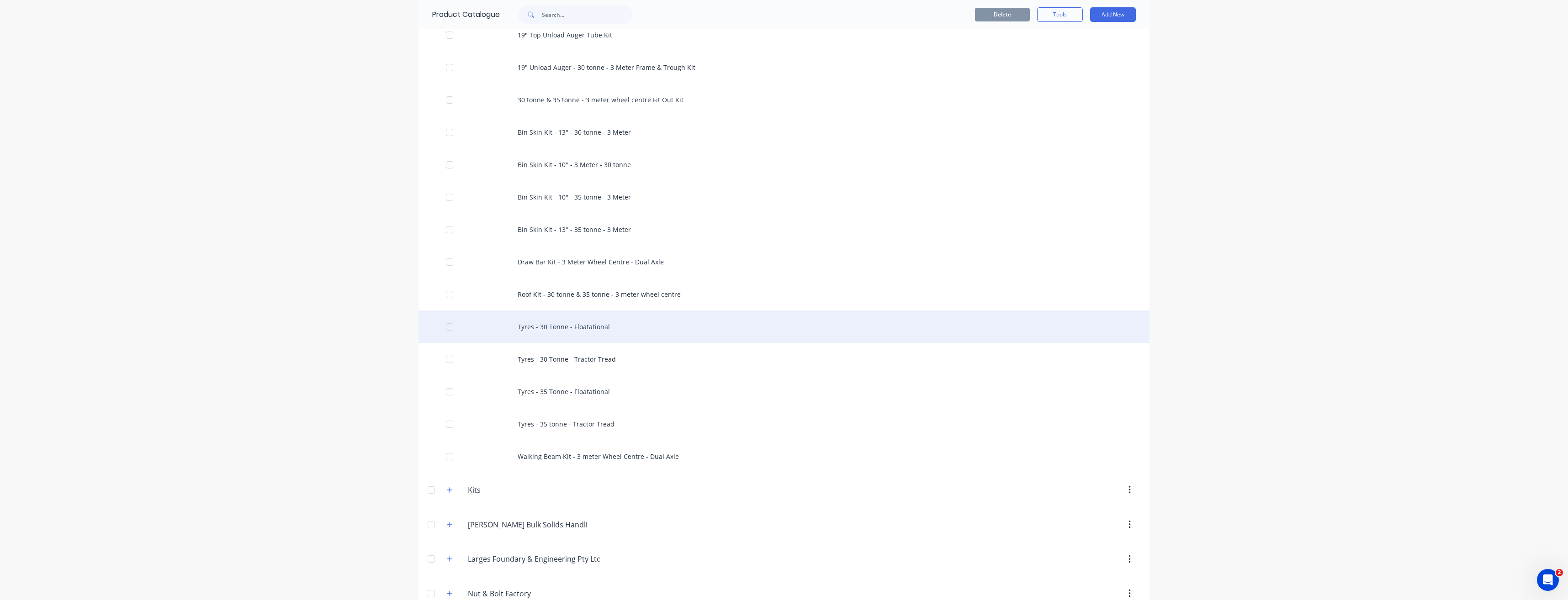
click at [570, 325] on div "Tyres - 30 Tonne - Floatational" at bounding box center [784, 326] width 731 height 32
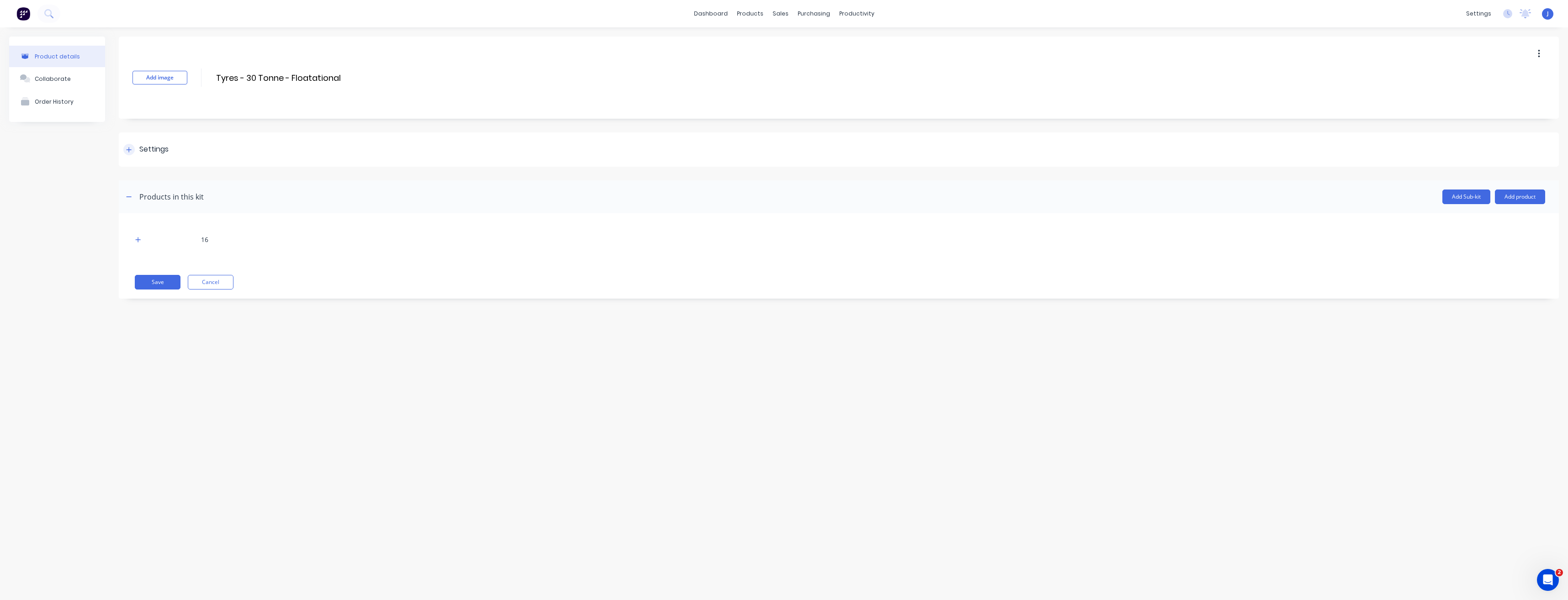
click at [145, 150] on div "Settings" at bounding box center [154, 149] width 29 height 12
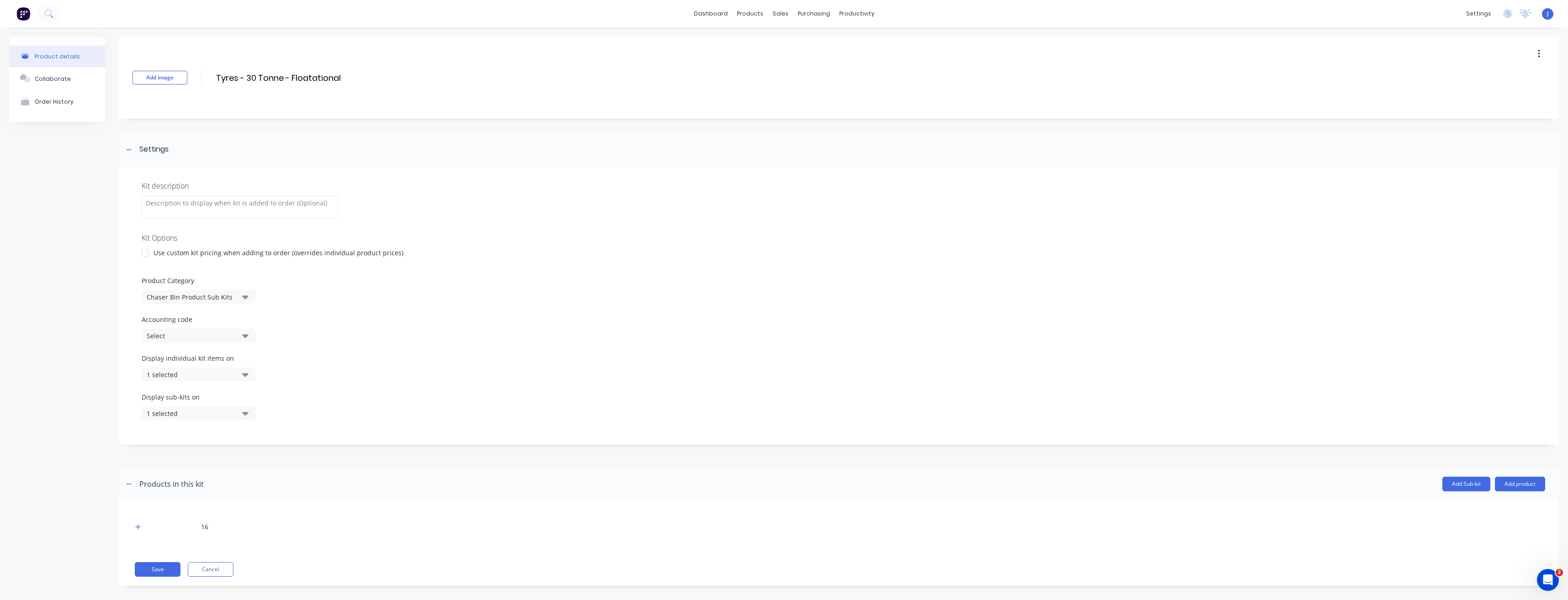
click at [212, 301] on div "Chaser Bin Product Sub Kits" at bounding box center [191, 297] width 89 height 10
click at [203, 346] on div "Chaser Bin - Tyres" at bounding box center [210, 347] width 137 height 18
click at [169, 565] on button "Save" at bounding box center [157, 570] width 46 height 15
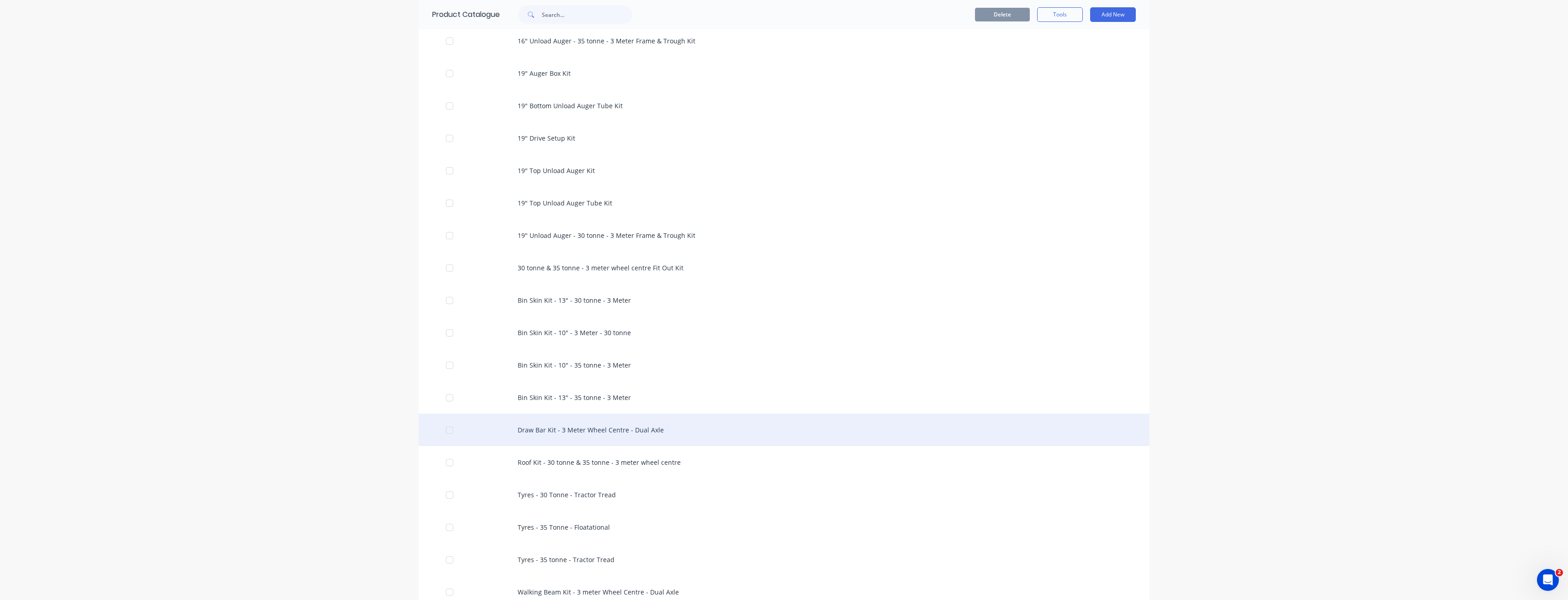
scroll to position [1096, 0]
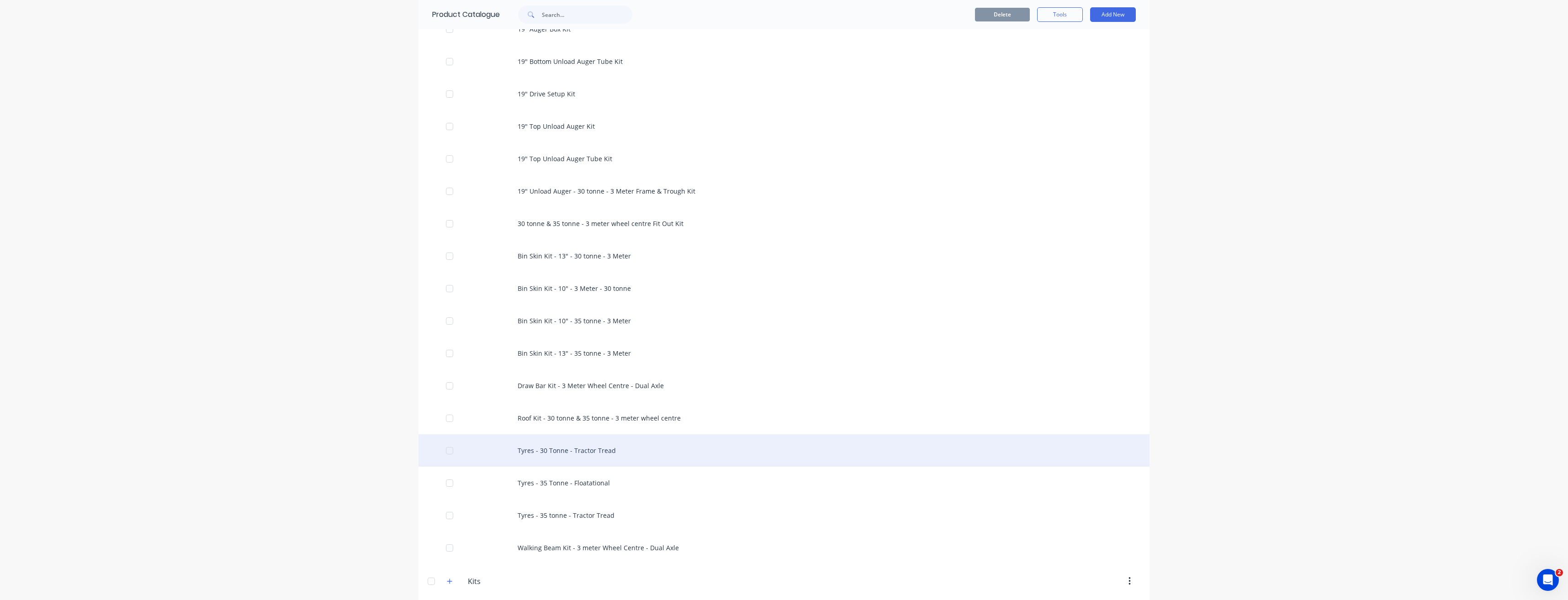
click at [553, 453] on div "Tyres - 30 Tonne - Tractor Tread" at bounding box center [784, 450] width 731 height 32
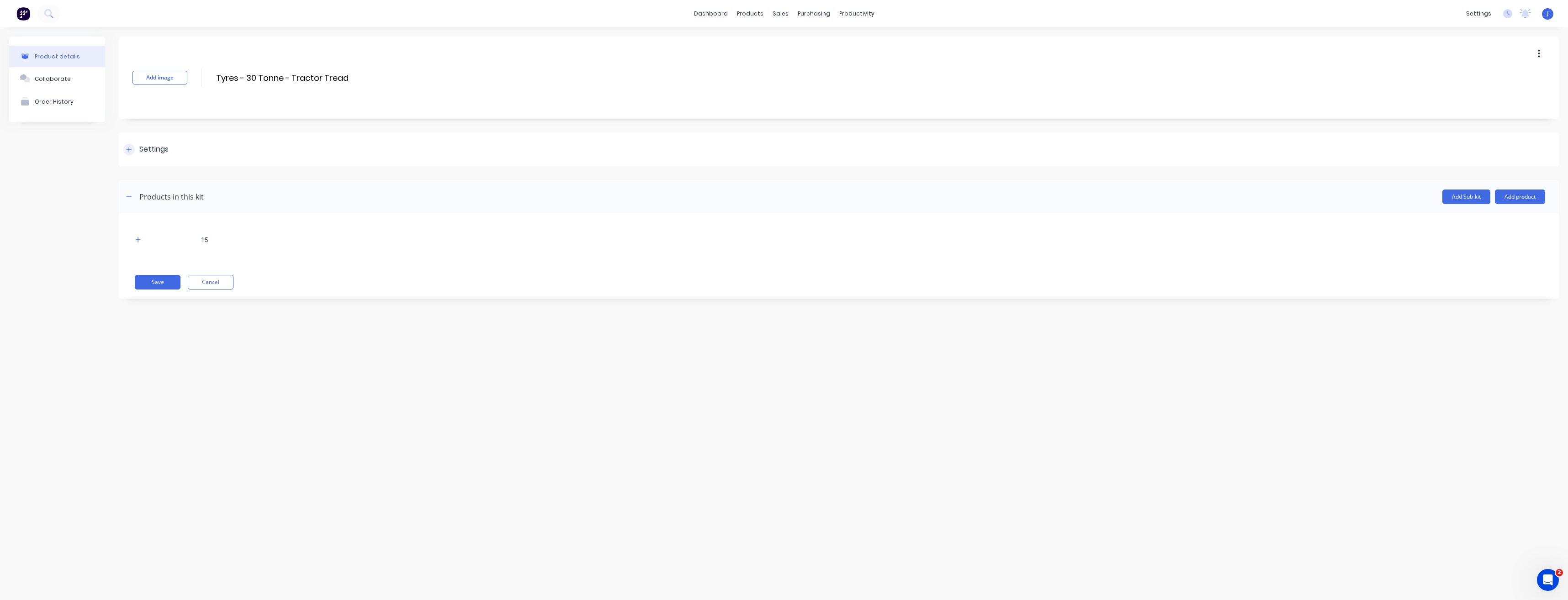
click at [155, 149] on div "Settings" at bounding box center [154, 149] width 29 height 12
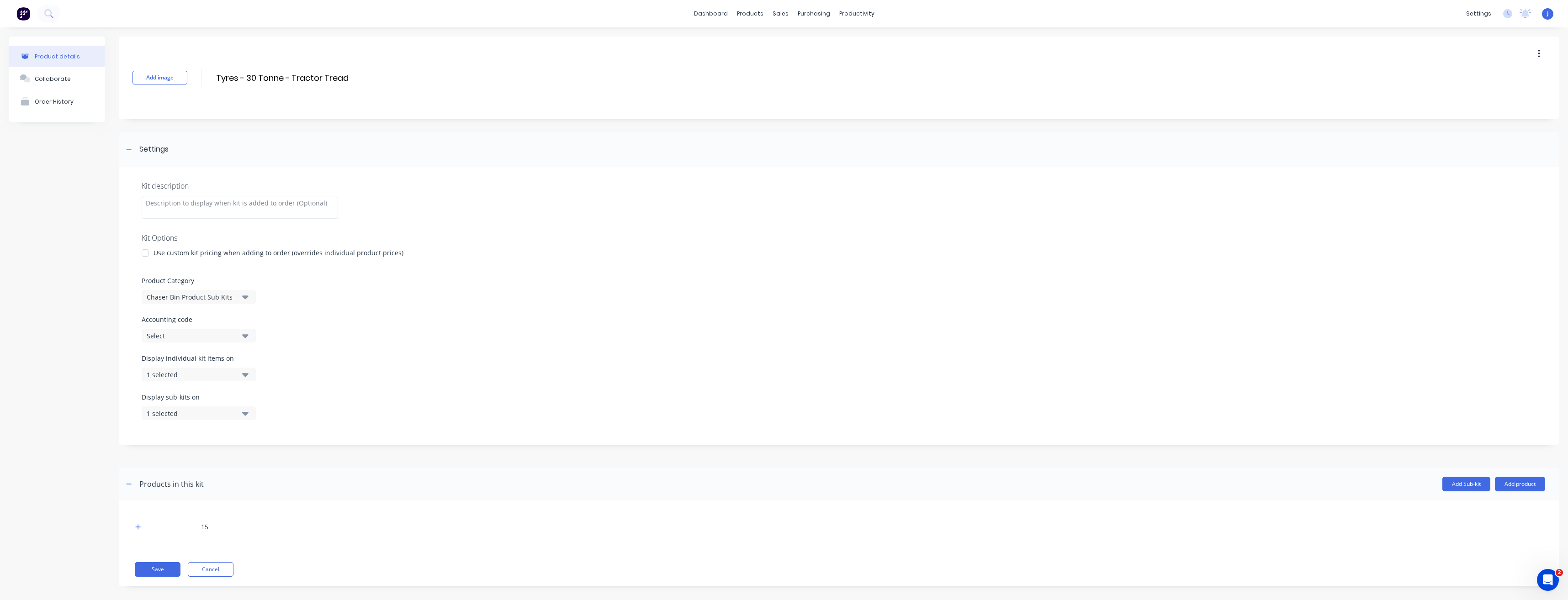
click at [245, 298] on icon "button" at bounding box center [245, 298] width 7 height 4
click at [173, 347] on div "Chaser Bin - Tyres" at bounding box center [210, 347] width 137 height 18
click at [158, 567] on button "Save" at bounding box center [157, 570] width 46 height 15
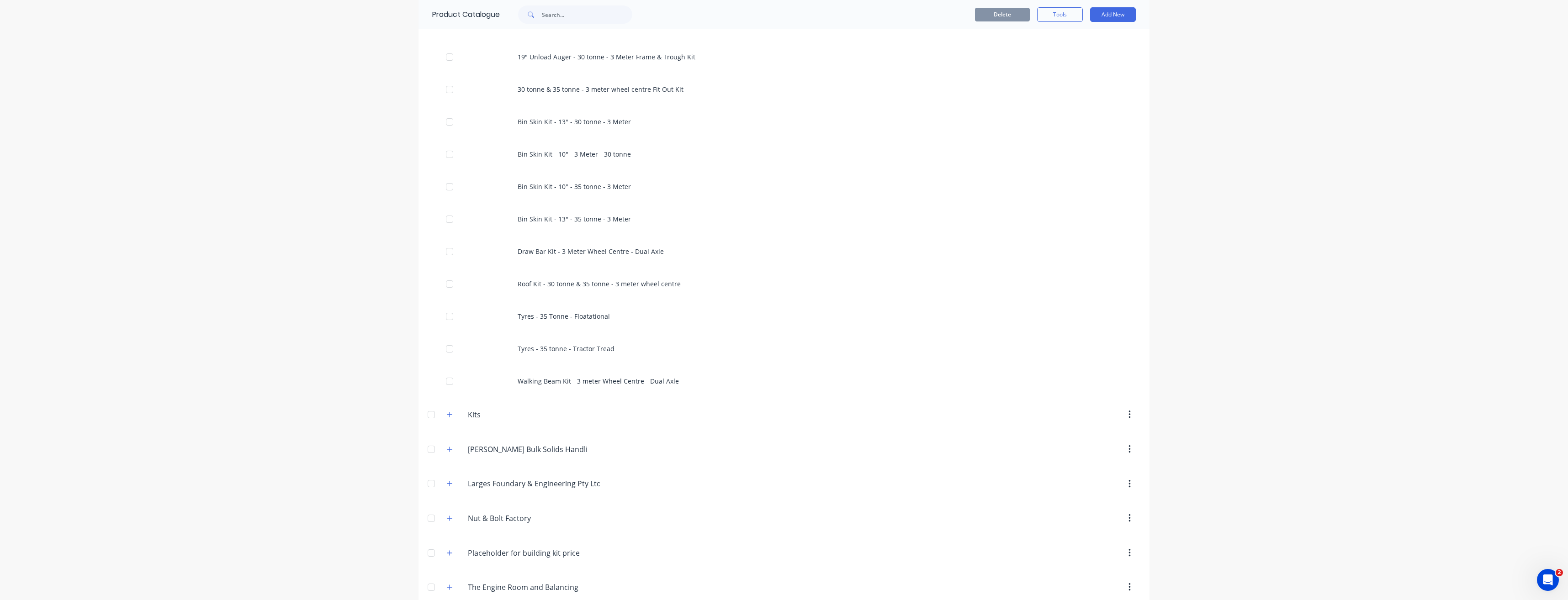
scroll to position [1279, 0]
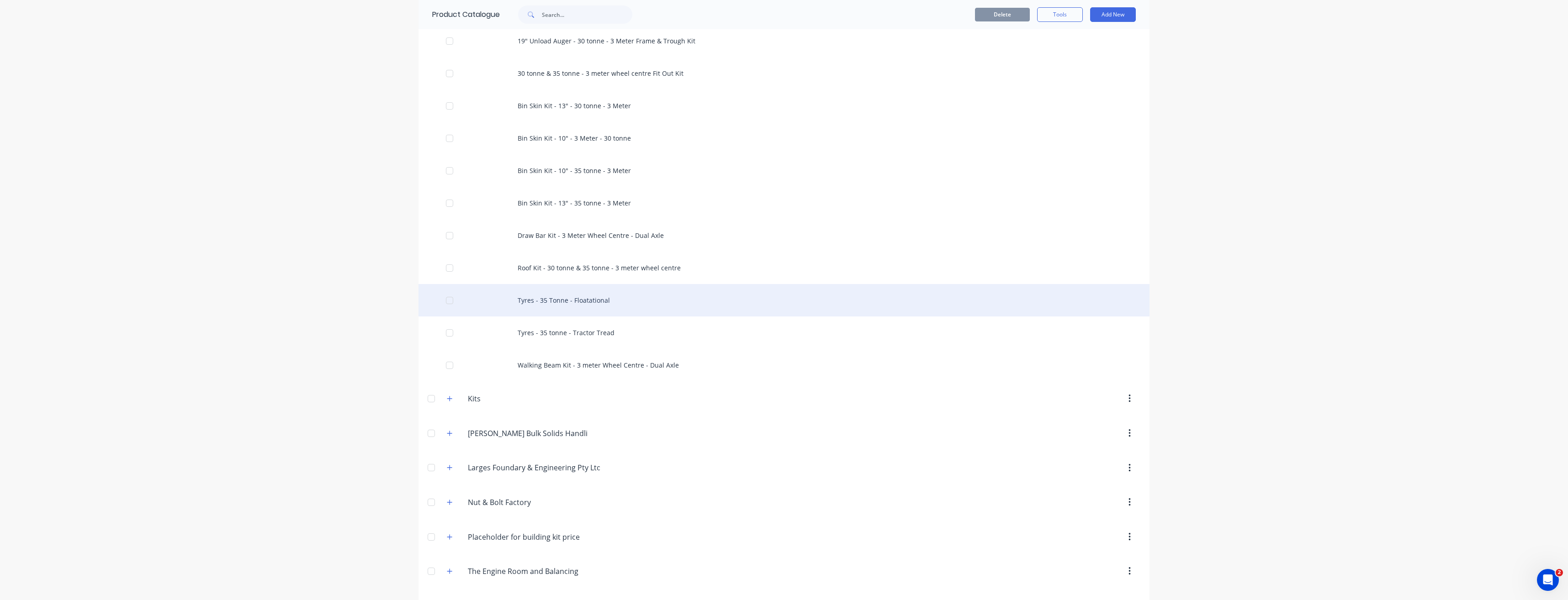
click at [549, 302] on div "Tyres - 35 Tonne - Floatational" at bounding box center [784, 300] width 731 height 32
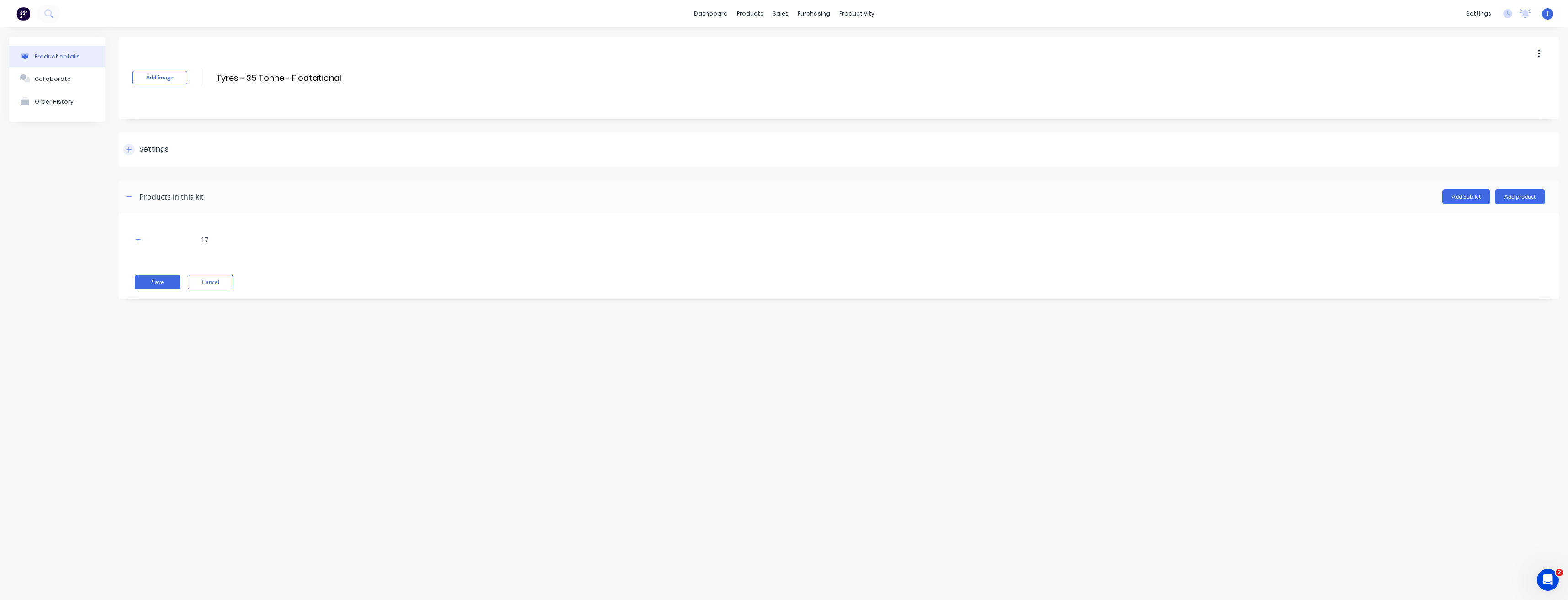
click at [145, 148] on div "Settings" at bounding box center [154, 149] width 29 height 12
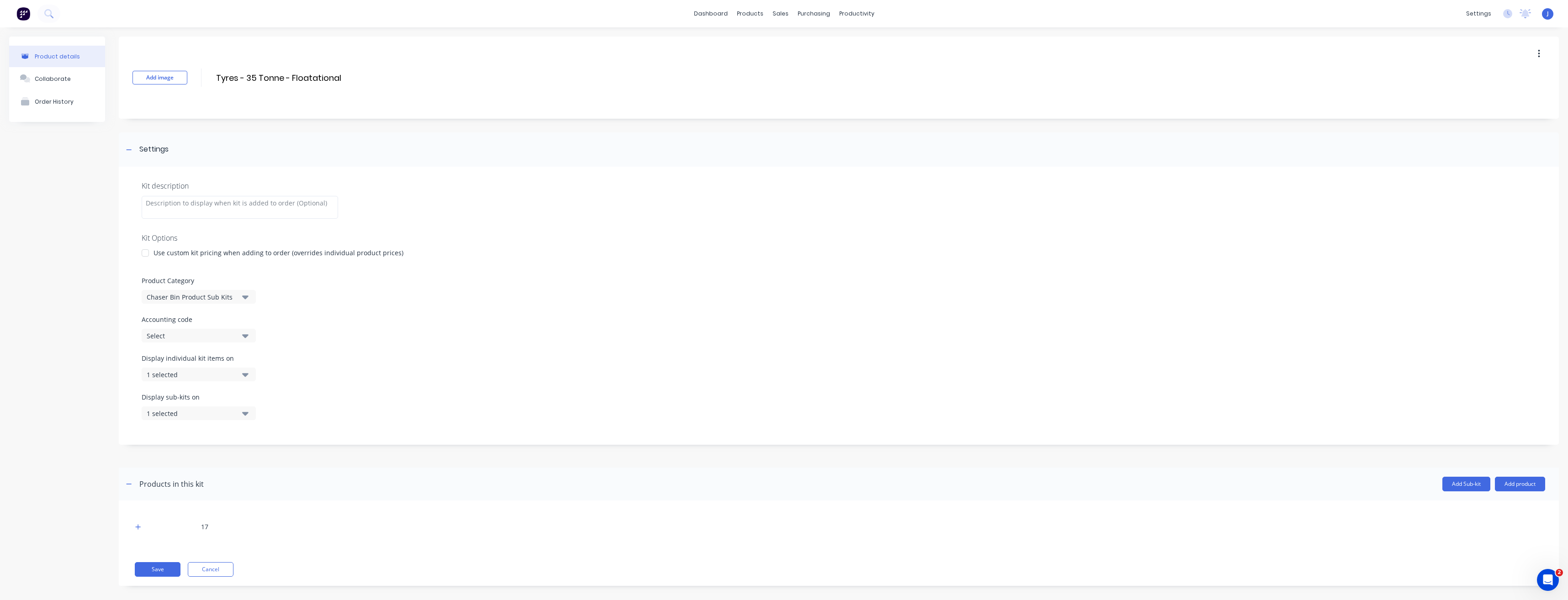
click at [247, 295] on icon "button" at bounding box center [245, 297] width 7 height 10
click at [197, 350] on div "Chaser Bin - Tyres" at bounding box center [210, 347] width 137 height 18
click at [155, 571] on button "Save" at bounding box center [157, 570] width 46 height 15
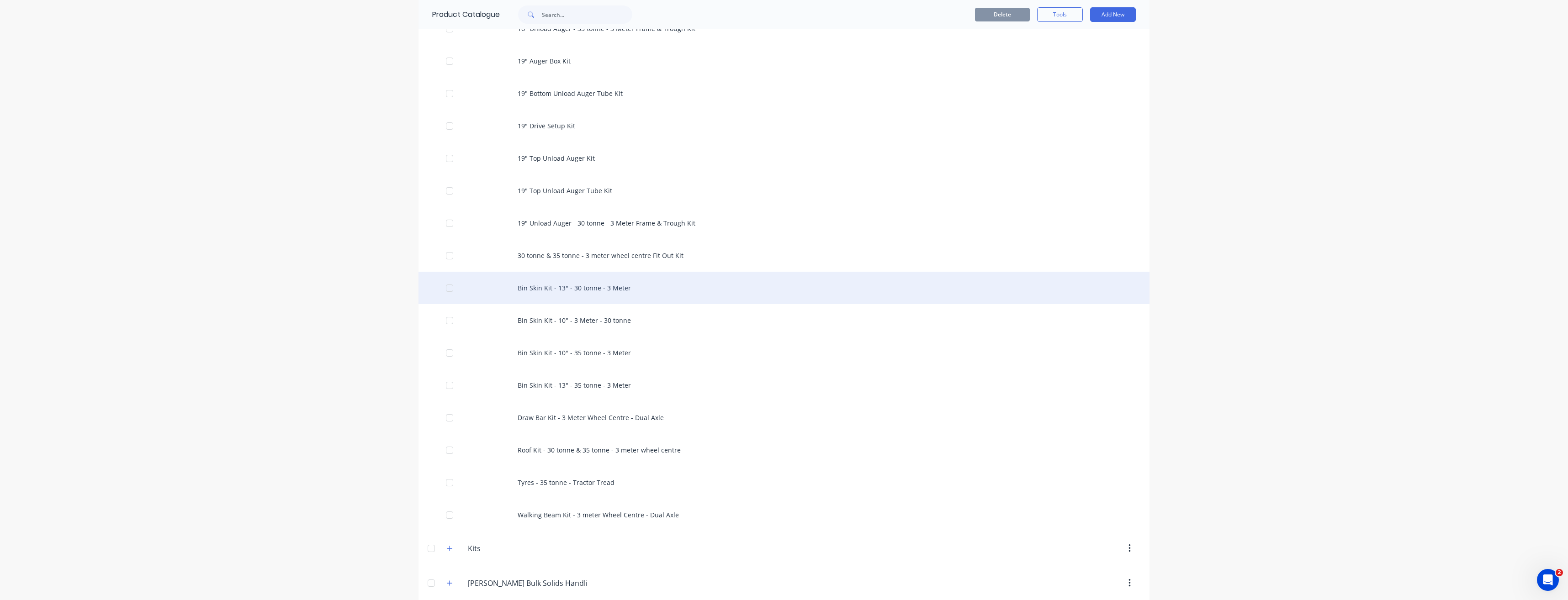
scroll to position [1188, 0]
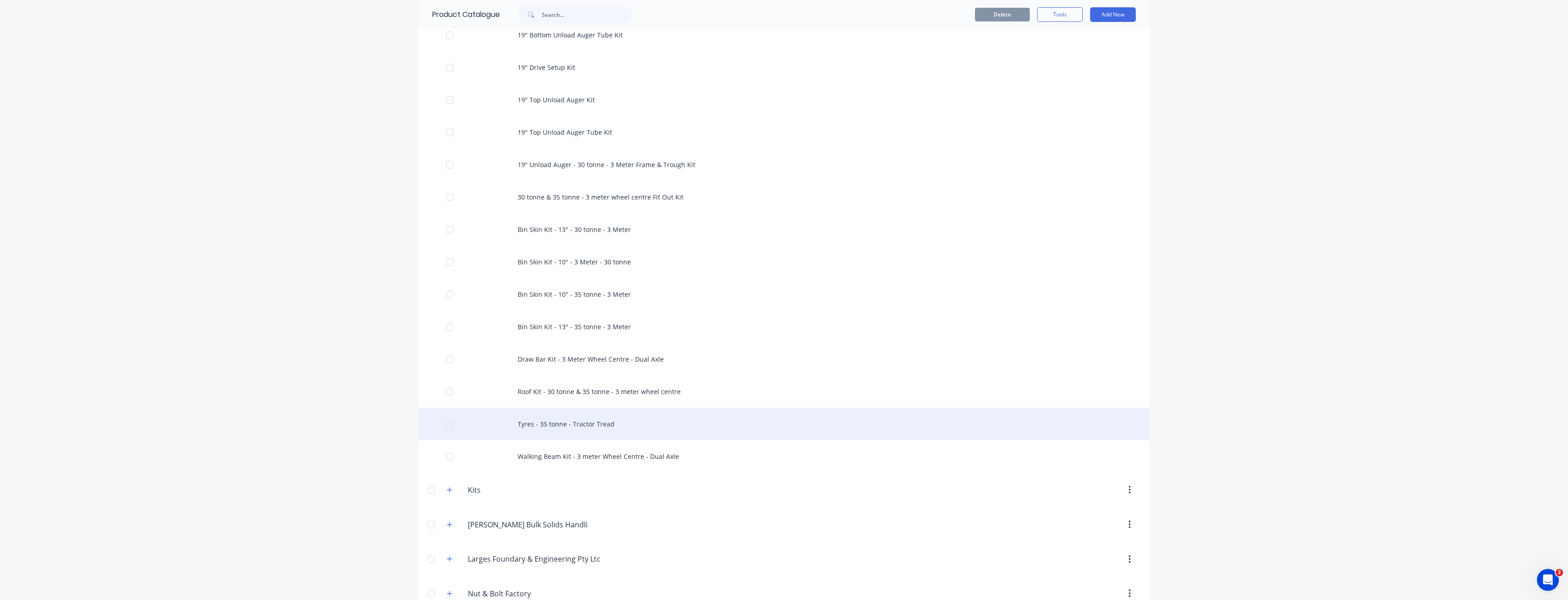
click at [541, 424] on div "Tyres - 35 tonne - Tractor Tread" at bounding box center [784, 424] width 731 height 32
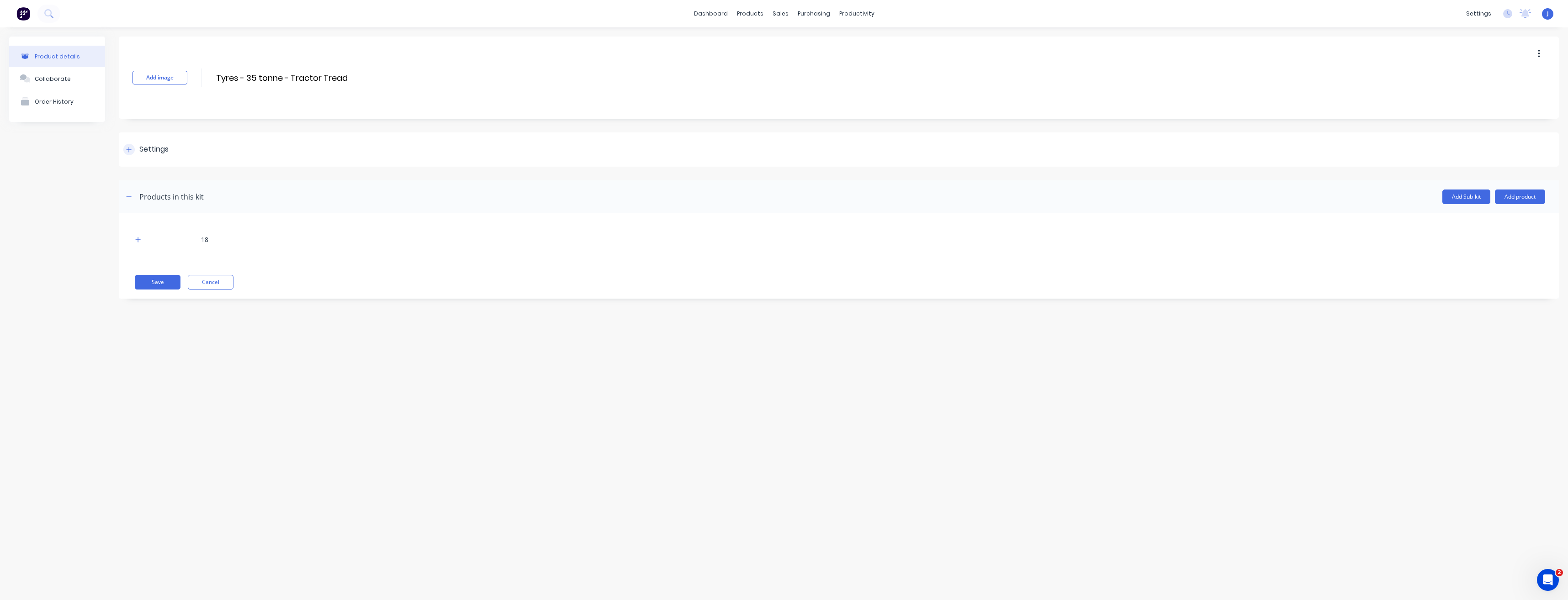
click at [148, 152] on div "Settings" at bounding box center [154, 149] width 29 height 12
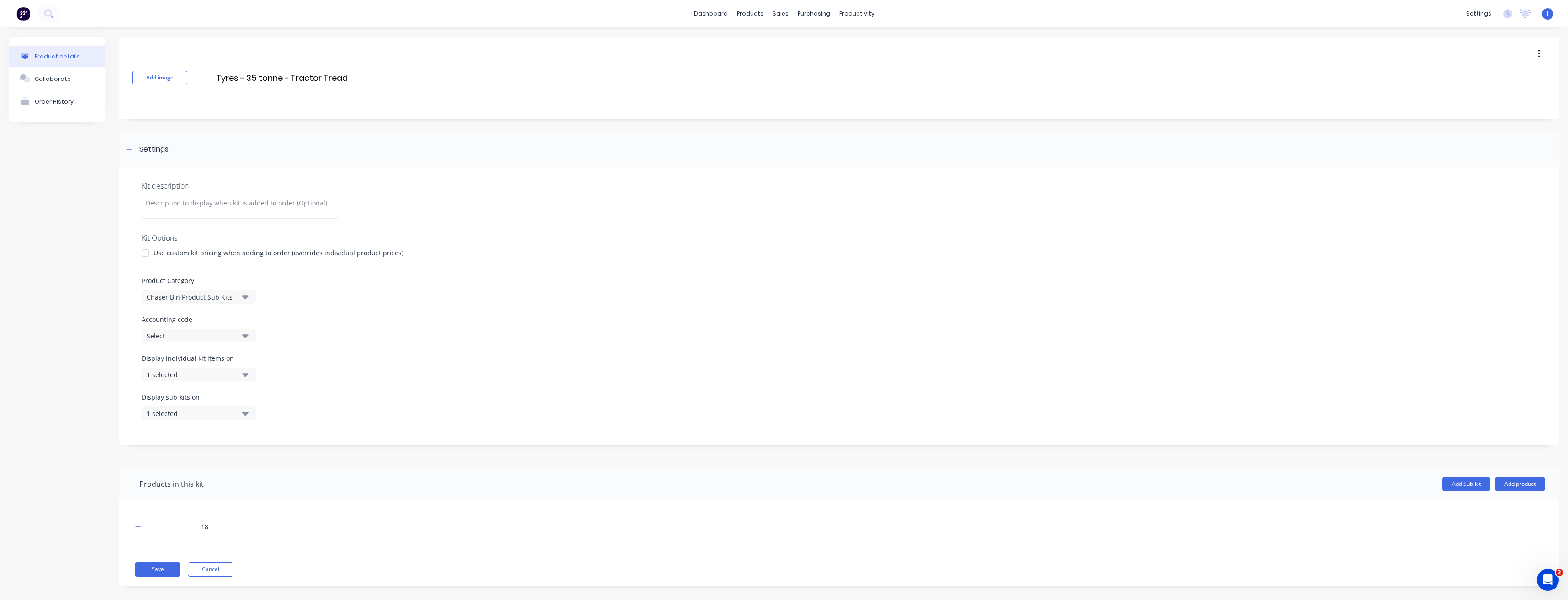
click at [200, 302] on button "Chaser Bin Product Sub Kits" at bounding box center [199, 297] width 114 height 14
click at [193, 343] on div "Chaser Bin - Tyres" at bounding box center [210, 347] width 137 height 18
click at [157, 567] on button "Save" at bounding box center [157, 570] width 46 height 15
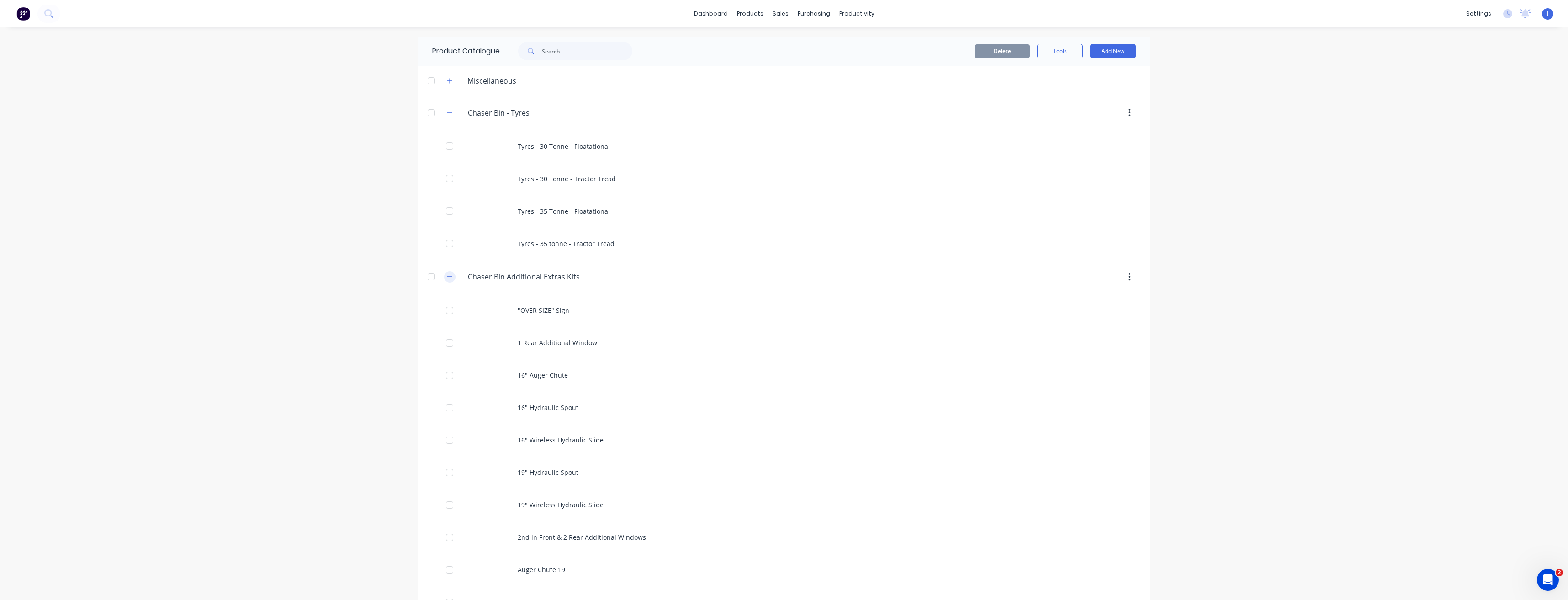
click at [447, 278] on icon "button" at bounding box center [449, 277] width 5 height 7
click at [447, 110] on icon "button" at bounding box center [449, 113] width 5 height 7
click at [1474, 9] on div "settings" at bounding box center [1479, 13] width 34 height 14
click at [1409, 63] on div "Team" at bounding box center [1404, 62] width 17 height 9
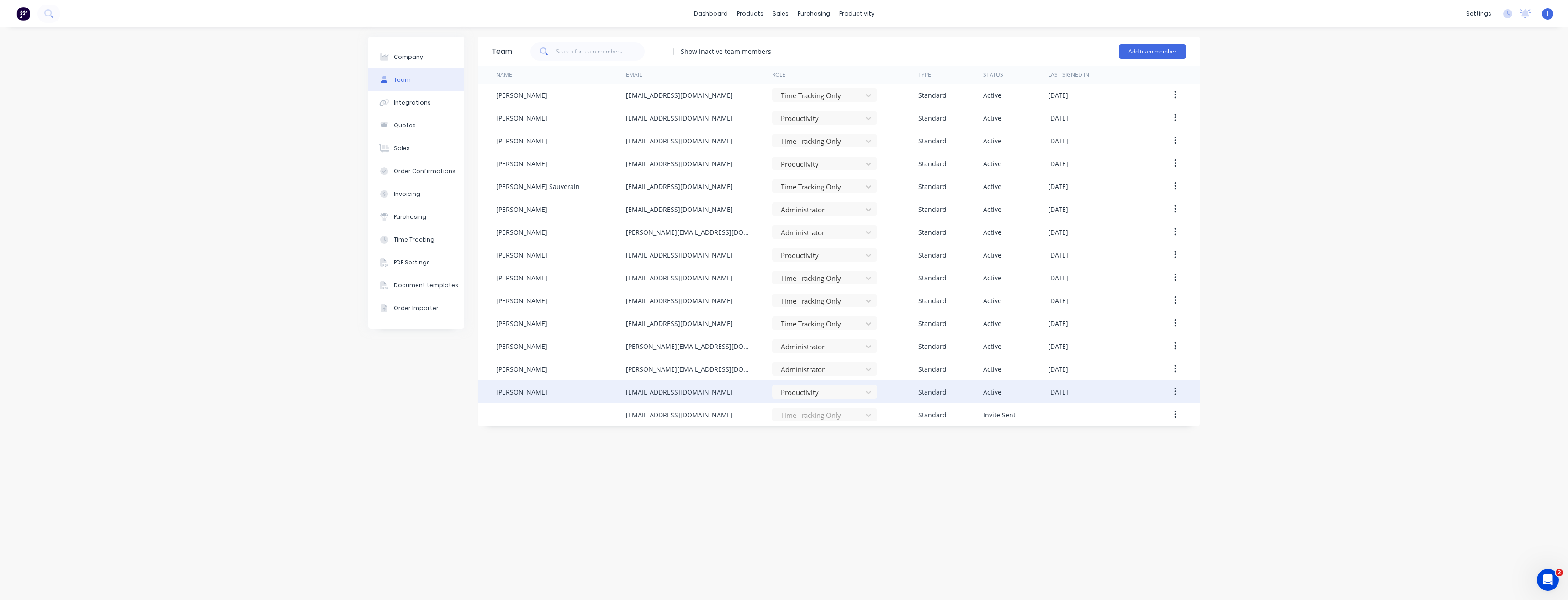
click at [515, 397] on div "[PERSON_NAME]" at bounding box center [561, 392] width 130 height 23
click at [1178, 395] on button "button" at bounding box center [1175, 391] width 21 height 16
click at [1124, 417] on div "Edit" at bounding box center [1143, 416] width 71 height 13
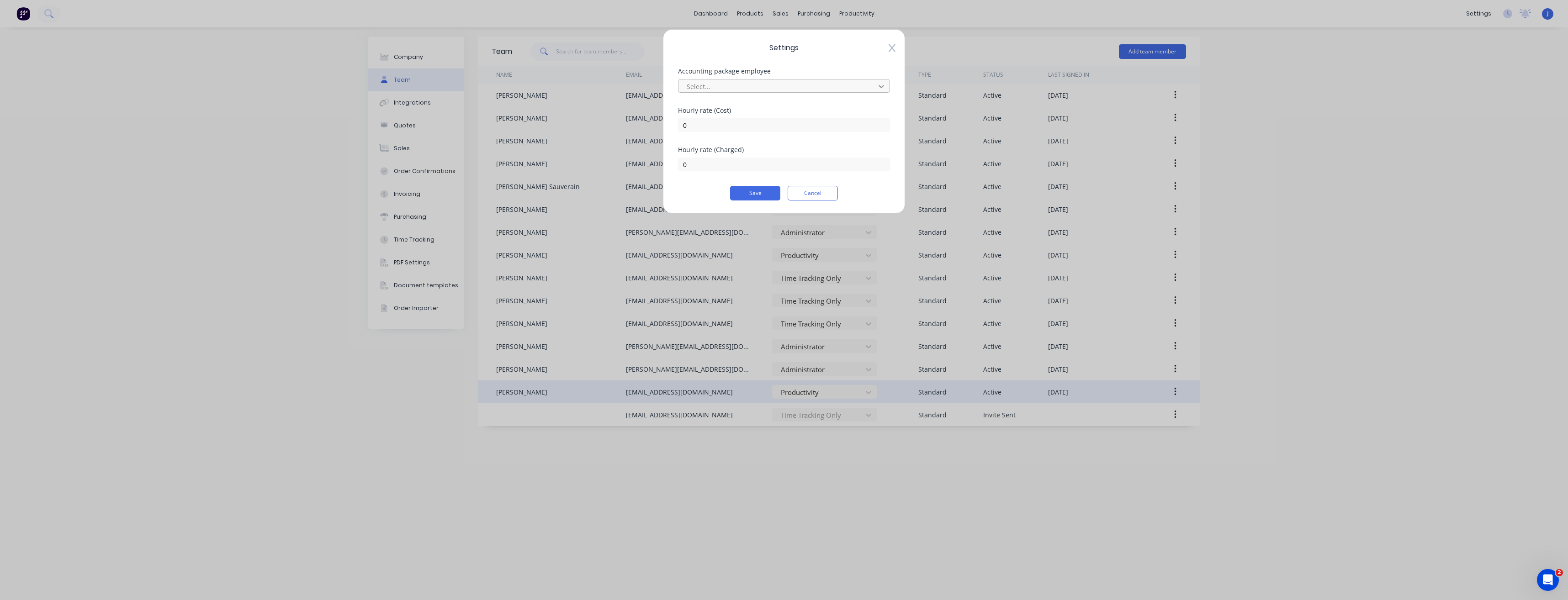
click at [882, 87] on icon at bounding box center [881, 86] width 5 height 3
click at [890, 45] on icon at bounding box center [892, 49] width 7 height 9
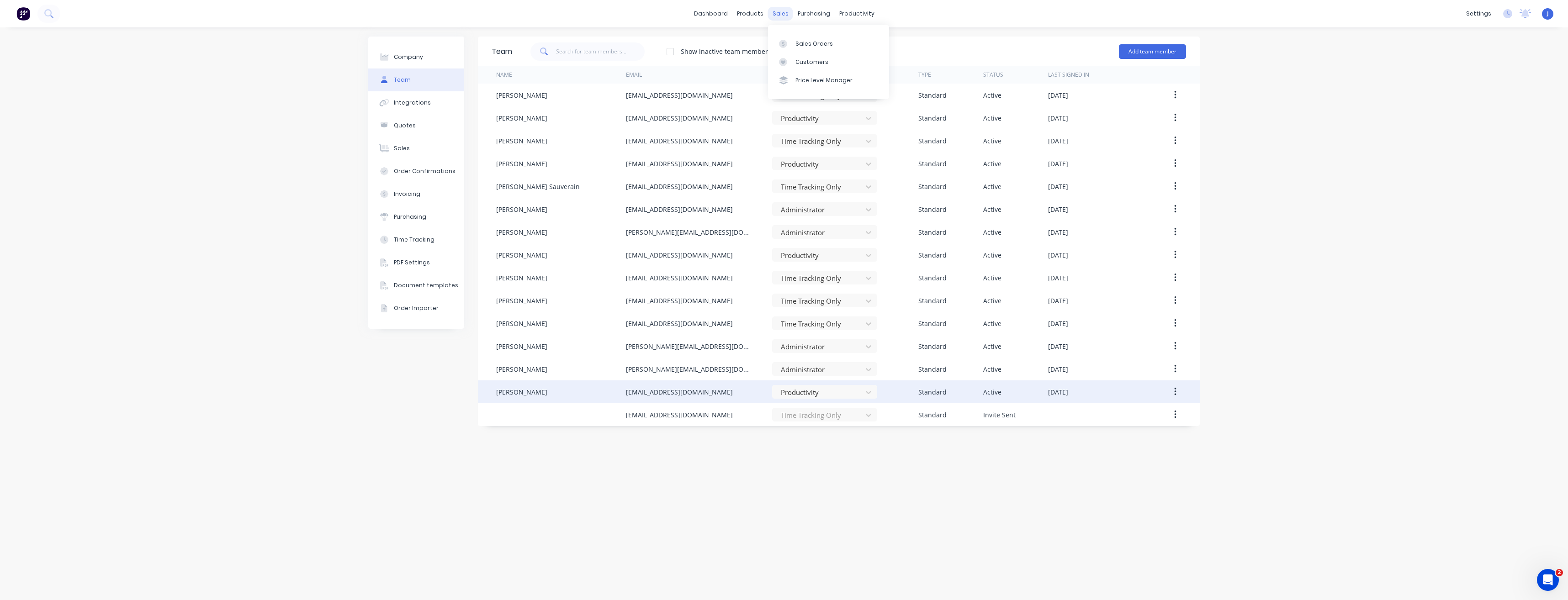
click at [781, 16] on div "sales" at bounding box center [780, 13] width 25 height 14
click at [795, 43] on link "Sales Orders" at bounding box center [828, 43] width 121 height 18
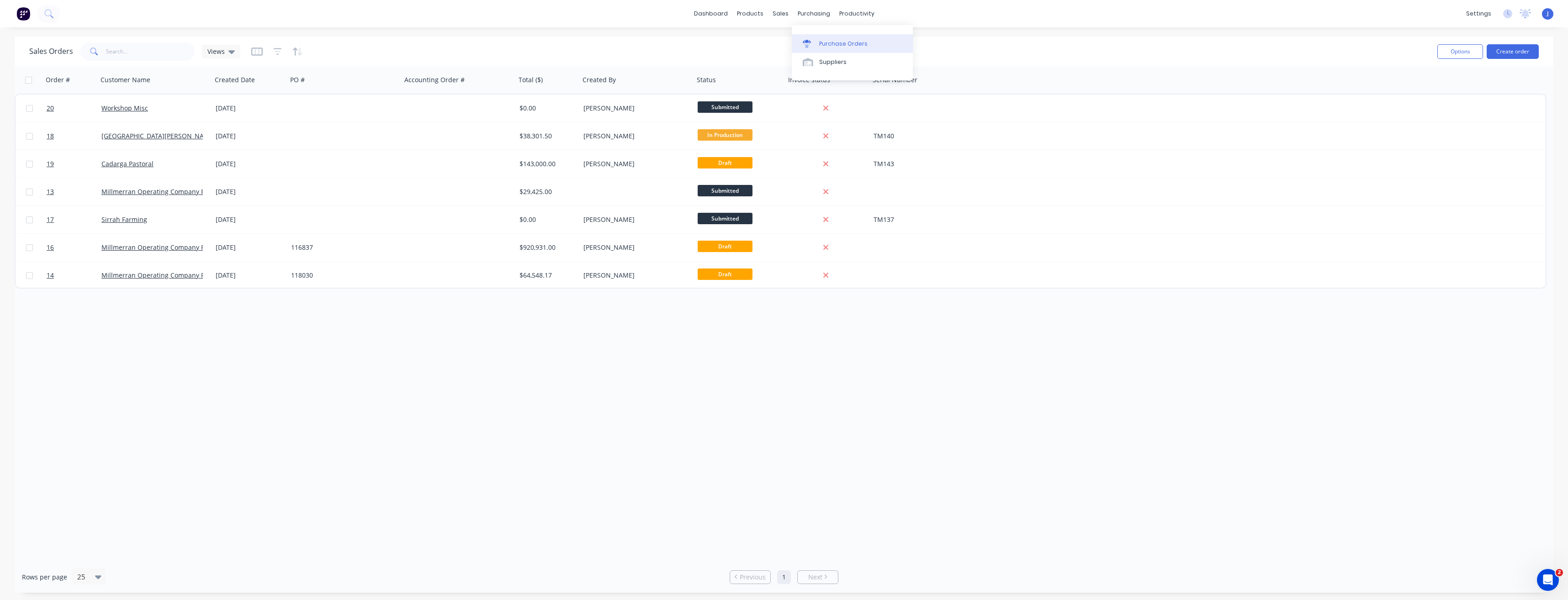
click at [826, 43] on div "Purchase Orders" at bounding box center [844, 44] width 49 height 9
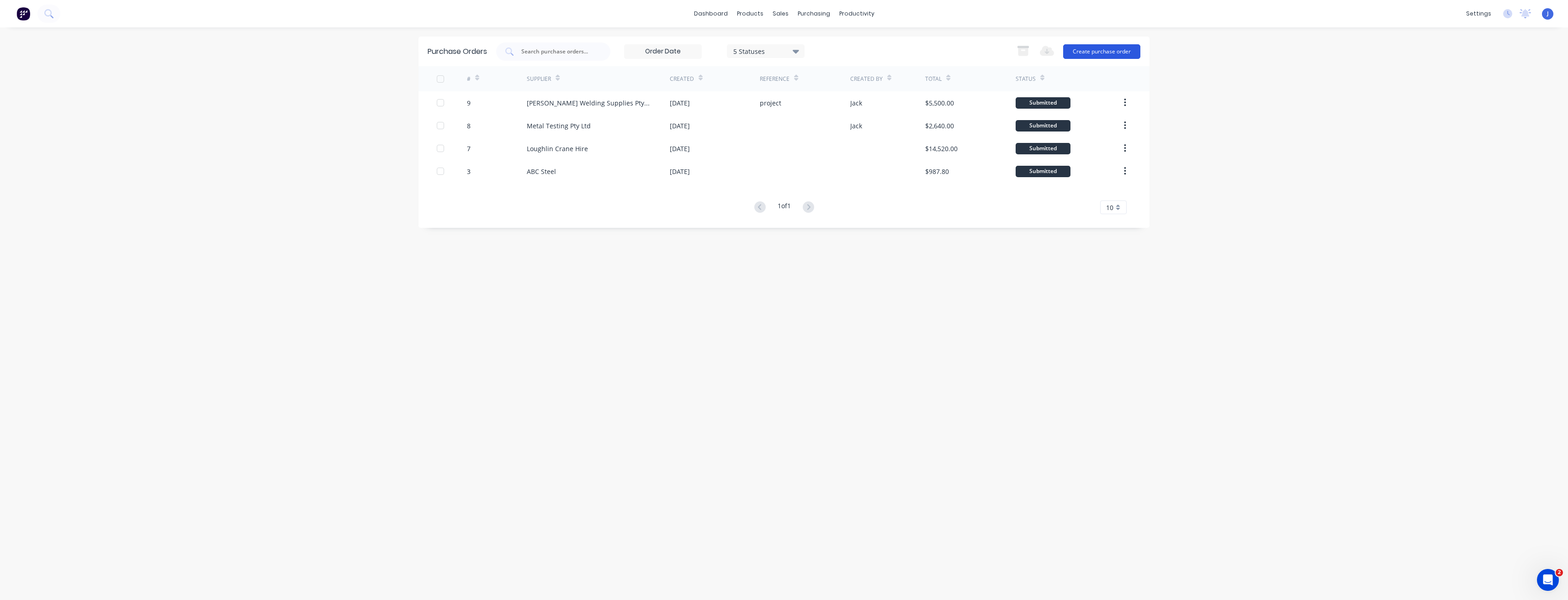
click at [1122, 52] on button "Create purchase order" at bounding box center [1102, 52] width 77 height 15
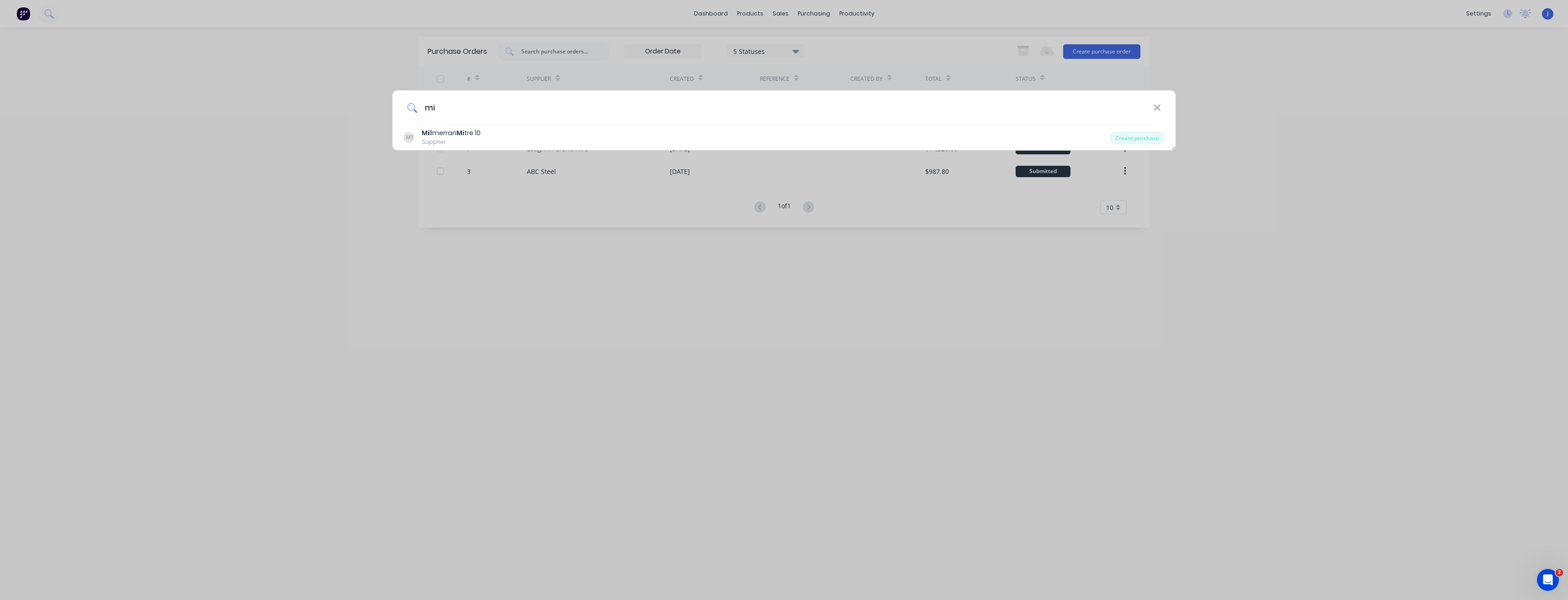
type input "m"
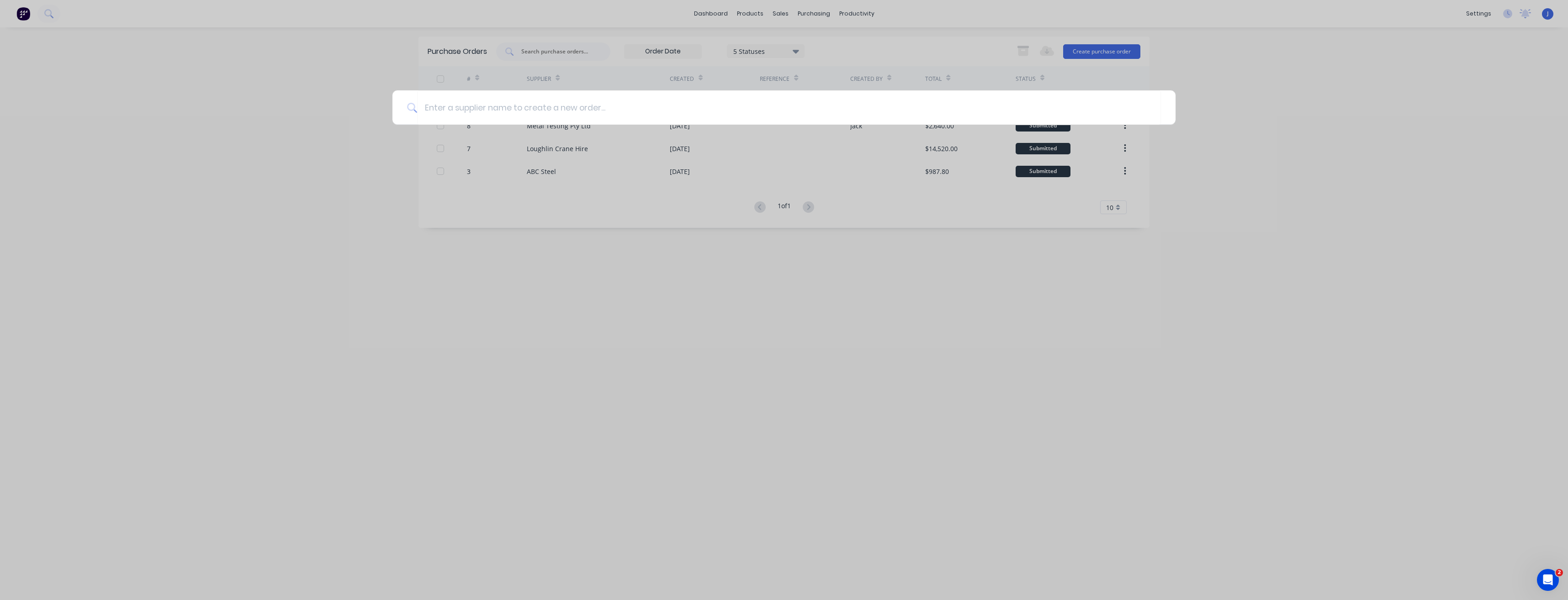
click at [641, 309] on div at bounding box center [784, 300] width 1568 height 600
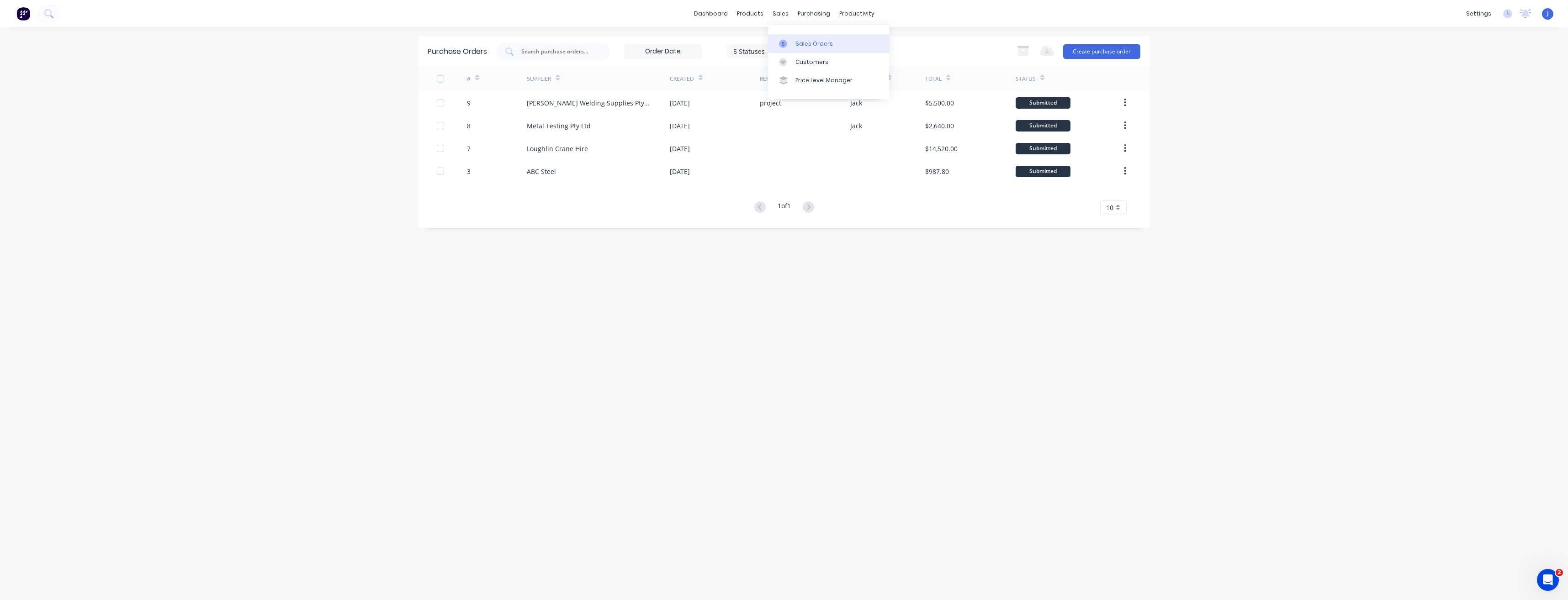
click at [805, 40] on div "Sales Orders" at bounding box center [814, 44] width 38 height 9
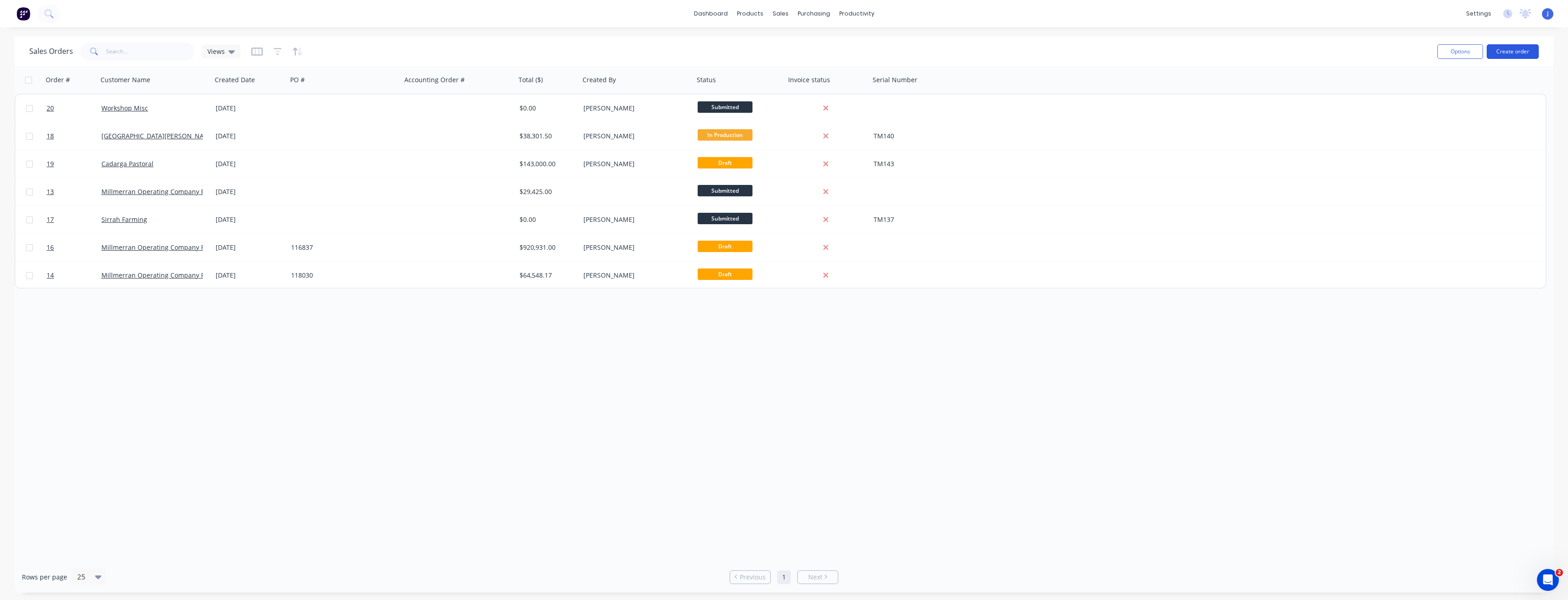
click at [1509, 54] on button "Create order" at bounding box center [1513, 52] width 52 height 15
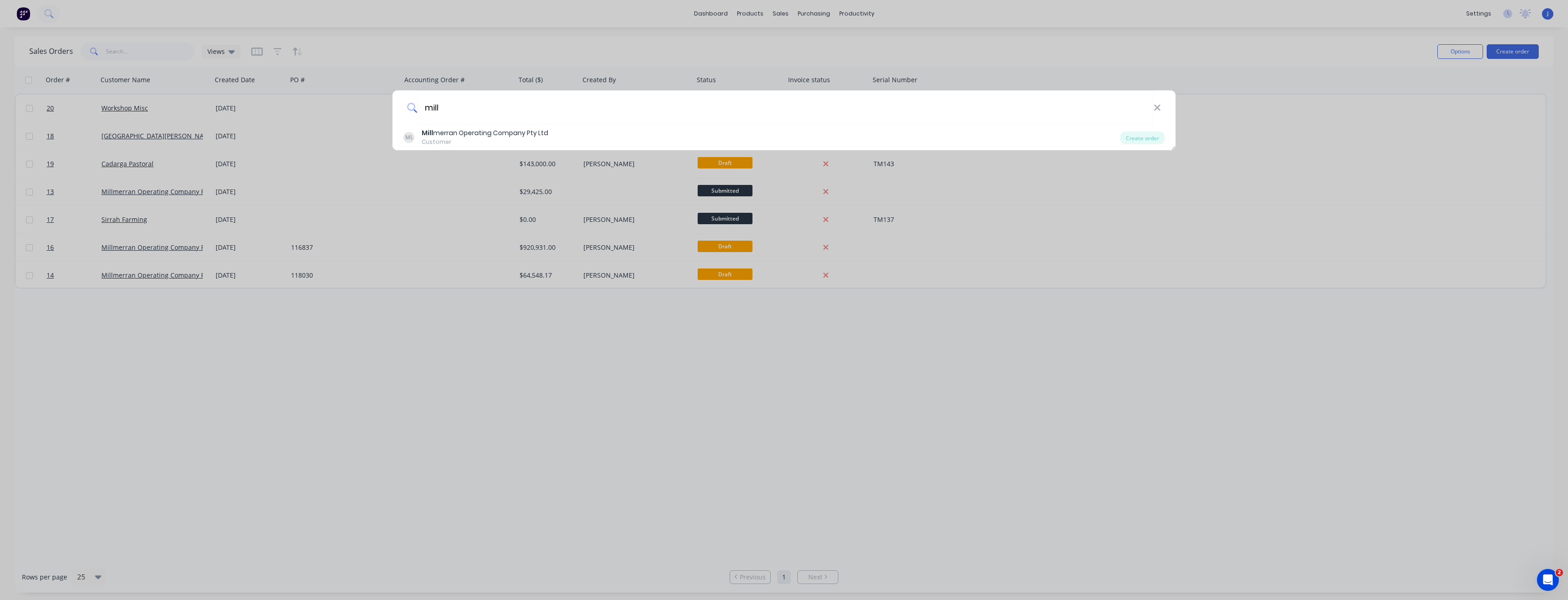
type input "mill"
click at [1161, 109] on div "mill" at bounding box center [784, 108] width 783 height 34
click at [1158, 108] on icon at bounding box center [1157, 108] width 7 height 10
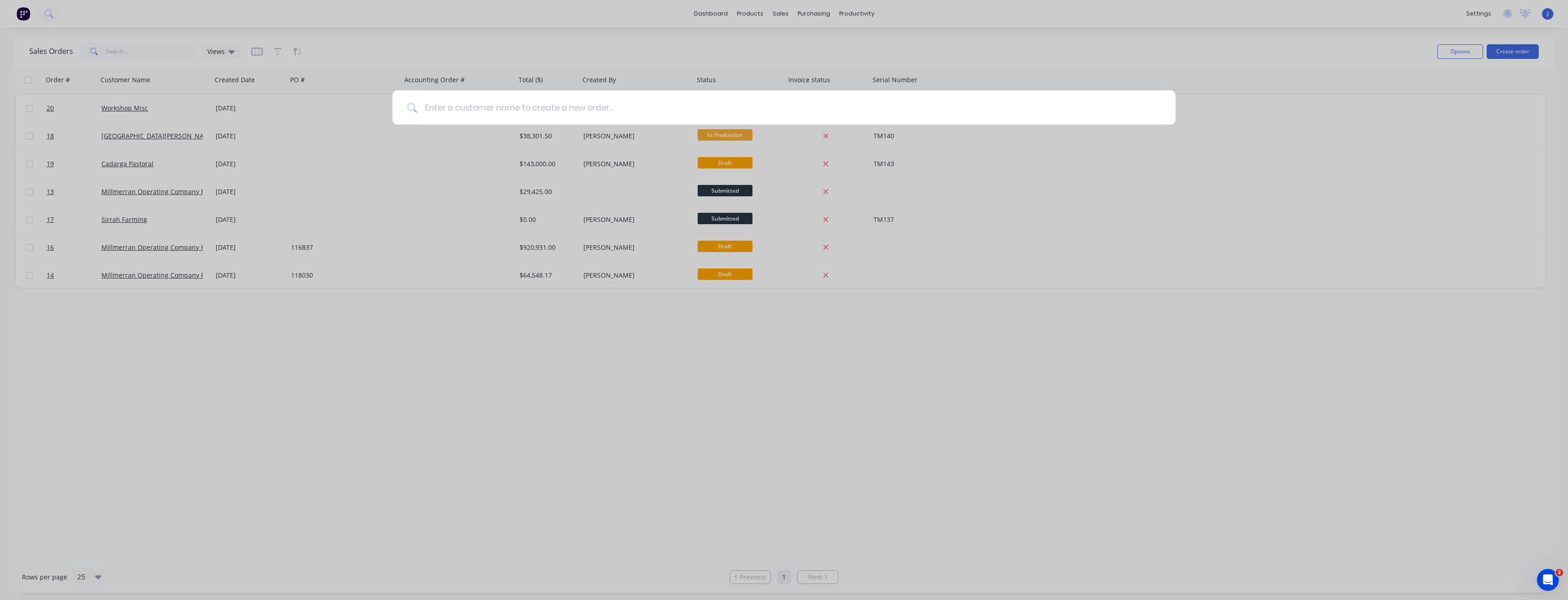
drag, startPoint x: 1214, startPoint y: 406, endPoint x: 1183, endPoint y: 383, distance: 38.6
click at [1208, 397] on div at bounding box center [784, 300] width 1568 height 600
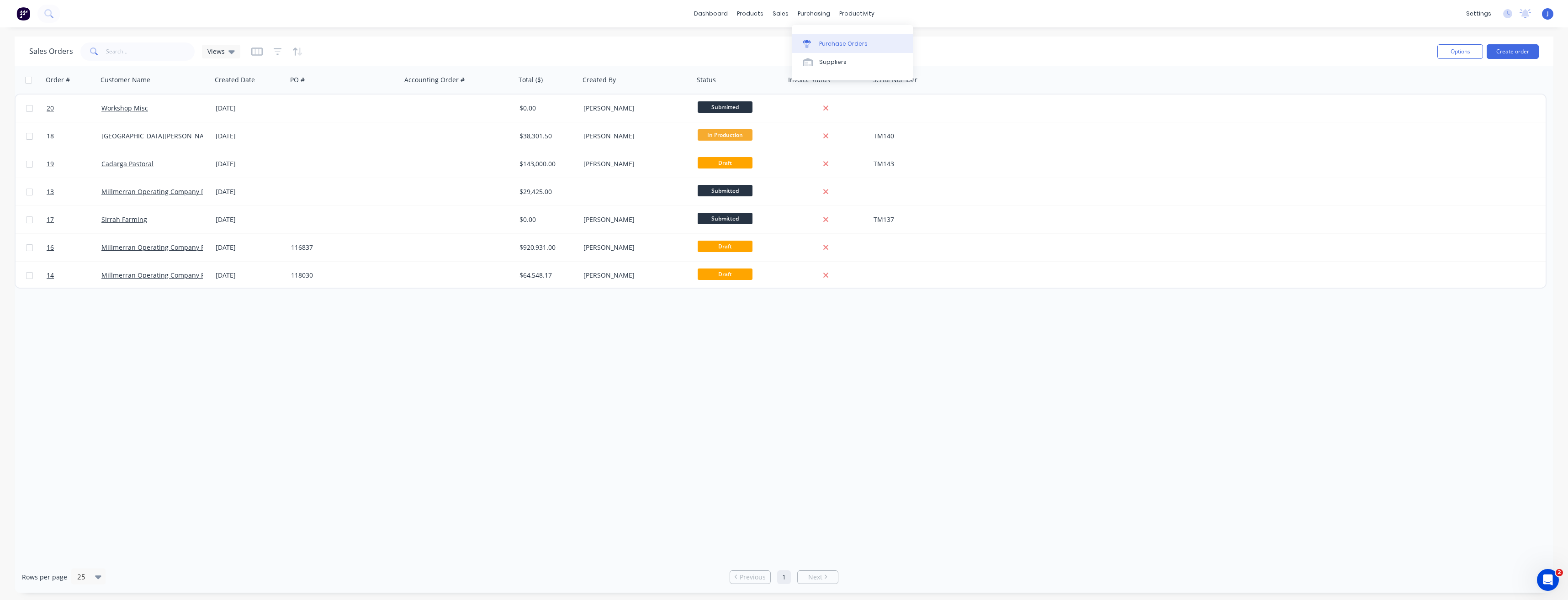
click at [825, 42] on div "Purchase Orders" at bounding box center [844, 44] width 49 height 9
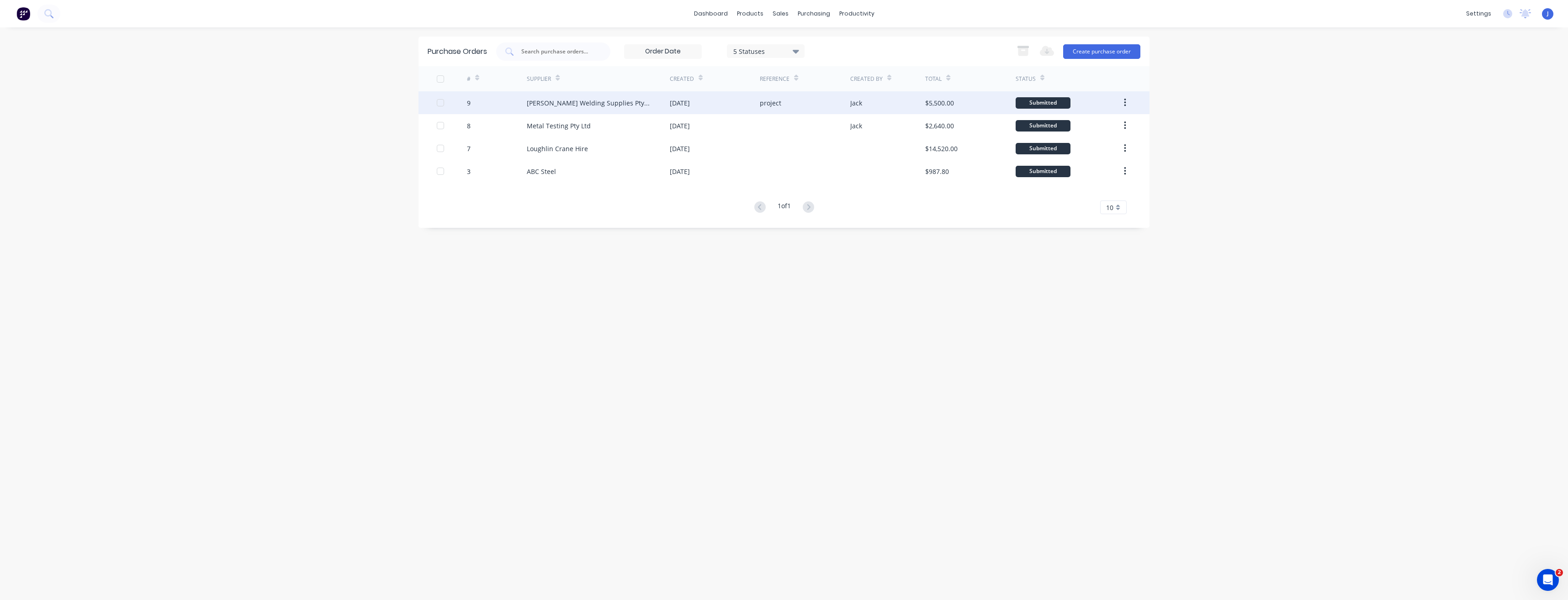
click at [609, 103] on div "[PERSON_NAME] Welding Supplies Pty Ltd" at bounding box center [589, 103] width 125 height 10
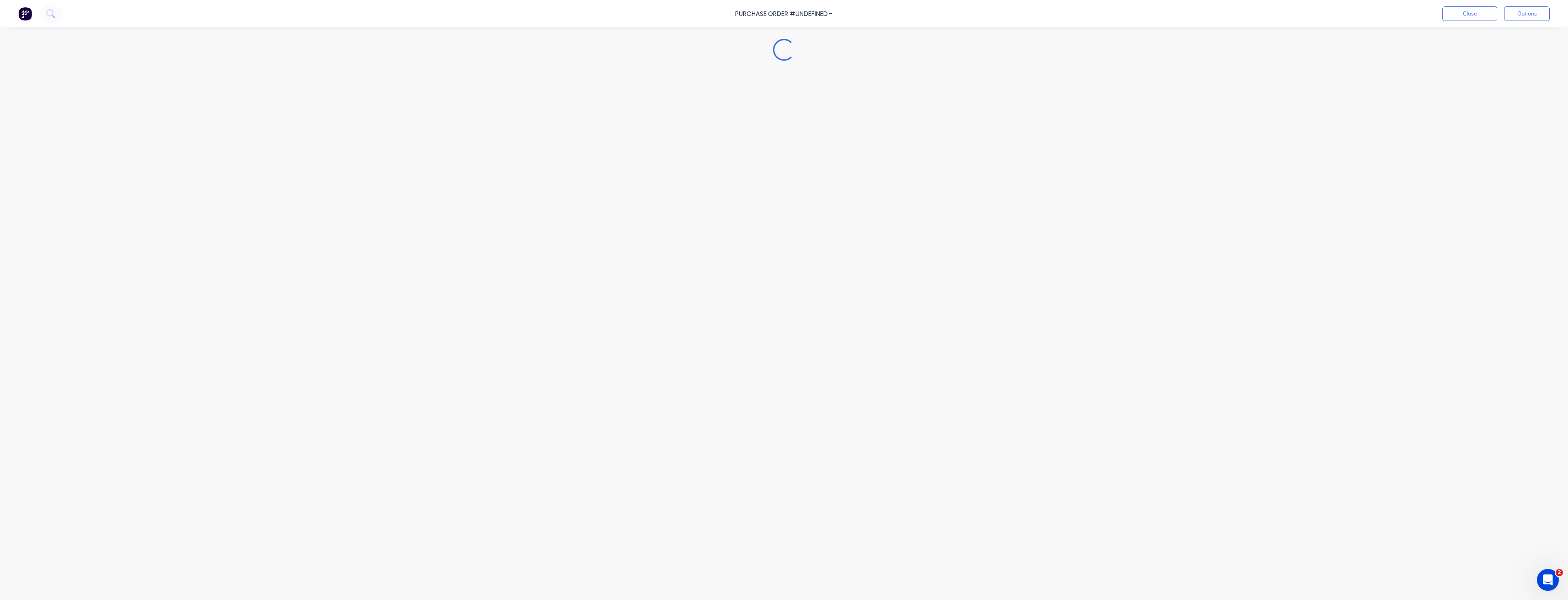
type textarea "x"
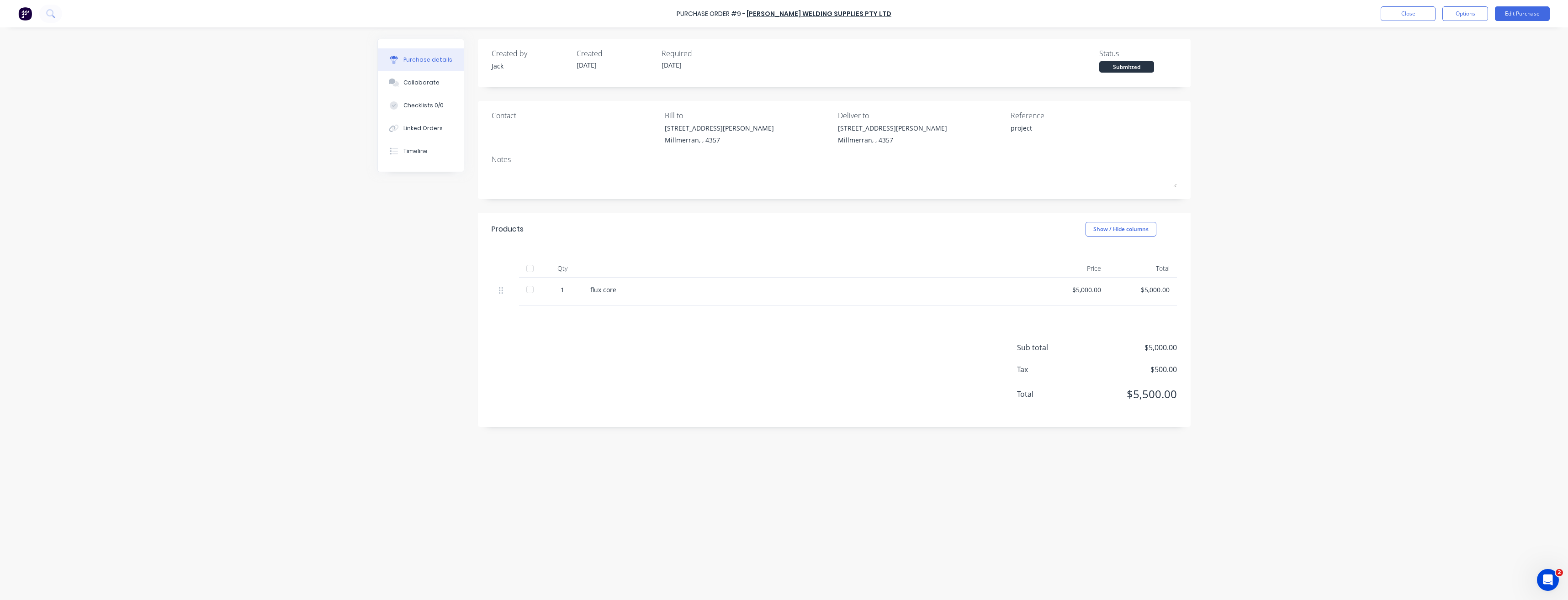
click at [1115, 67] on div "Submitted" at bounding box center [1127, 67] width 55 height 12
click at [1140, 68] on div "Submitted" at bounding box center [1127, 67] width 55 height 12
click at [1396, 18] on button "Close" at bounding box center [1408, 14] width 55 height 15
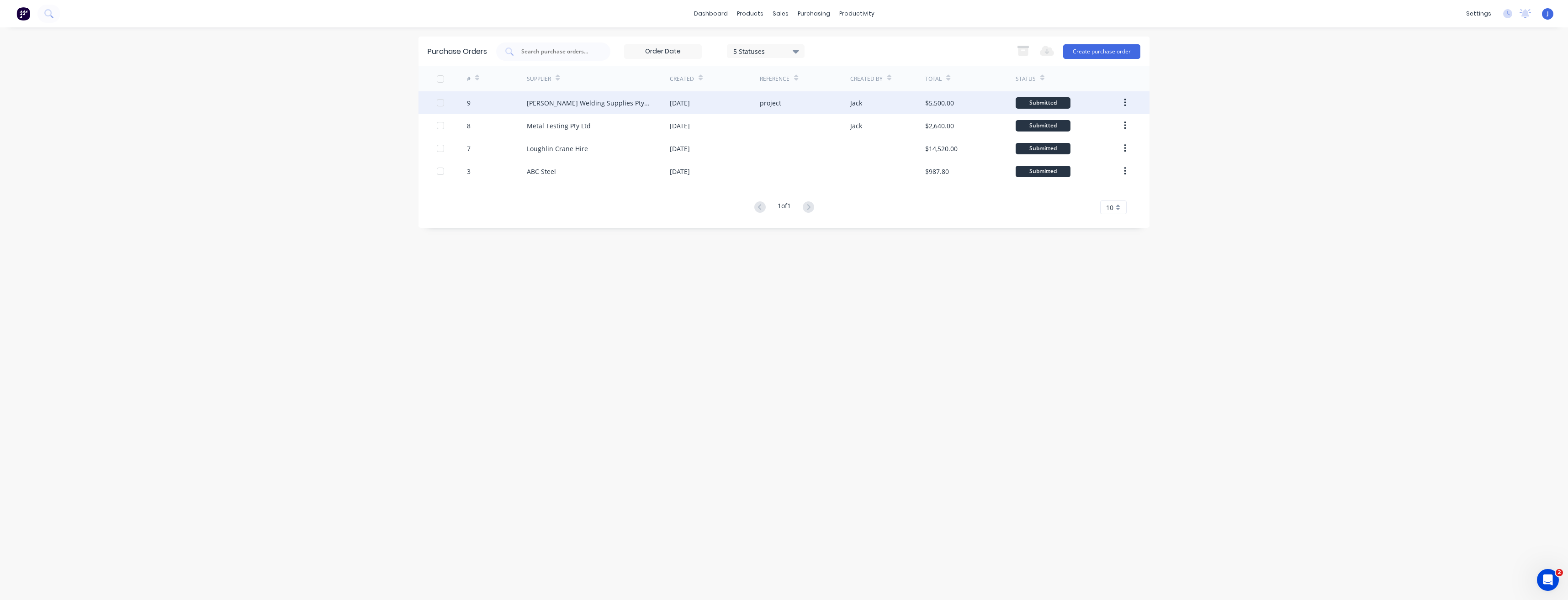
drag, startPoint x: 1127, startPoint y: 103, endPoint x: 1121, endPoint y: 106, distance: 6.7
click at [1120, 107] on button "button" at bounding box center [1125, 102] width 21 height 16
click at [438, 104] on div at bounding box center [441, 103] width 18 height 18
drag, startPoint x: 1020, startPoint y: 102, endPoint x: 776, endPoint y: 13, distance: 259.7
click at [776, 13] on div "sales" at bounding box center [780, 13] width 25 height 14
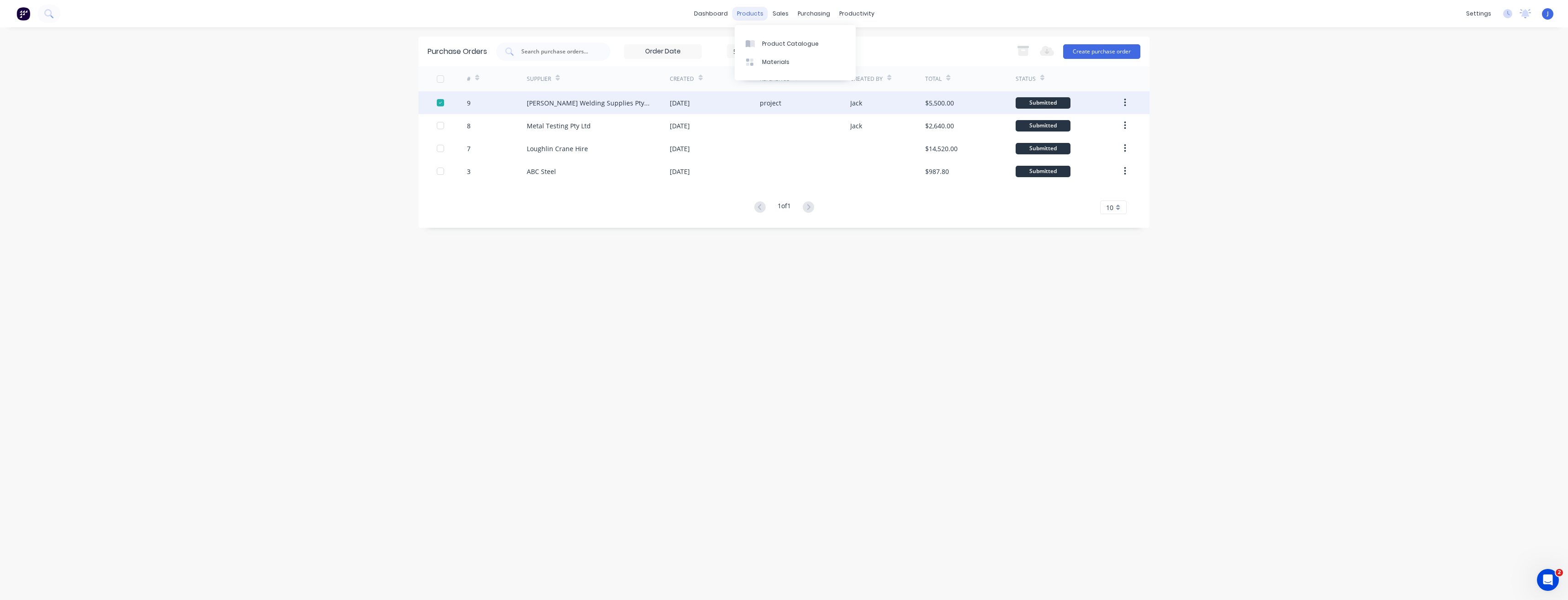
click at [756, 10] on div "products" at bounding box center [750, 13] width 36 height 14
click at [711, 13] on link "dashboard" at bounding box center [711, 13] width 43 height 14
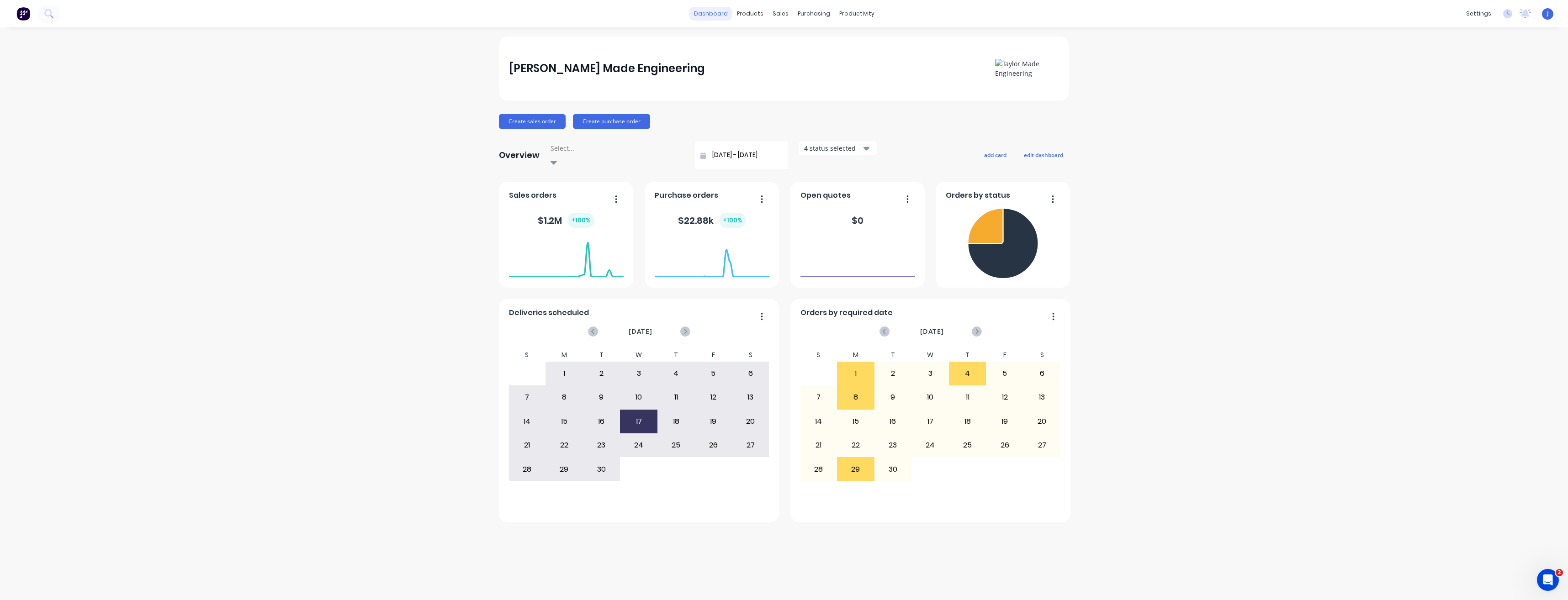
click at [721, 14] on link "dashboard" at bounding box center [711, 13] width 43 height 14
click at [869, 65] on div "Planner" at bounding box center [869, 62] width 21 height 9
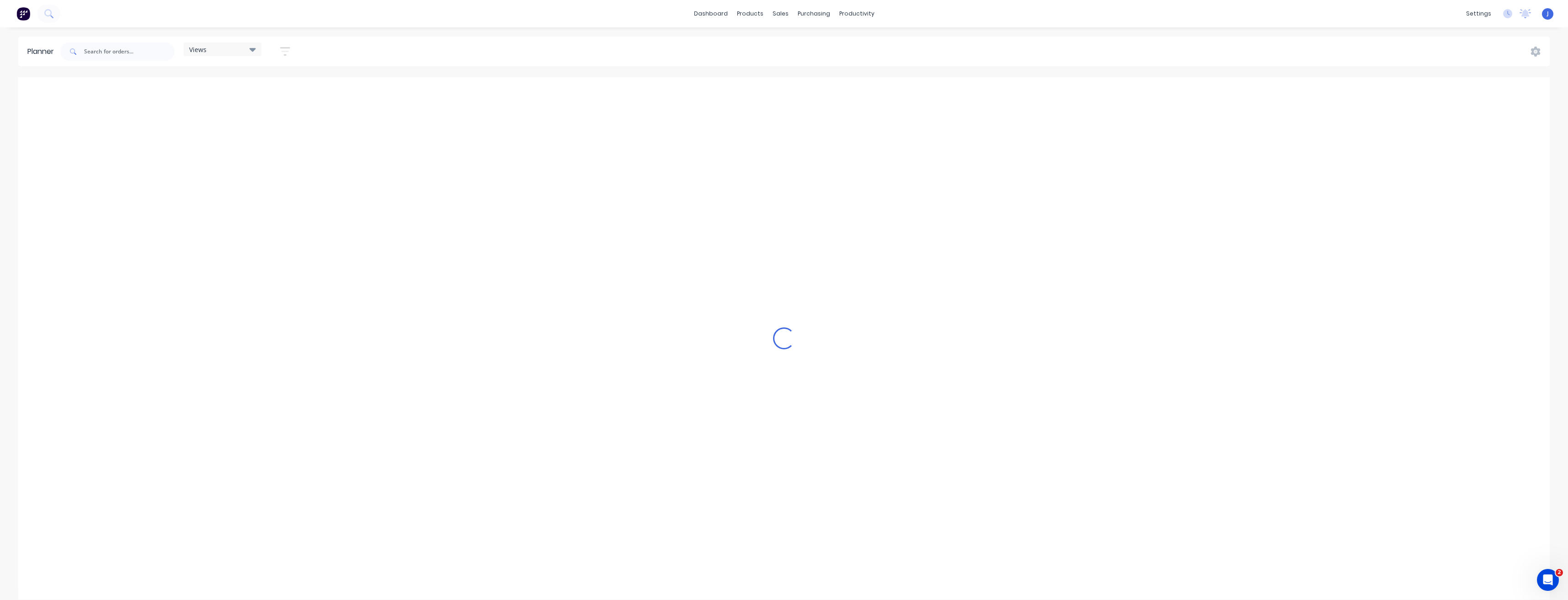
scroll to position [0, 2214]
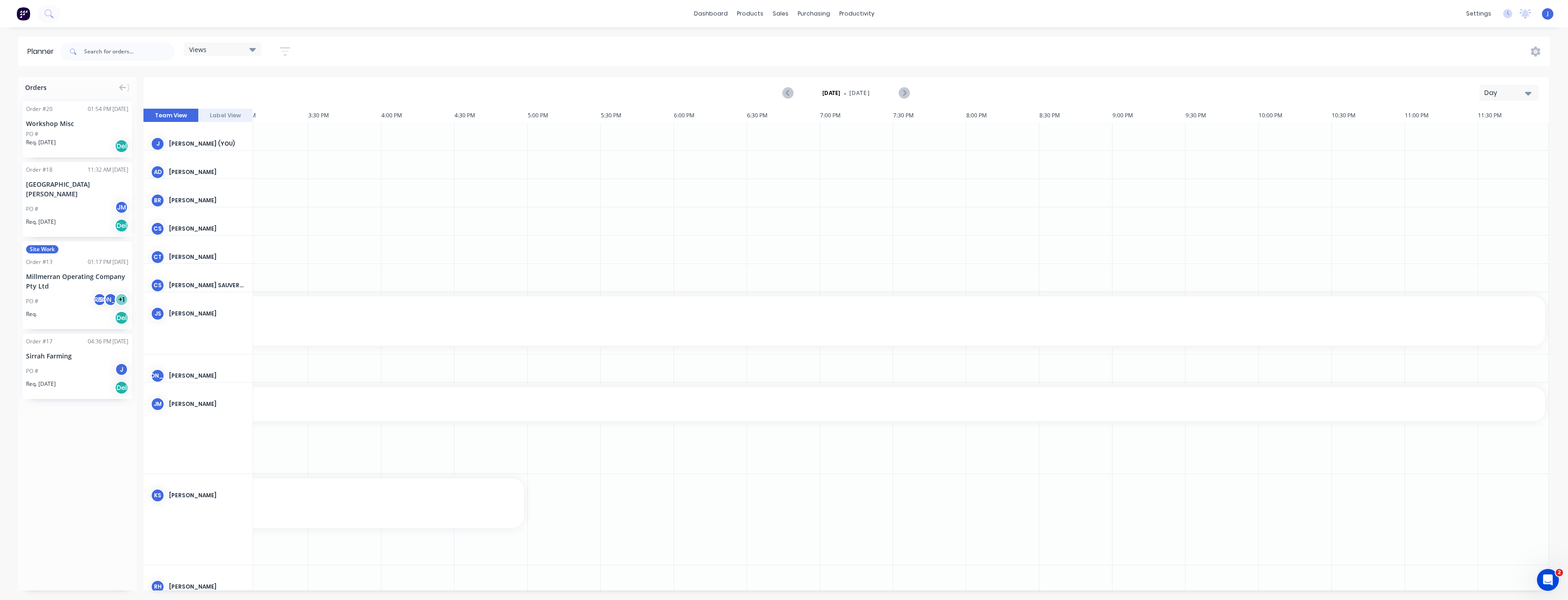
drag, startPoint x: 180, startPoint y: 256, endPoint x: 171, endPoint y: 256, distance: 9.0
click at [171, 256] on div "[PERSON_NAME]" at bounding box center [207, 257] width 76 height 9
click at [89, 438] on div "Orders Order # 20 01:54 PM [DATE] Workshop Misc PO # Req. [DATE] Del Order # 18…" at bounding box center [77, 334] width 119 height 514
